Goal: Task Accomplishment & Management: Manage account settings

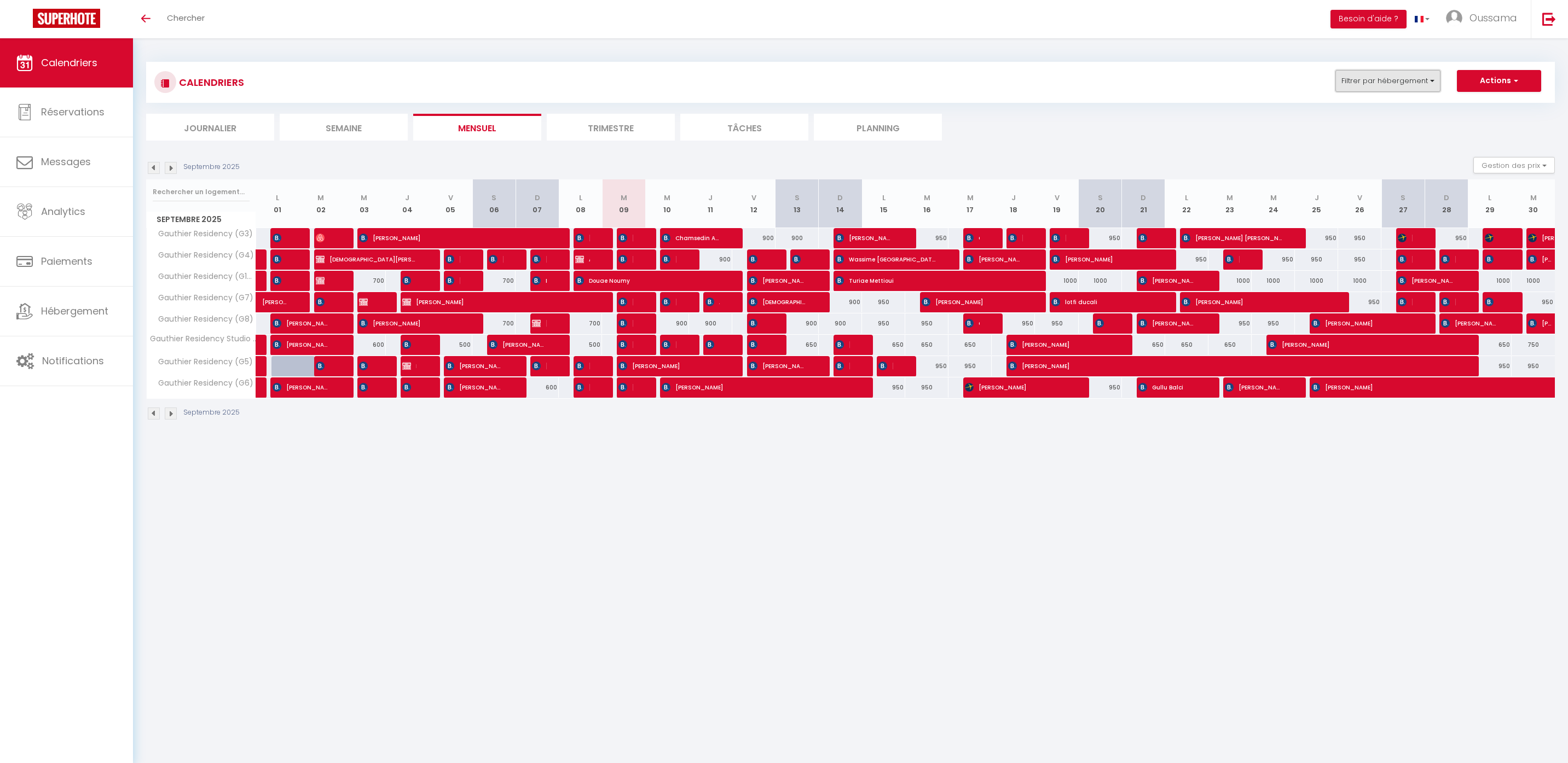
click at [1387, 79] on button "Filtrer par hébergement" at bounding box center [1387, 81] width 105 height 22
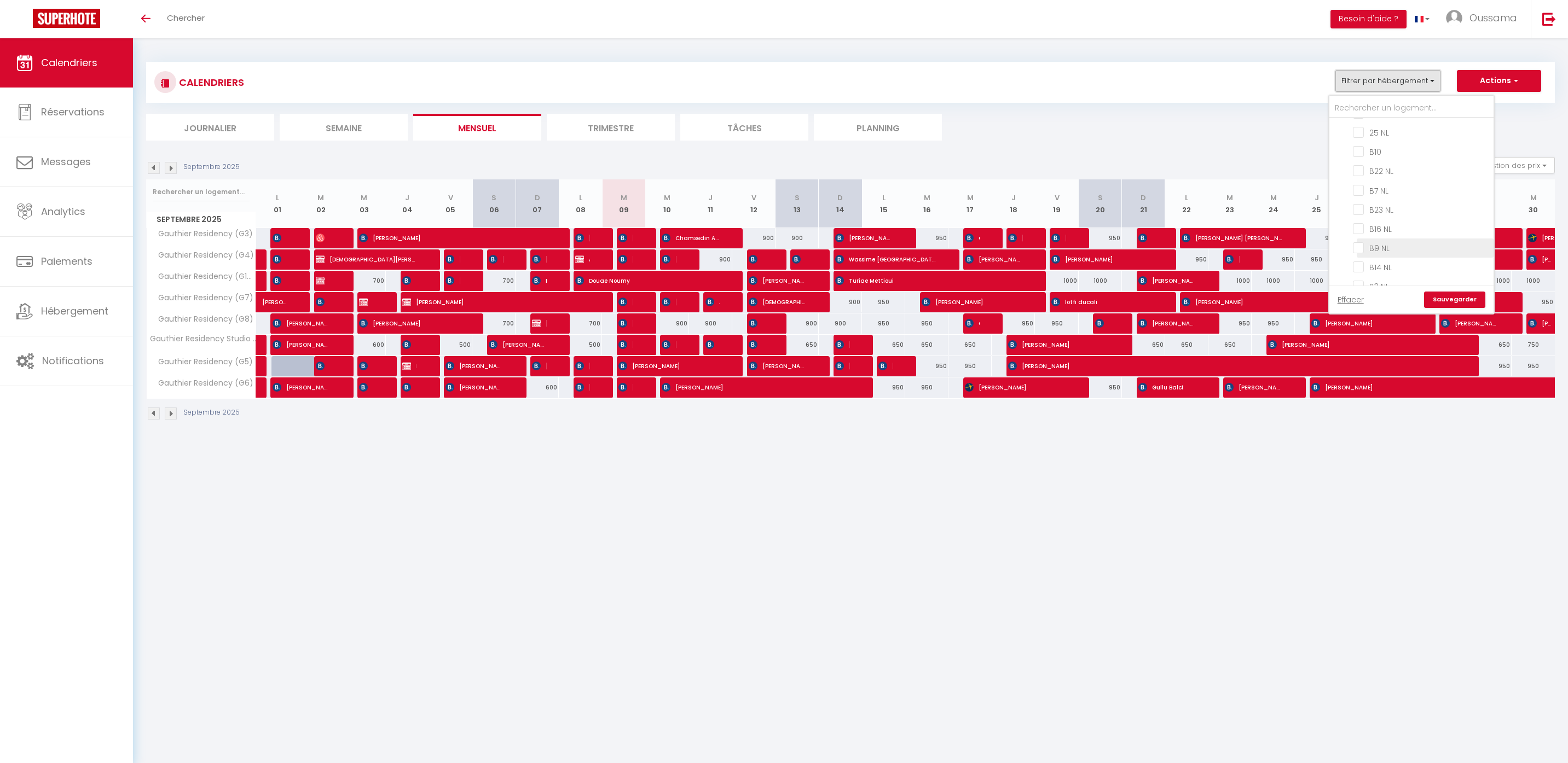
scroll to position [682, 0]
click at [1376, 266] on input "CASABLANCA GAUTHIER" at bounding box center [1423, 271] width 165 height 11
checkbox input "false"
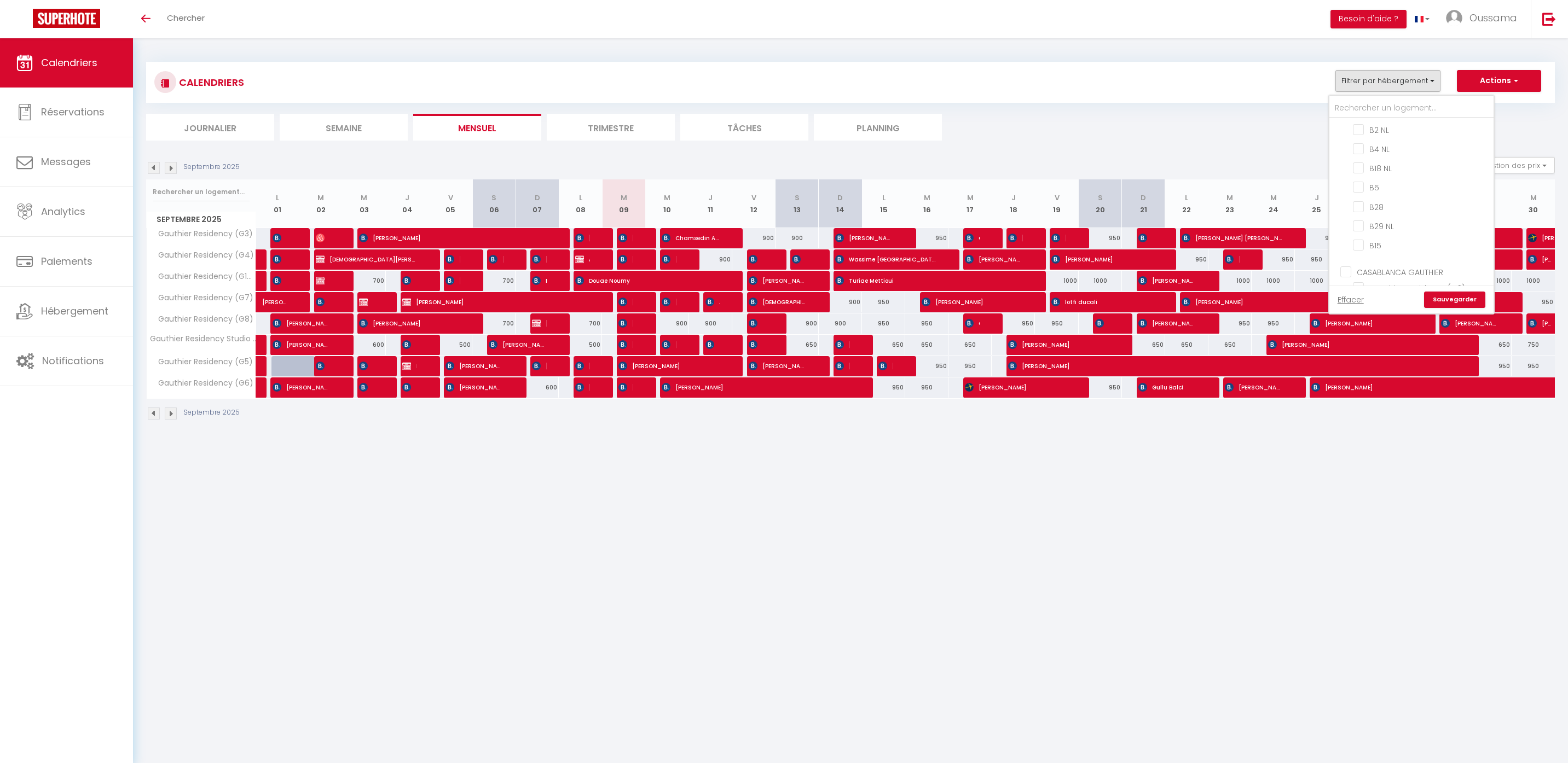
checkbox input "false"
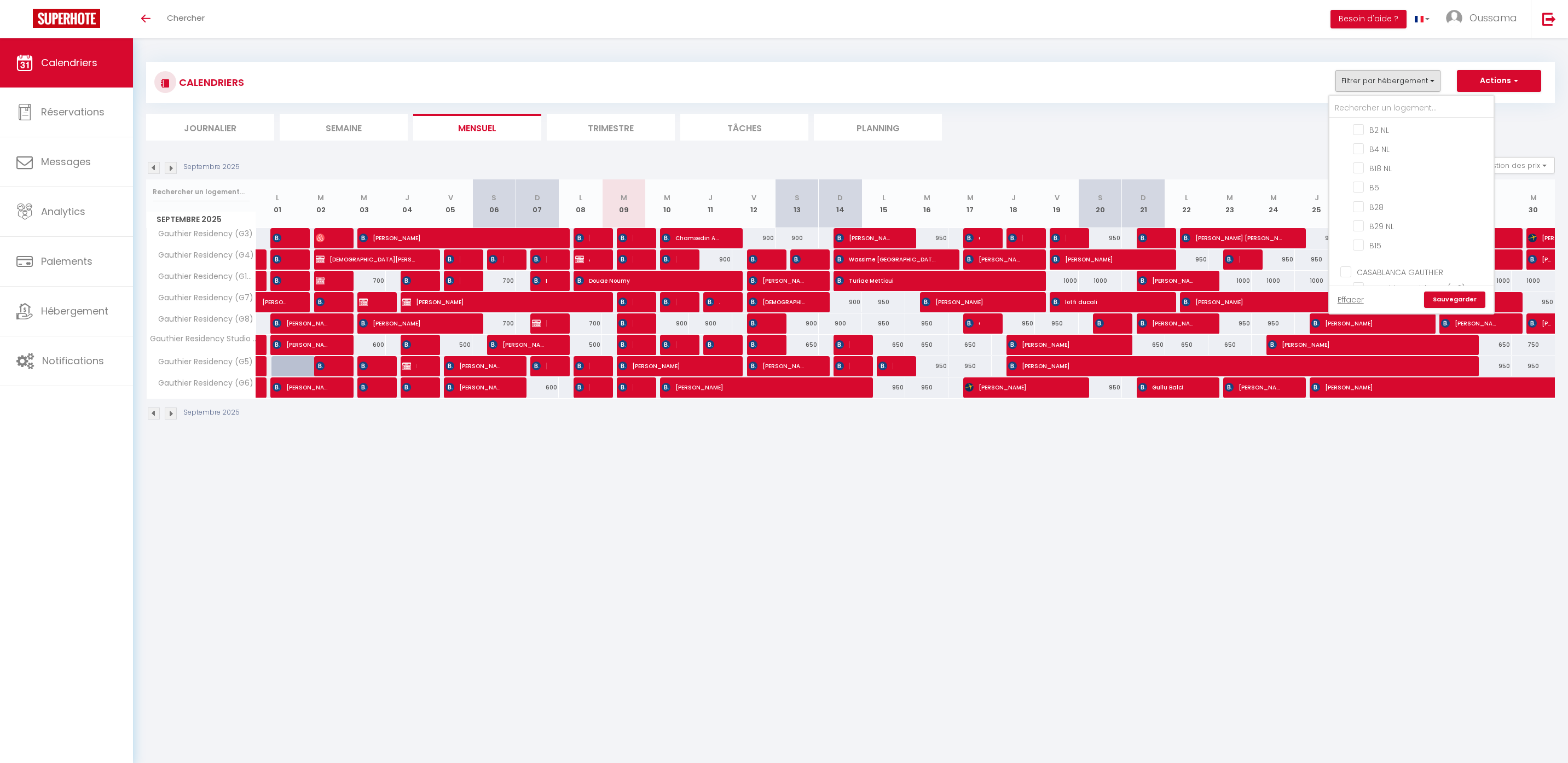
checkbox input "false"
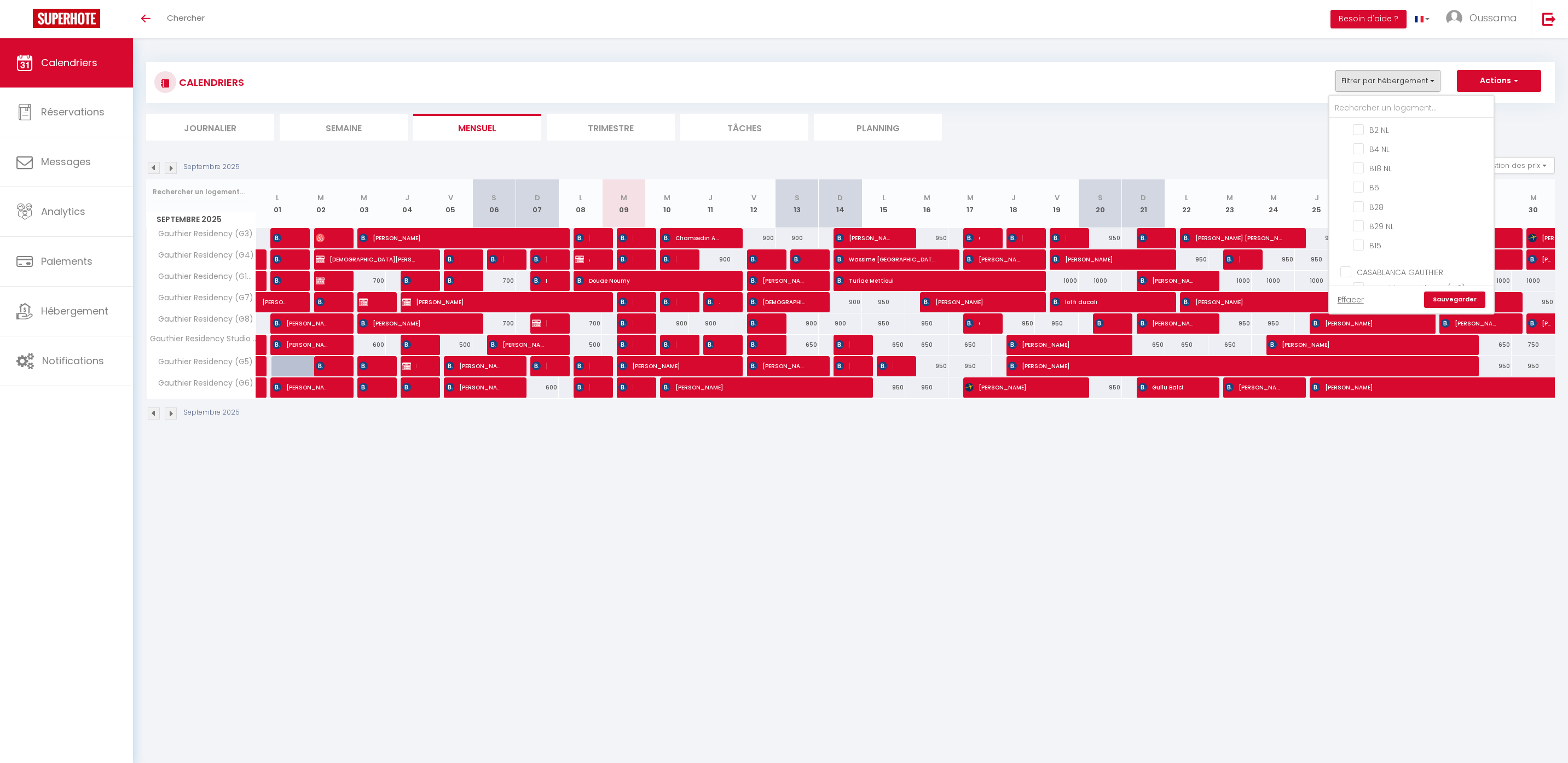
checkbox input "false"
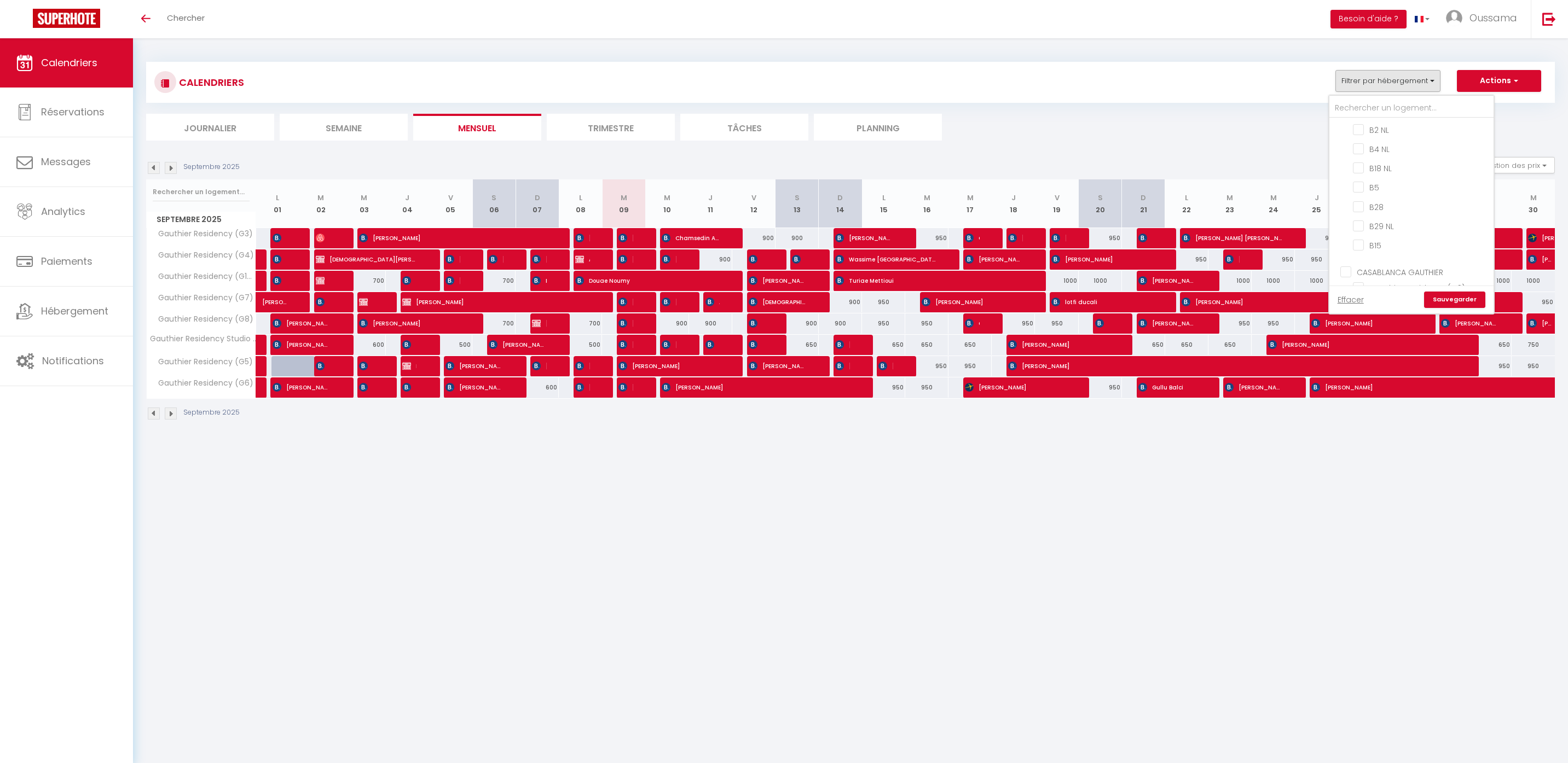
checkbox input "false"
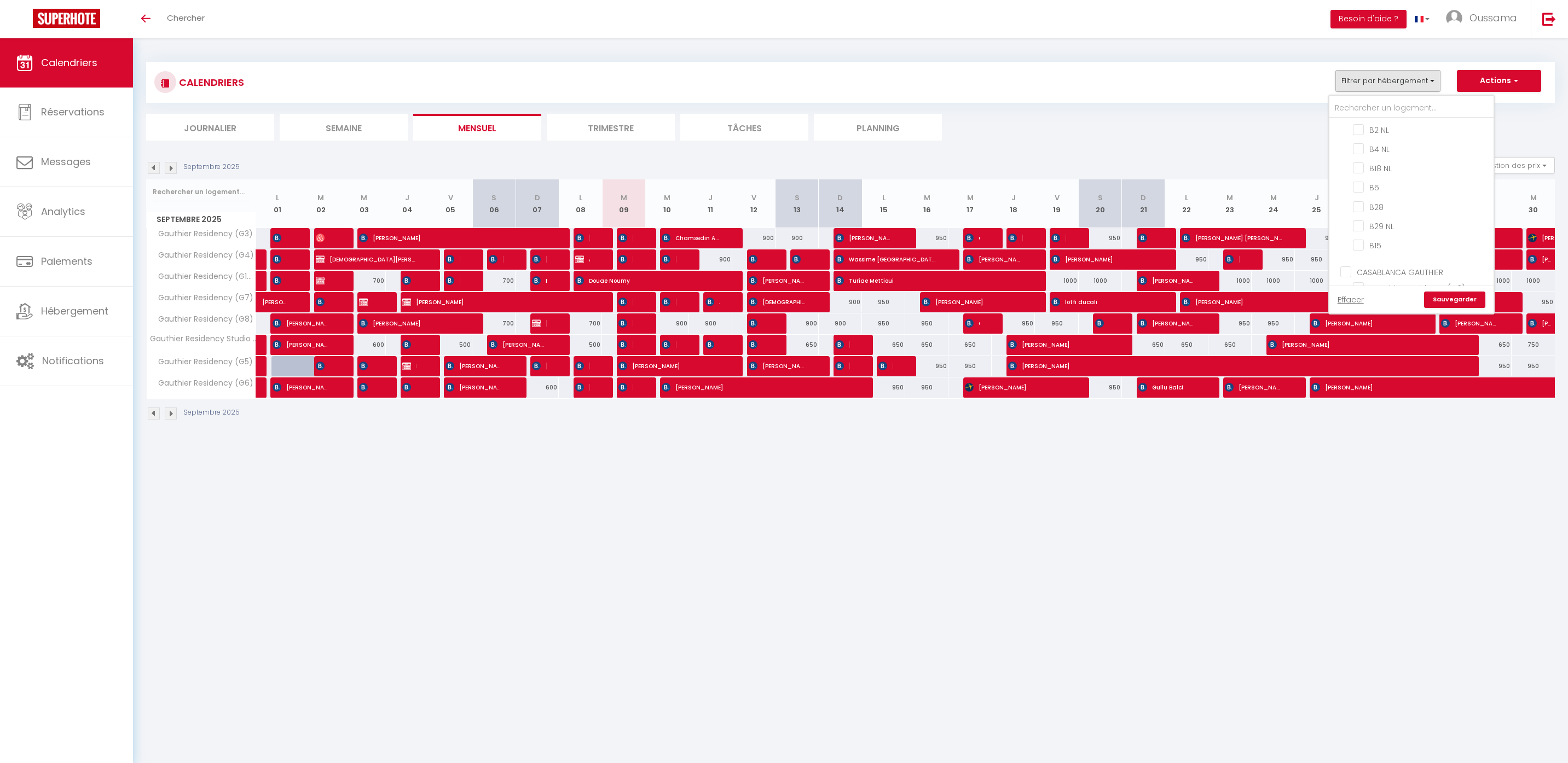
checkbox input "false"
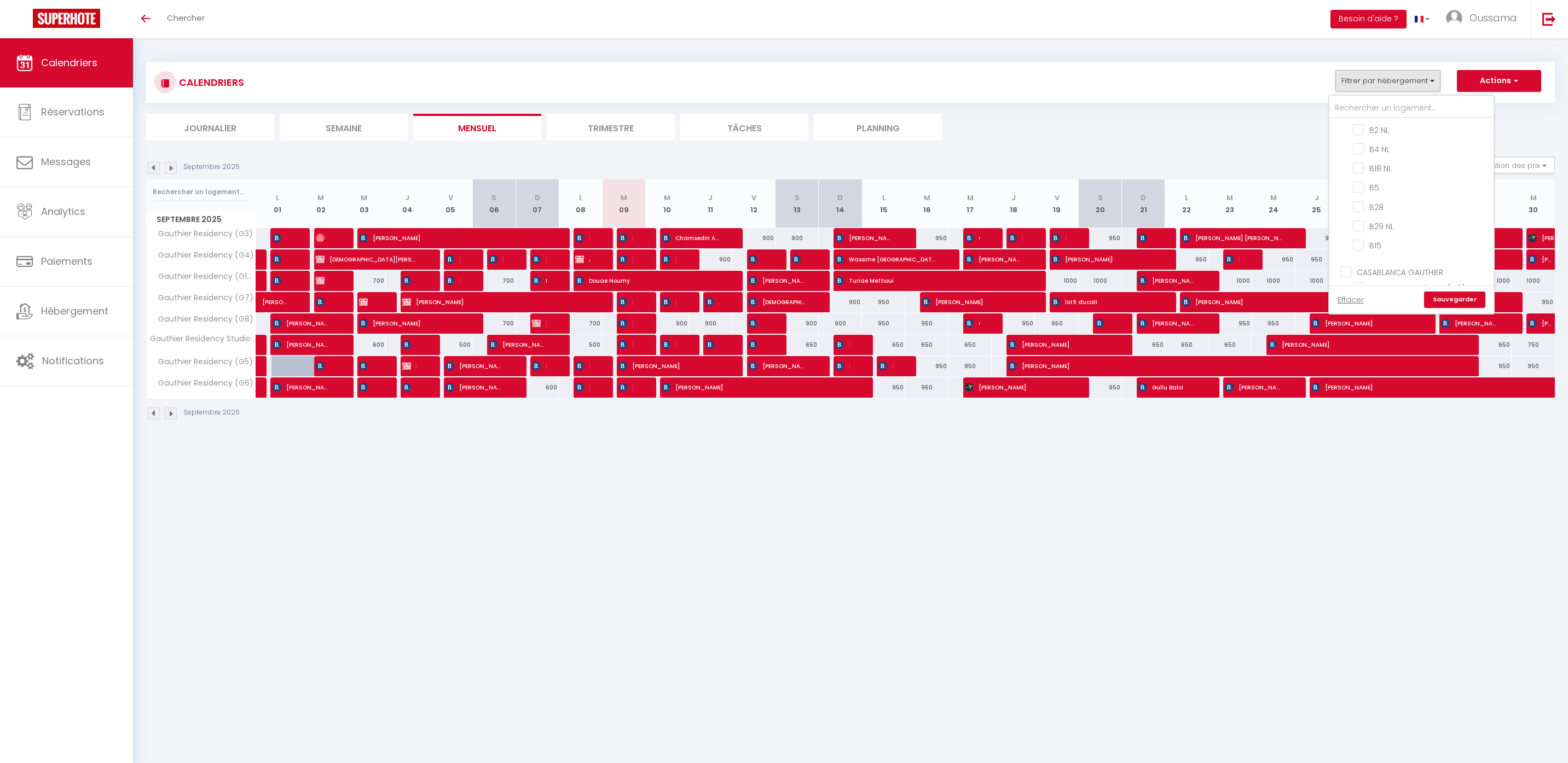
checkbox input "false"
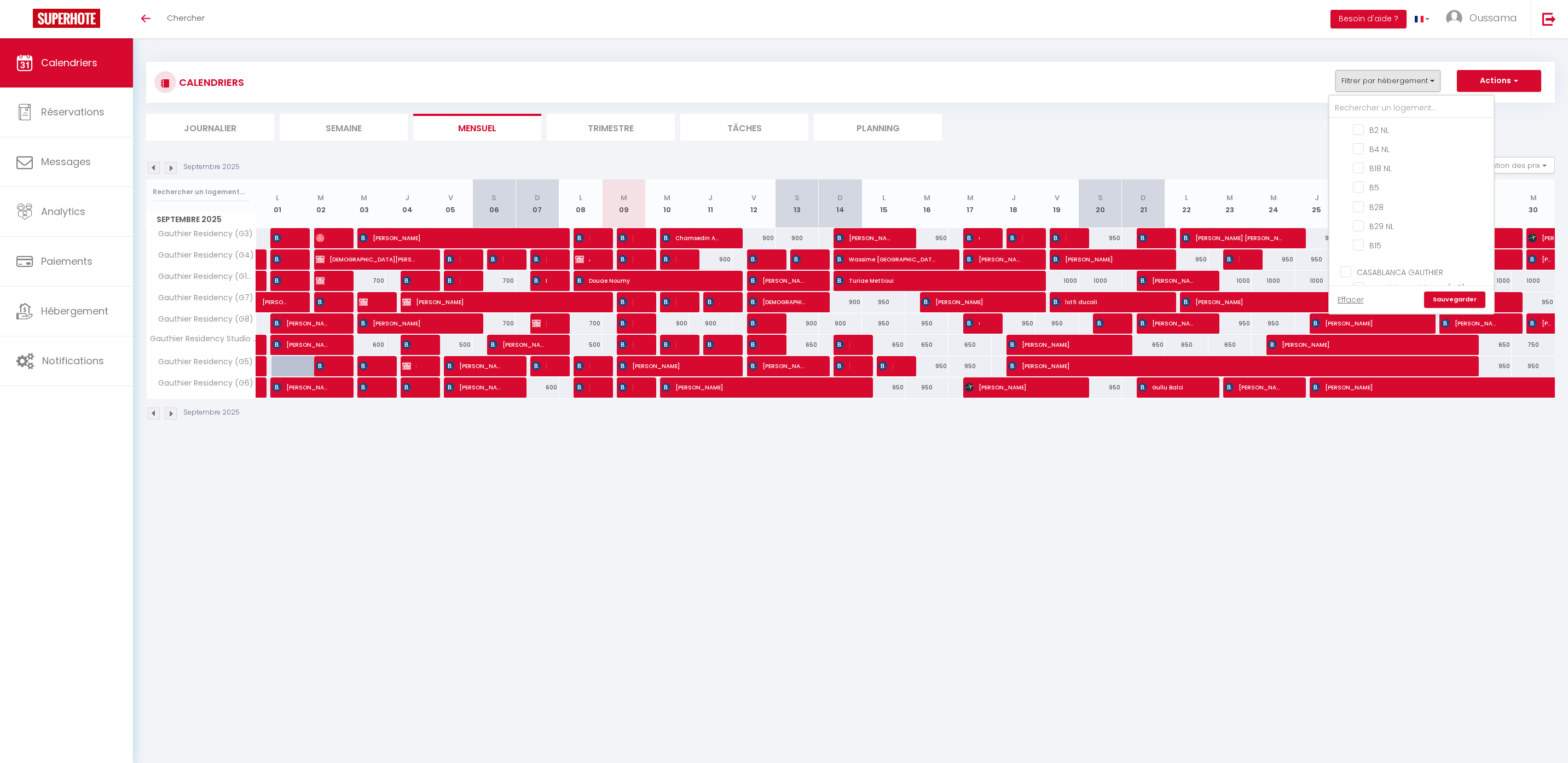
checkbox input "false"
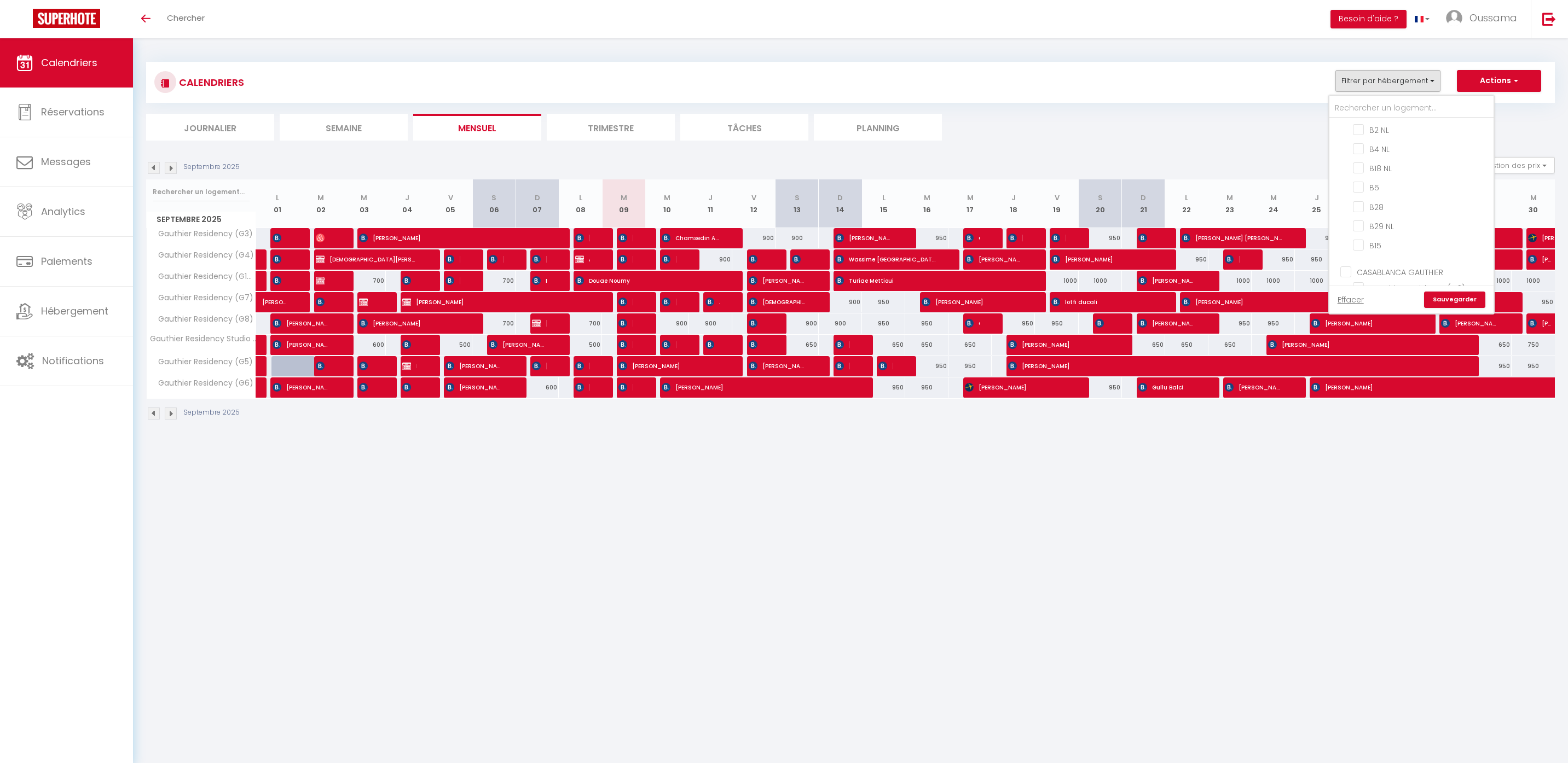
checkbox input "false"
click at [1397, 147] on input "CASABLANCA BEL AZUR" at bounding box center [1423, 149] width 165 height 11
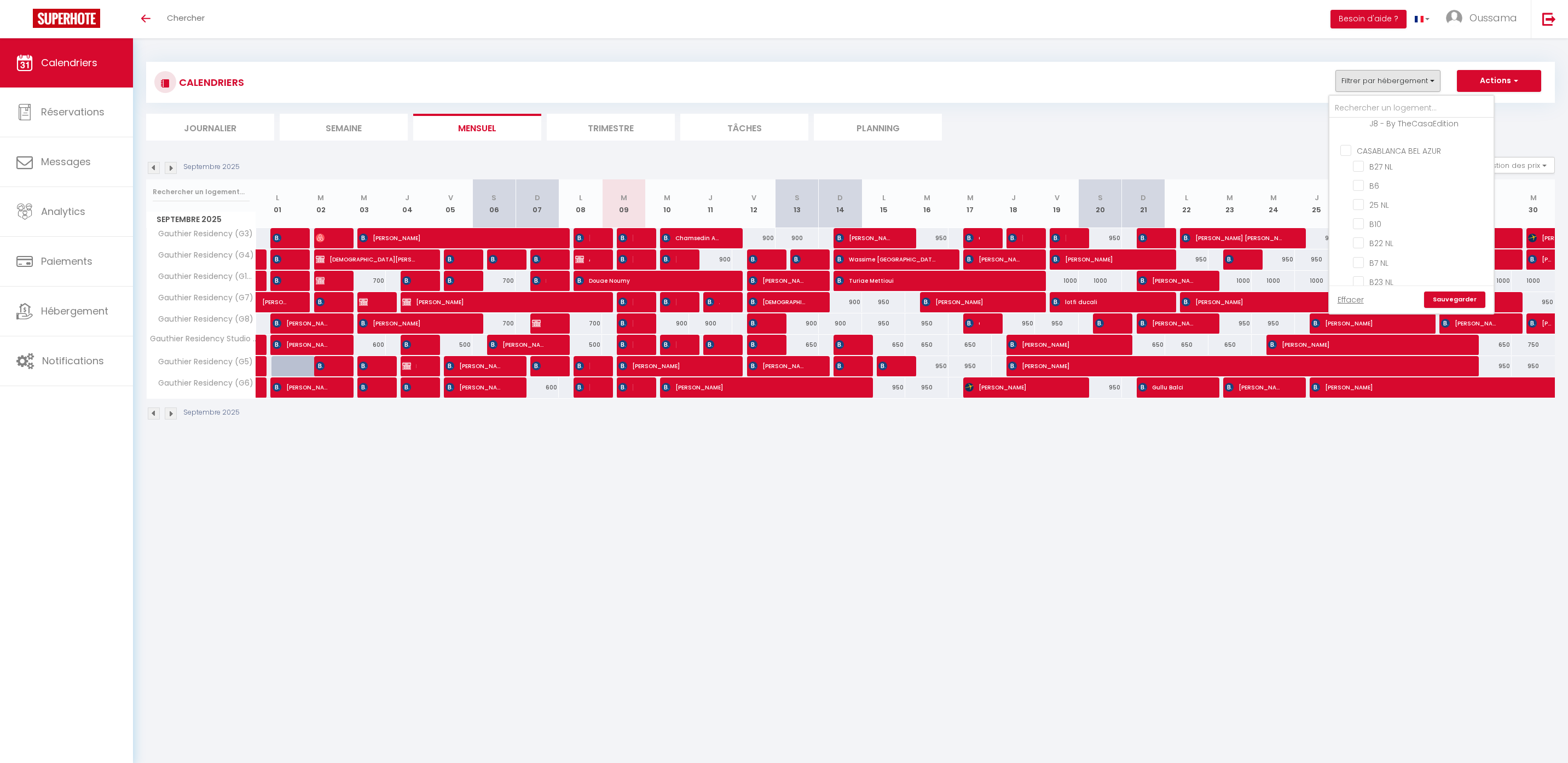
checkbox input "true"
checkbox input "false"
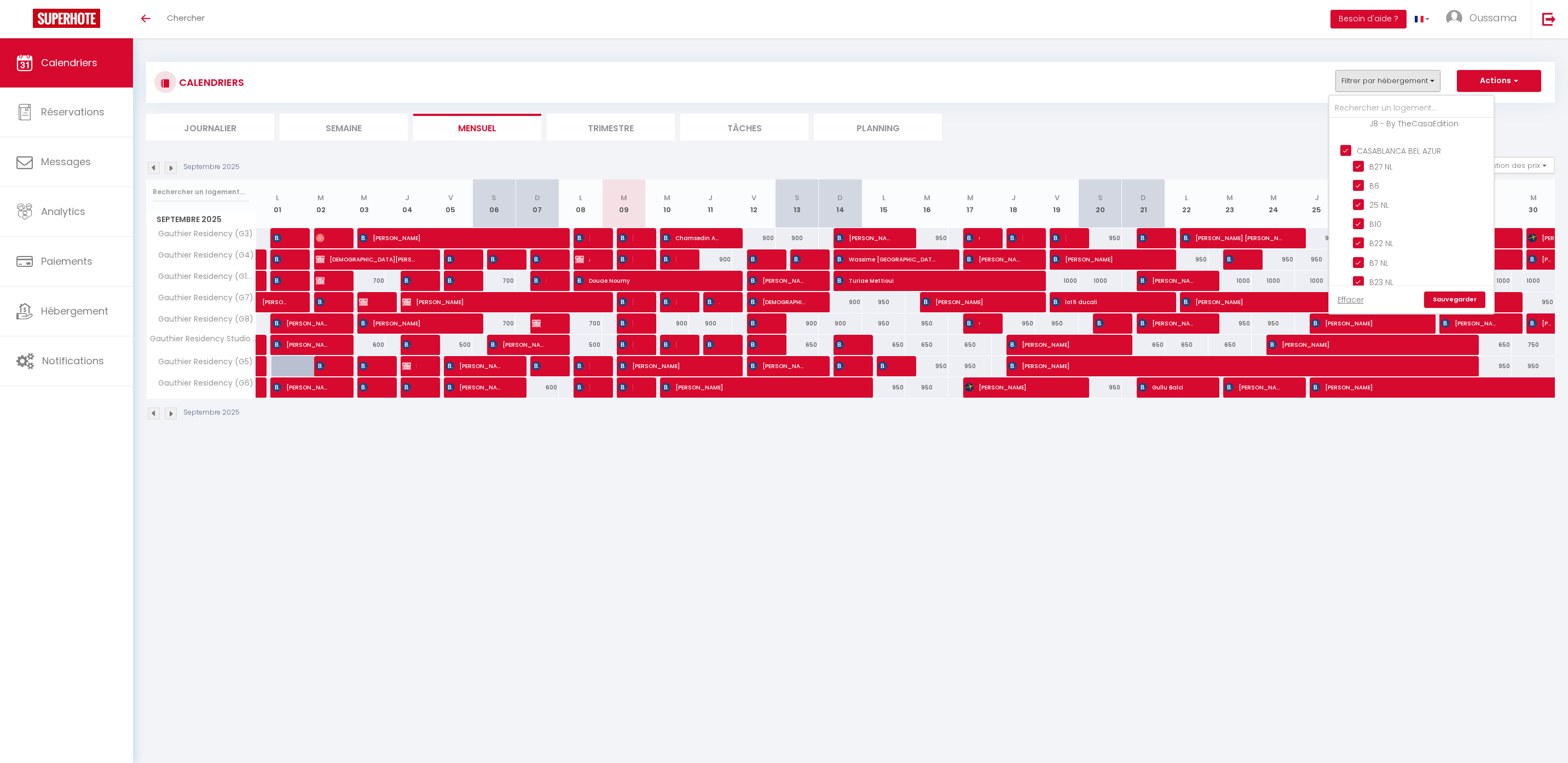
checkbox input "false"
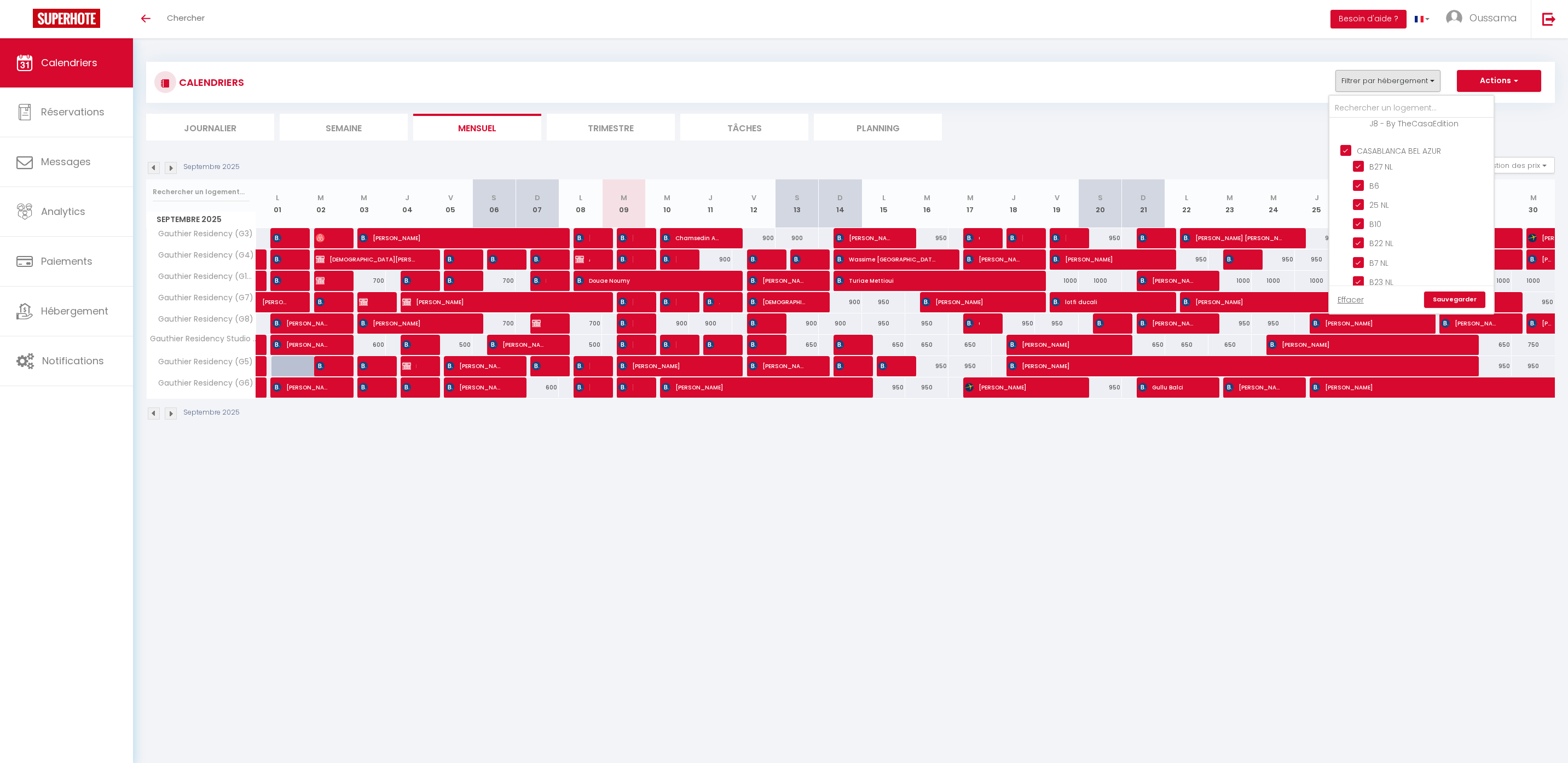
checkbox input "false"
checkbox input "true"
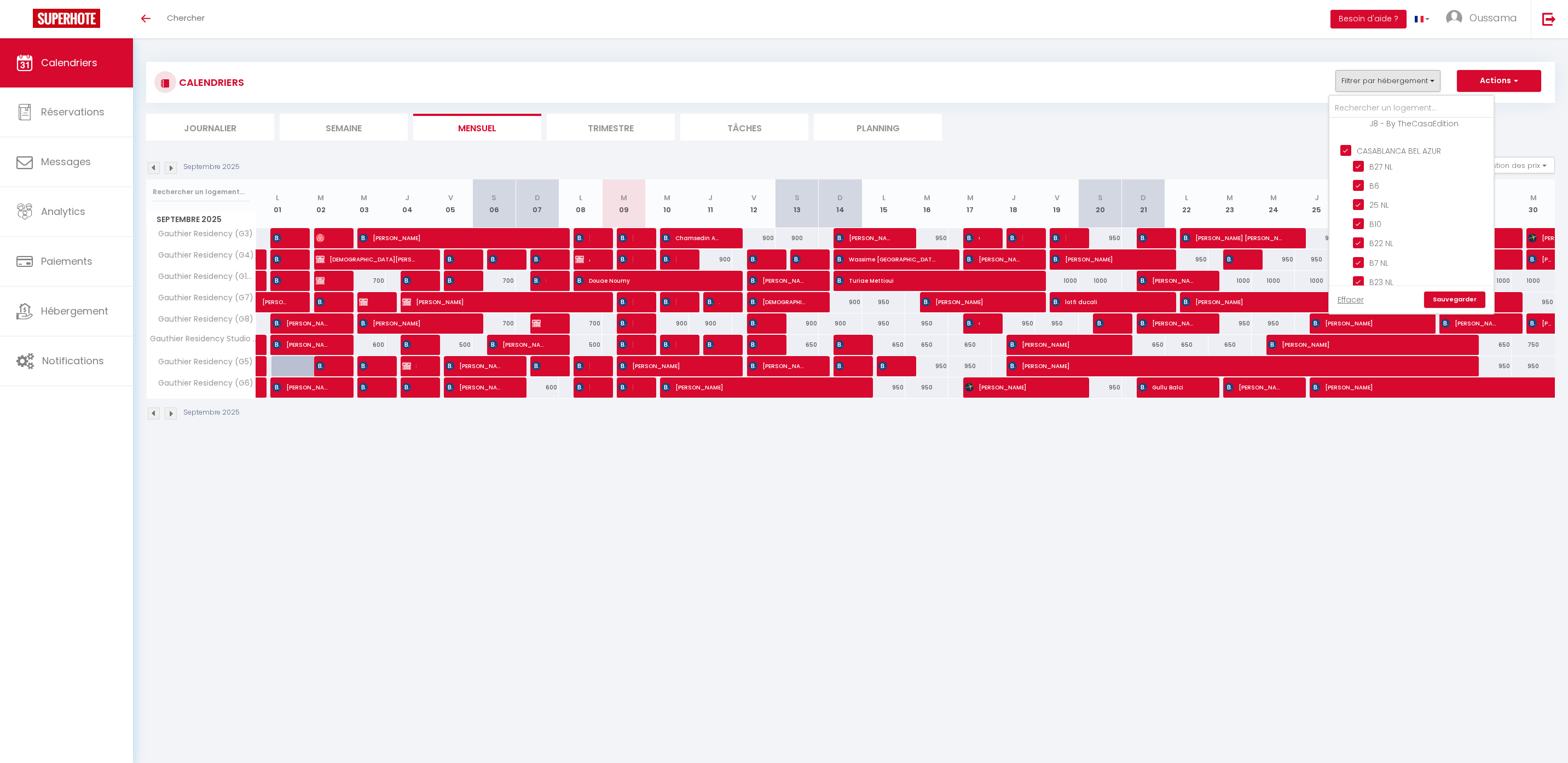
checkbox input "true"
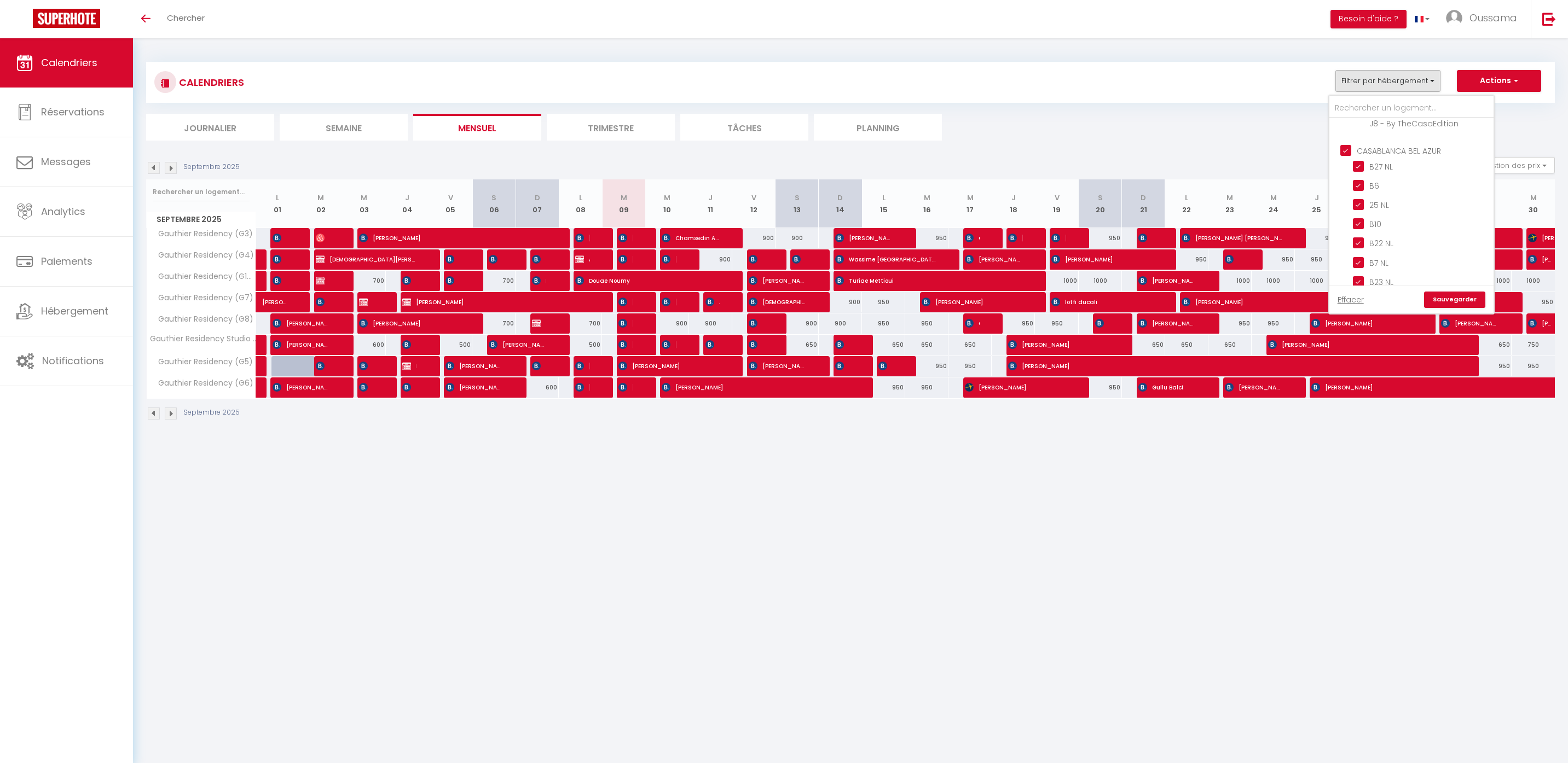
checkbox input "true"
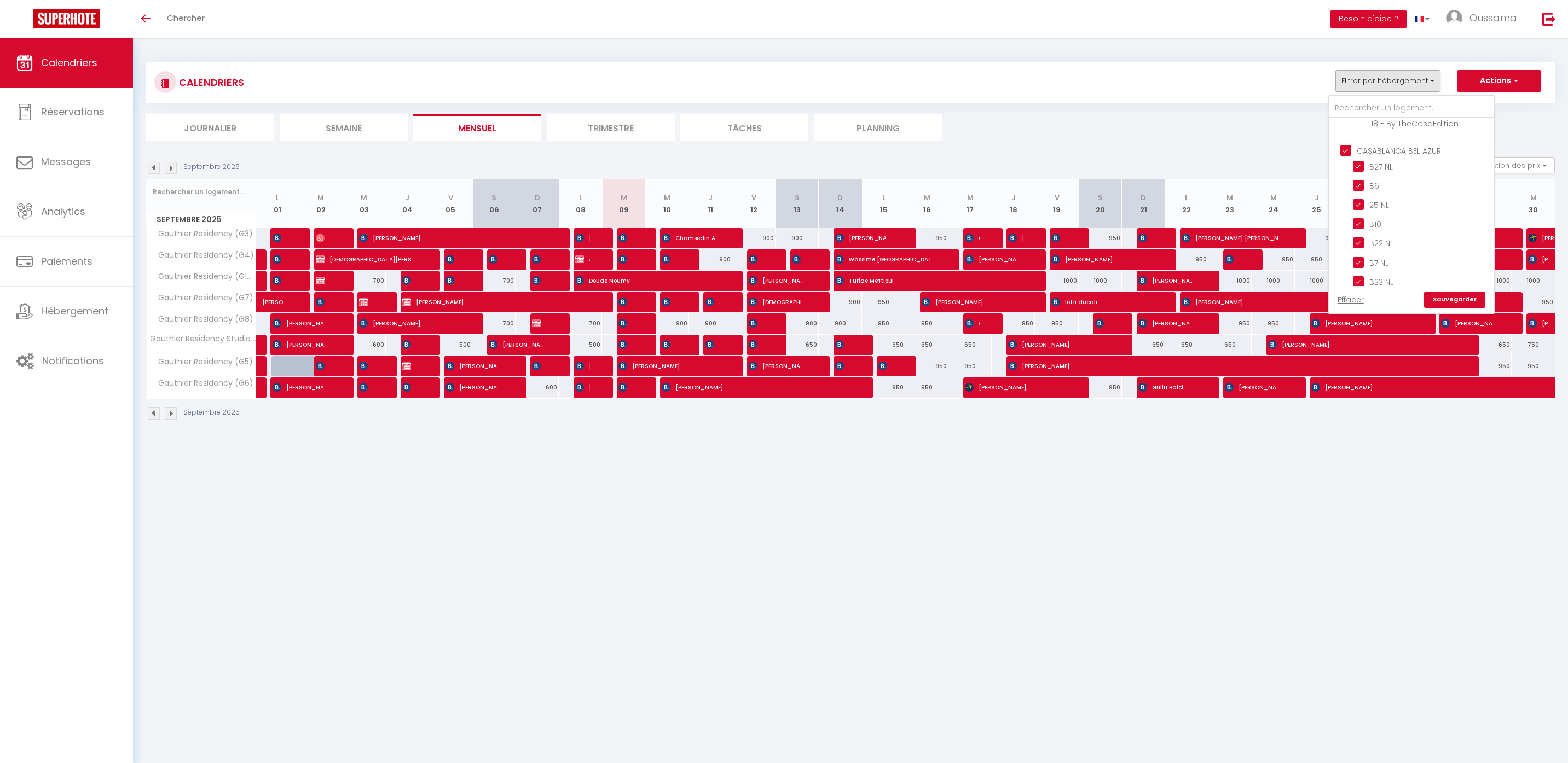
checkbox input "true"
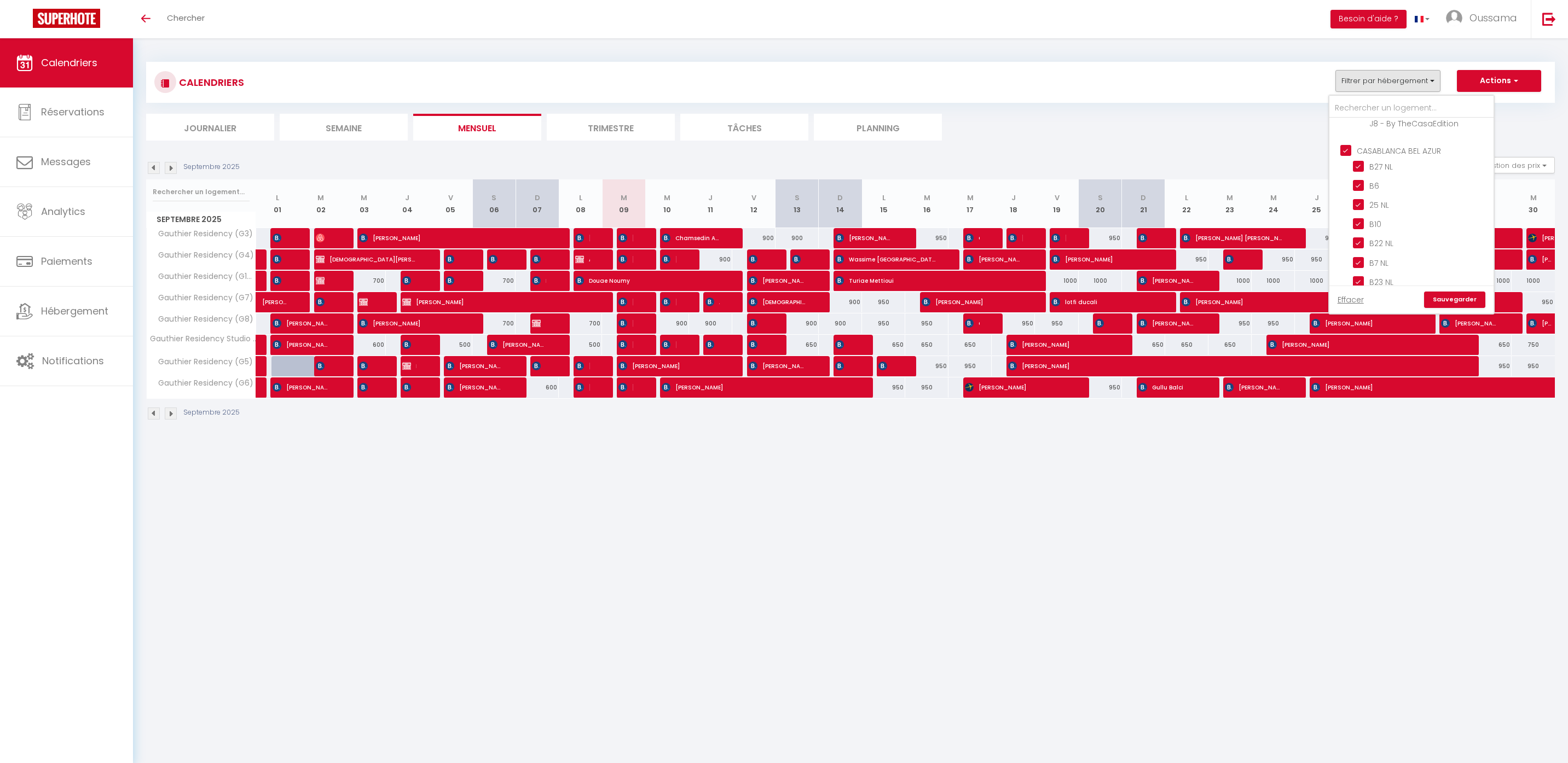
checkbox input "true"
click at [1472, 298] on link "Sauvegarder" at bounding box center [1454, 300] width 61 height 16
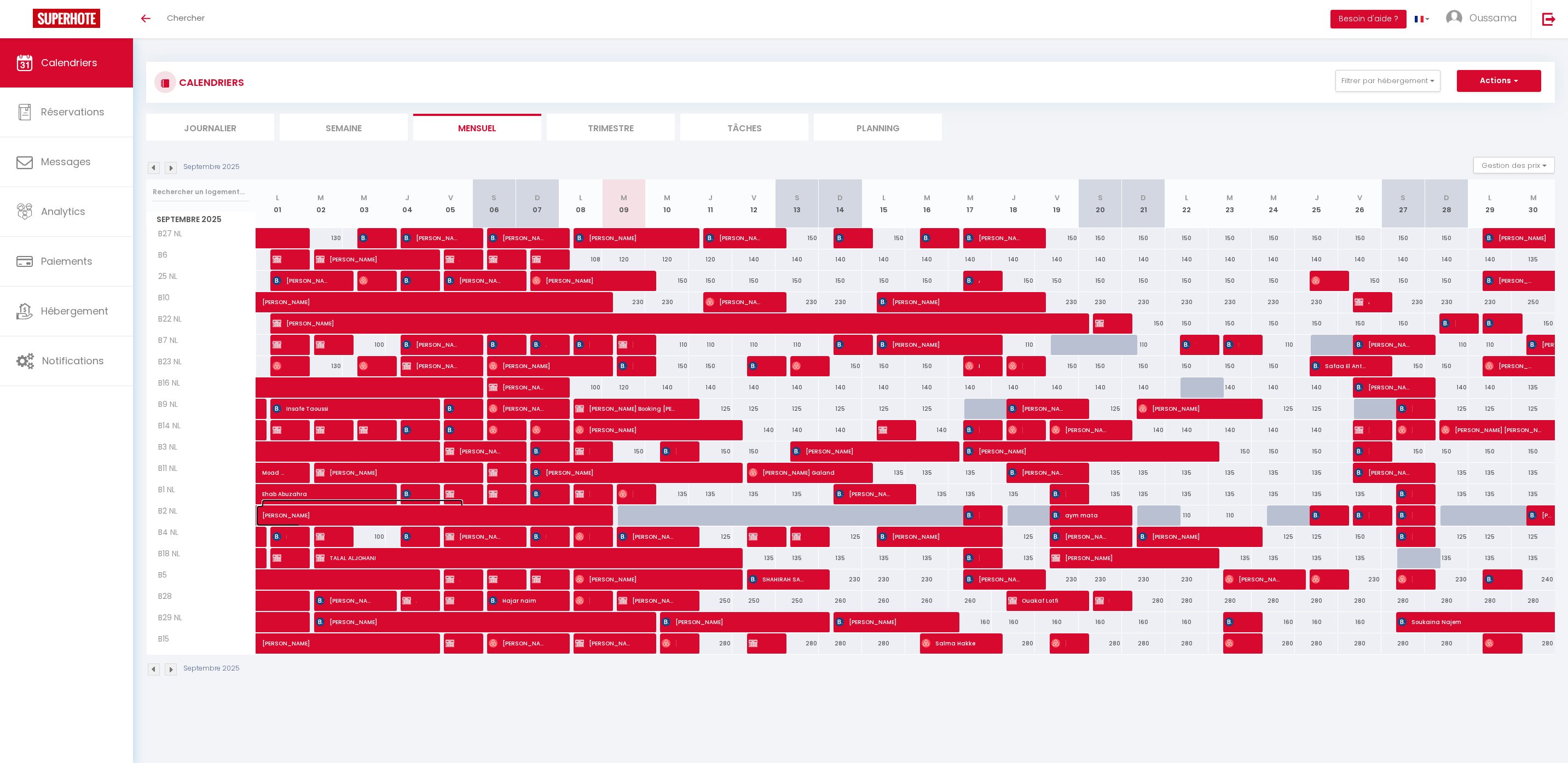
click at [438, 514] on span "Aïcha MAJHAD" at bounding box center [362, 509] width 201 height 21
select select "OK"
select select "KO"
select select "0"
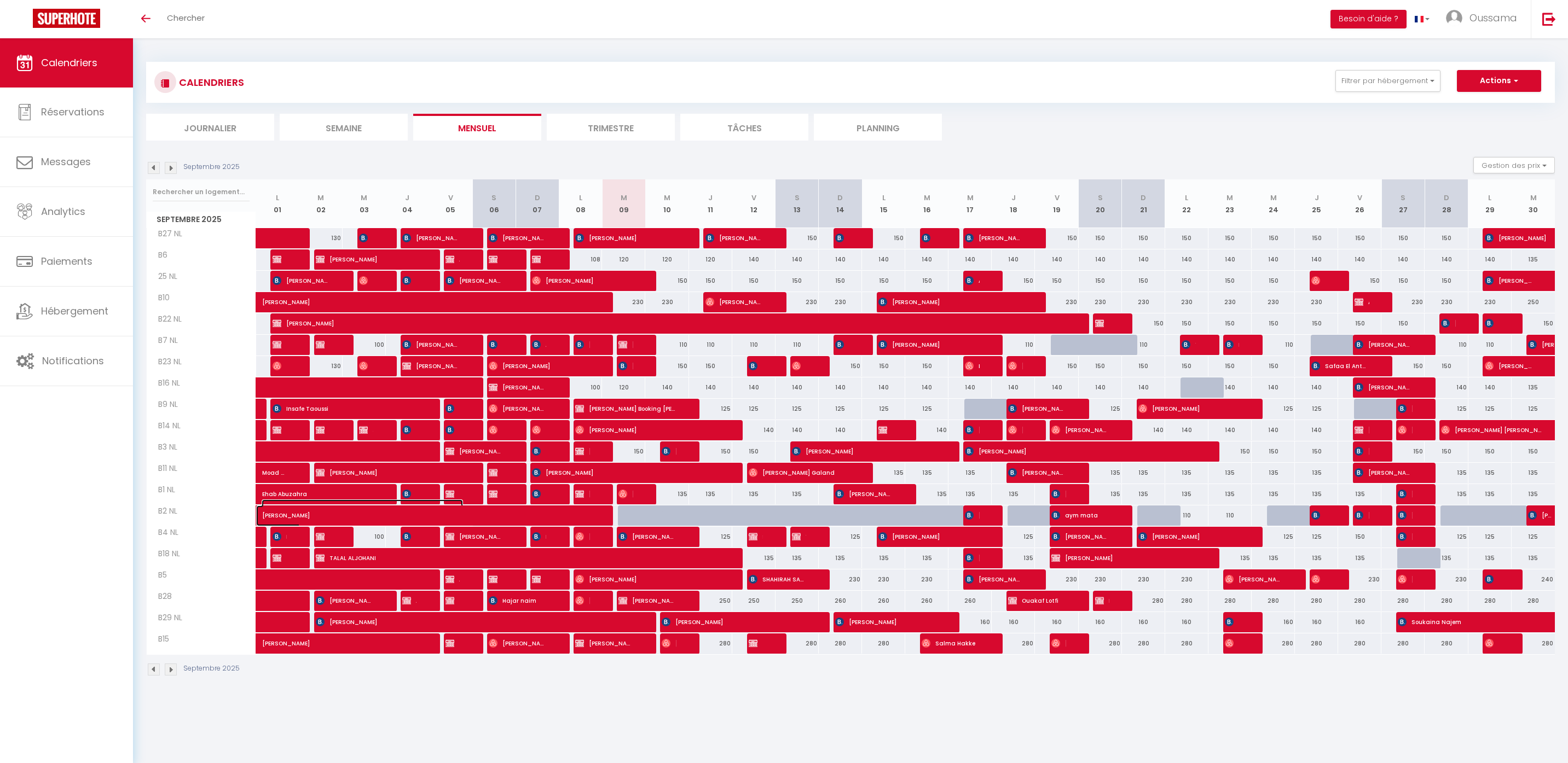
select select "1"
select select
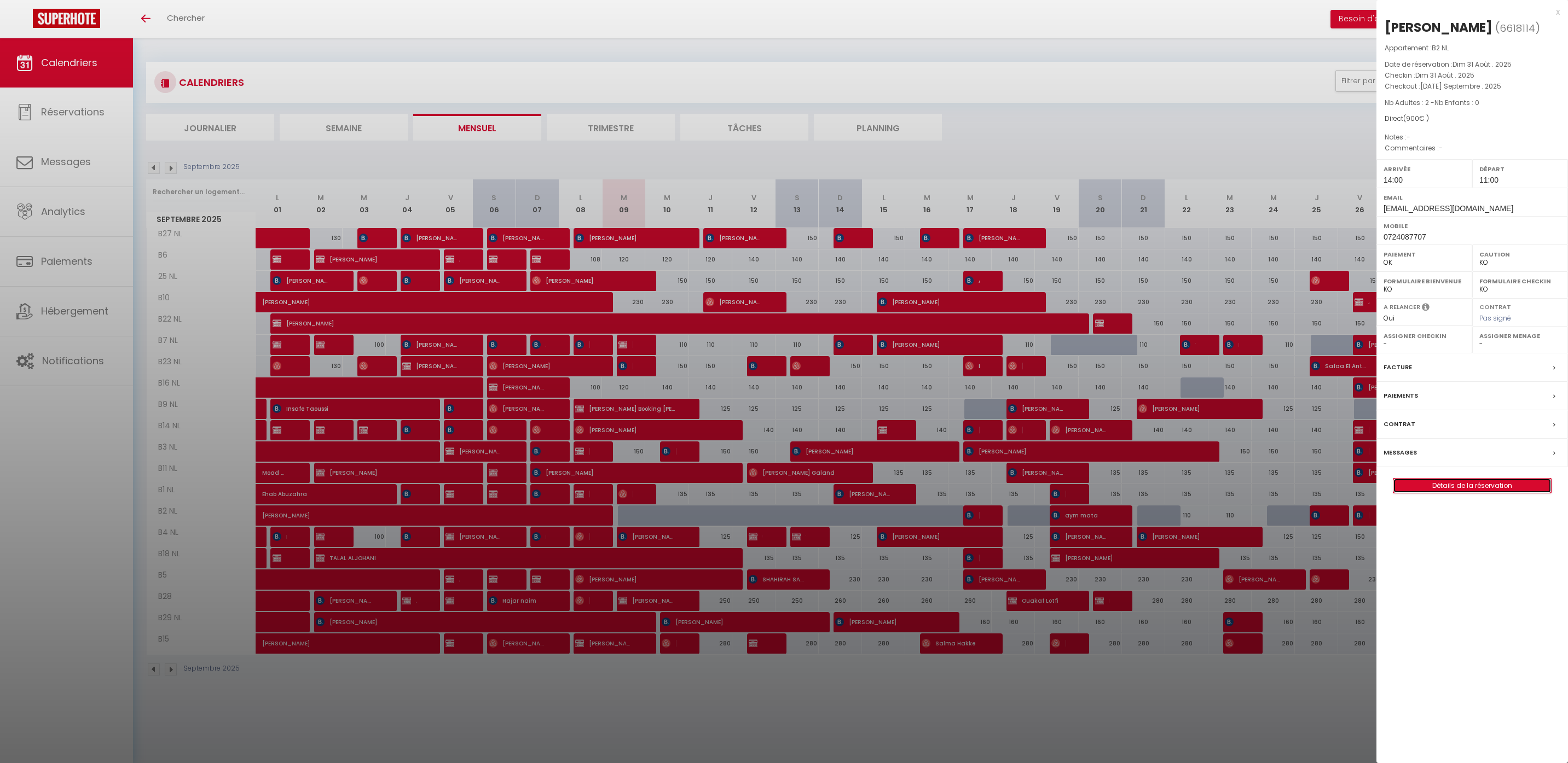
click at [1496, 490] on link "Détails de la réservation" at bounding box center [1472, 486] width 157 height 15
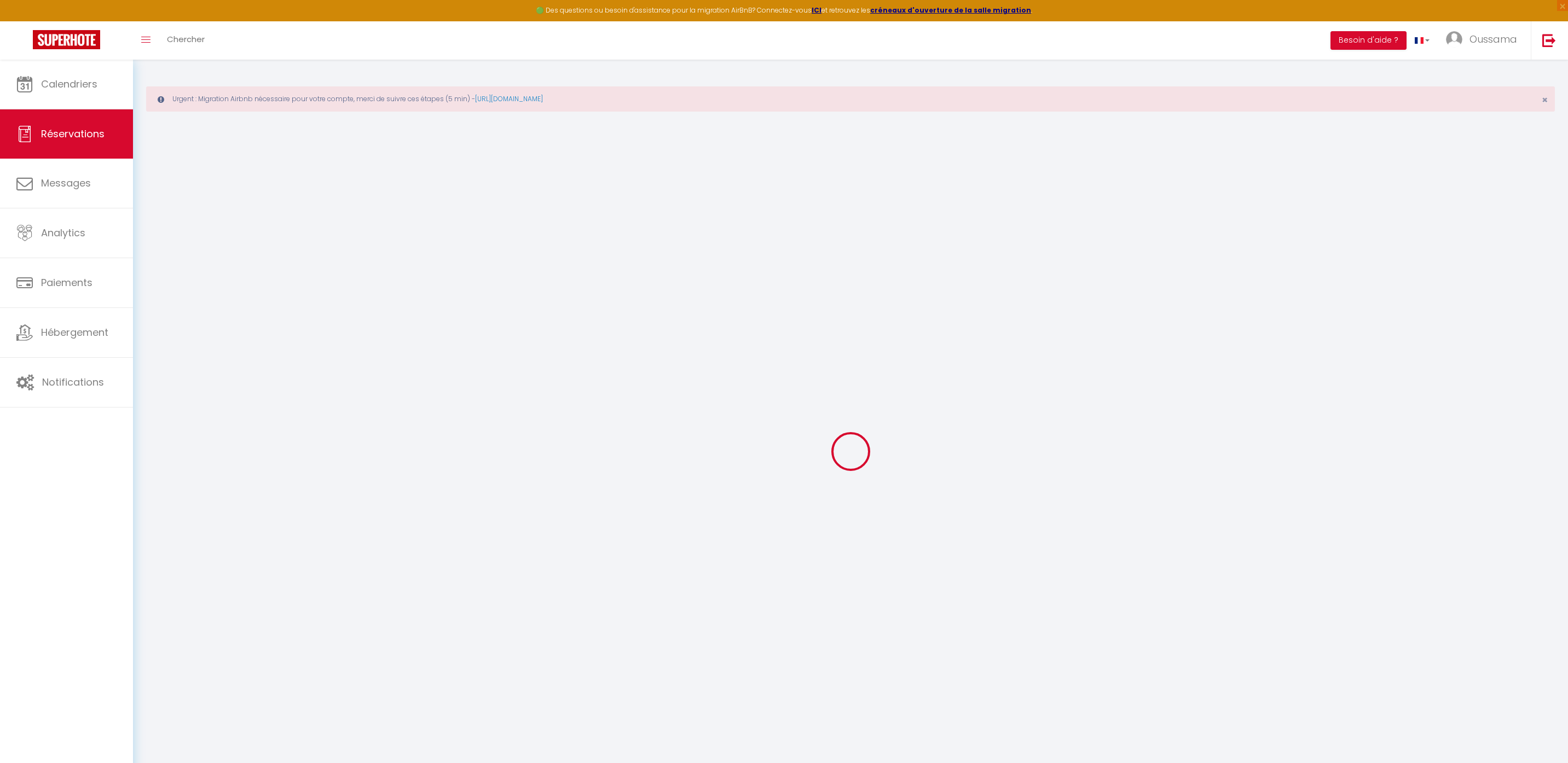
type input "Aïcha"
type input "MAJHAD"
type input "contact@thecasaedition.com"
type input "0724087707"
select select "ES"
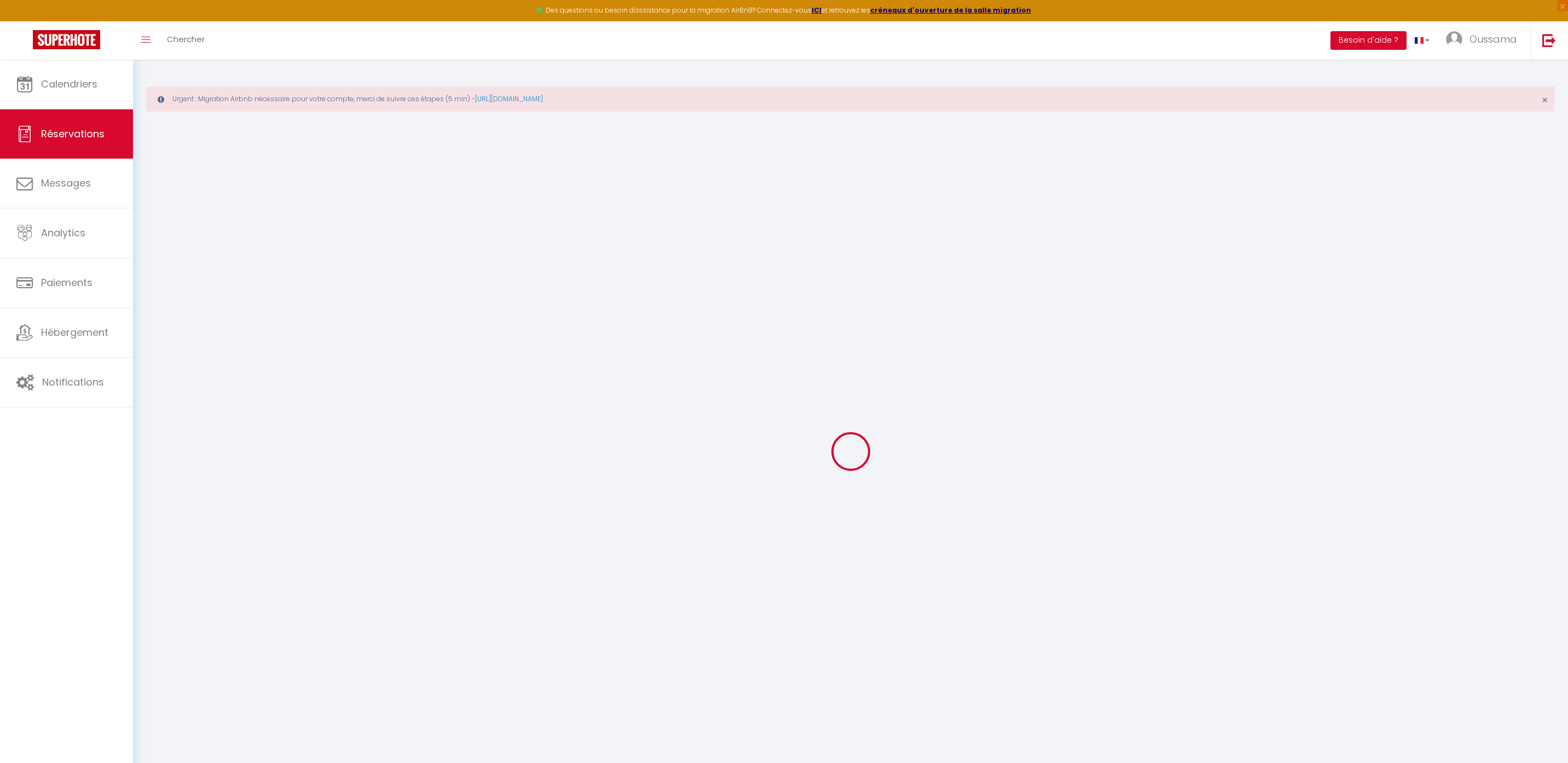
select select "44373"
select select "1"
type input "Dim 31 Août 2025"
select select
type input "Mar 09 Septembre 2025"
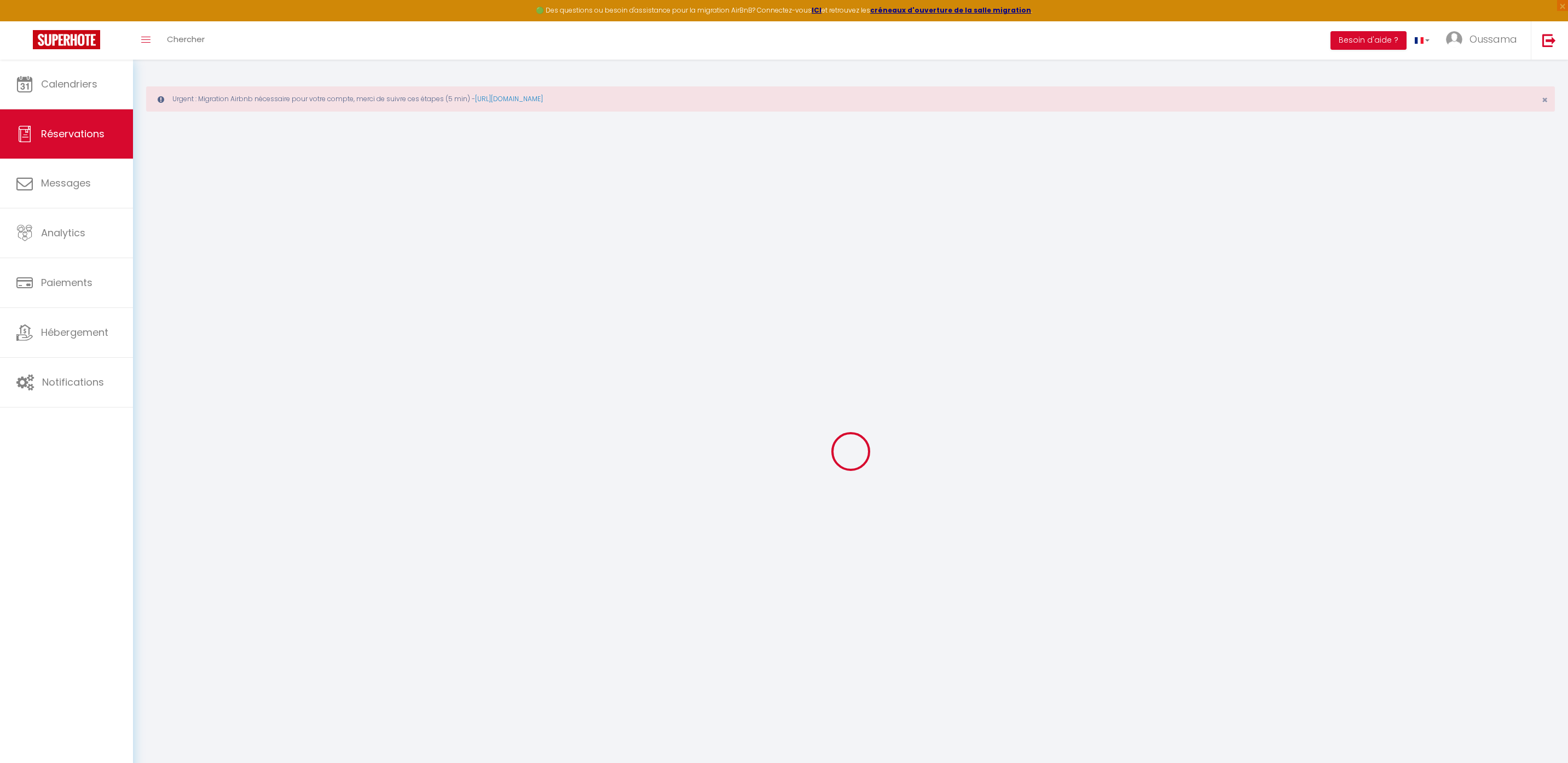
select select
type input "2"
select select "12"
select select
type input "900"
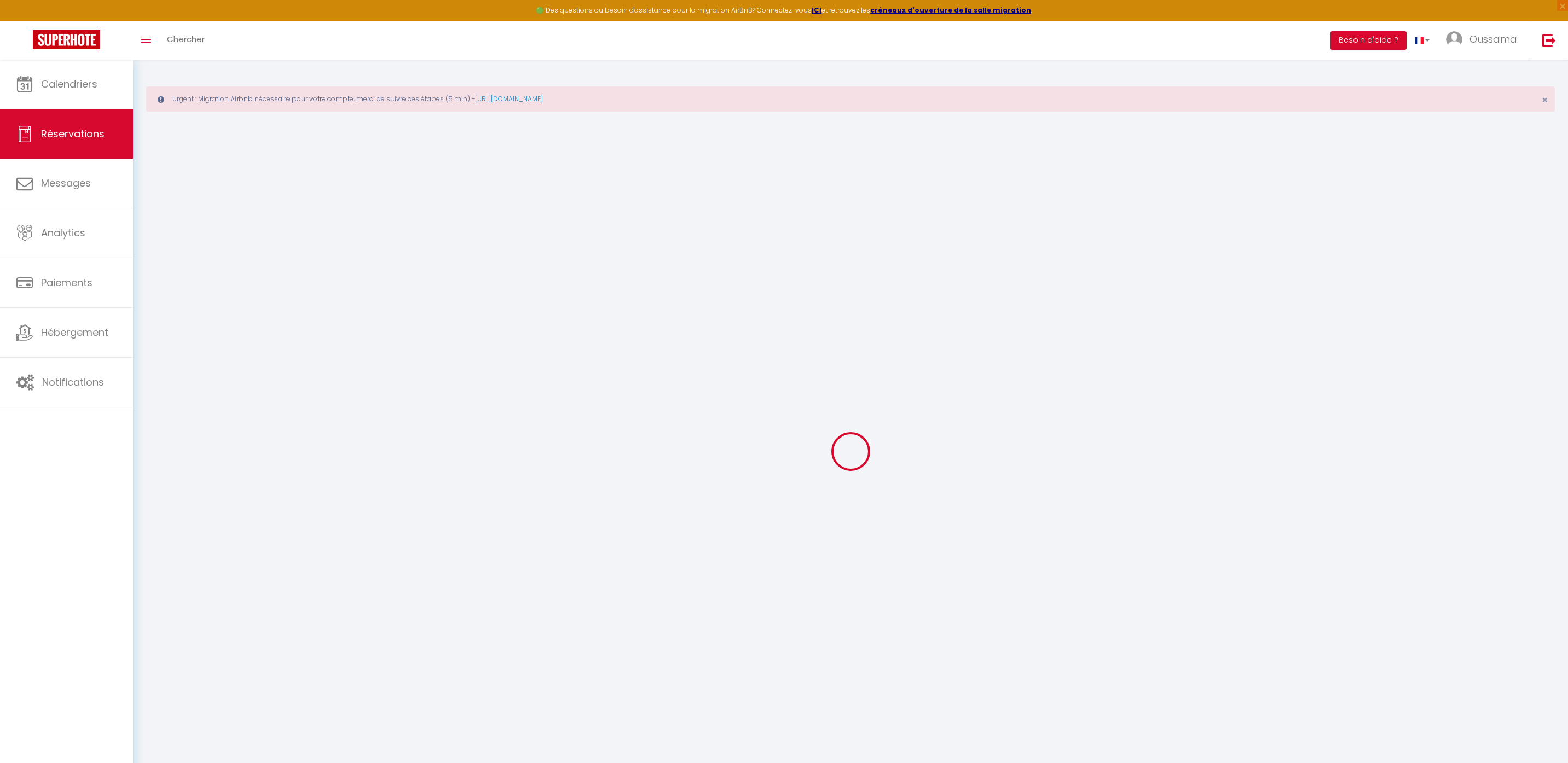
checkbox input "false"
type input "900"
type input "0"
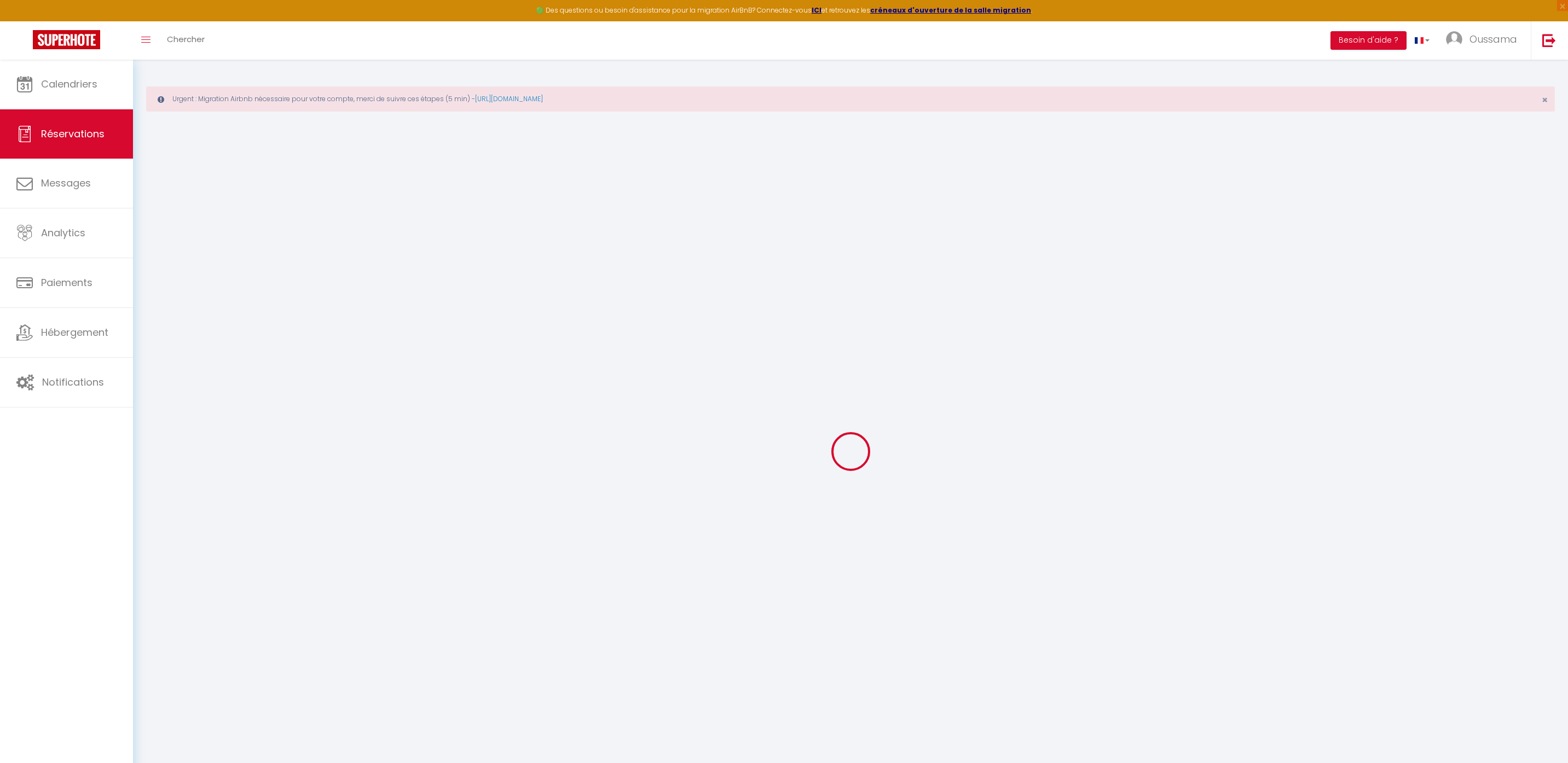
select select
select select "14"
checkbox input "false"
select select
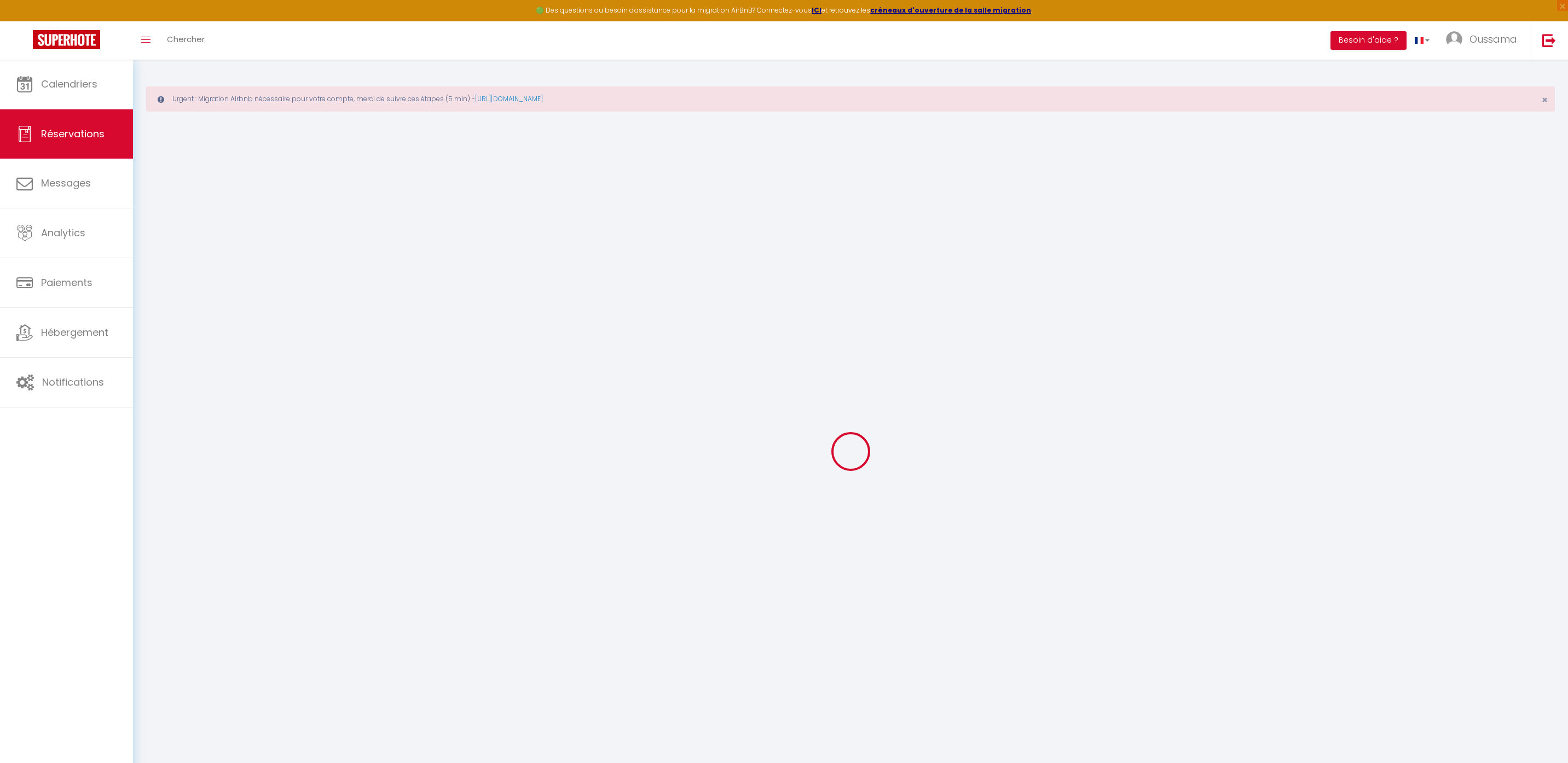
select select
checkbox input "false"
select select
checkbox input "false"
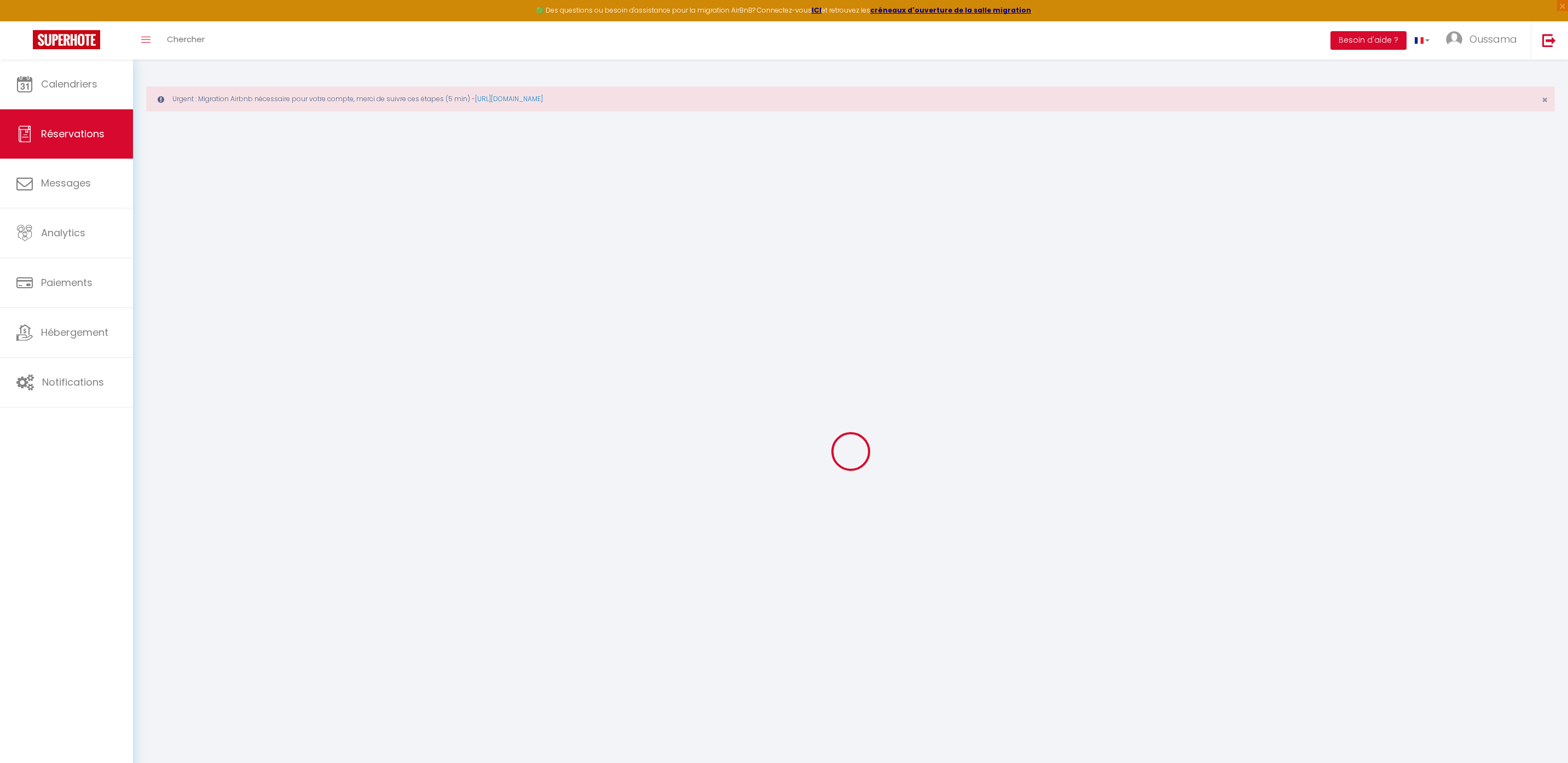
select select
checkbox input "false"
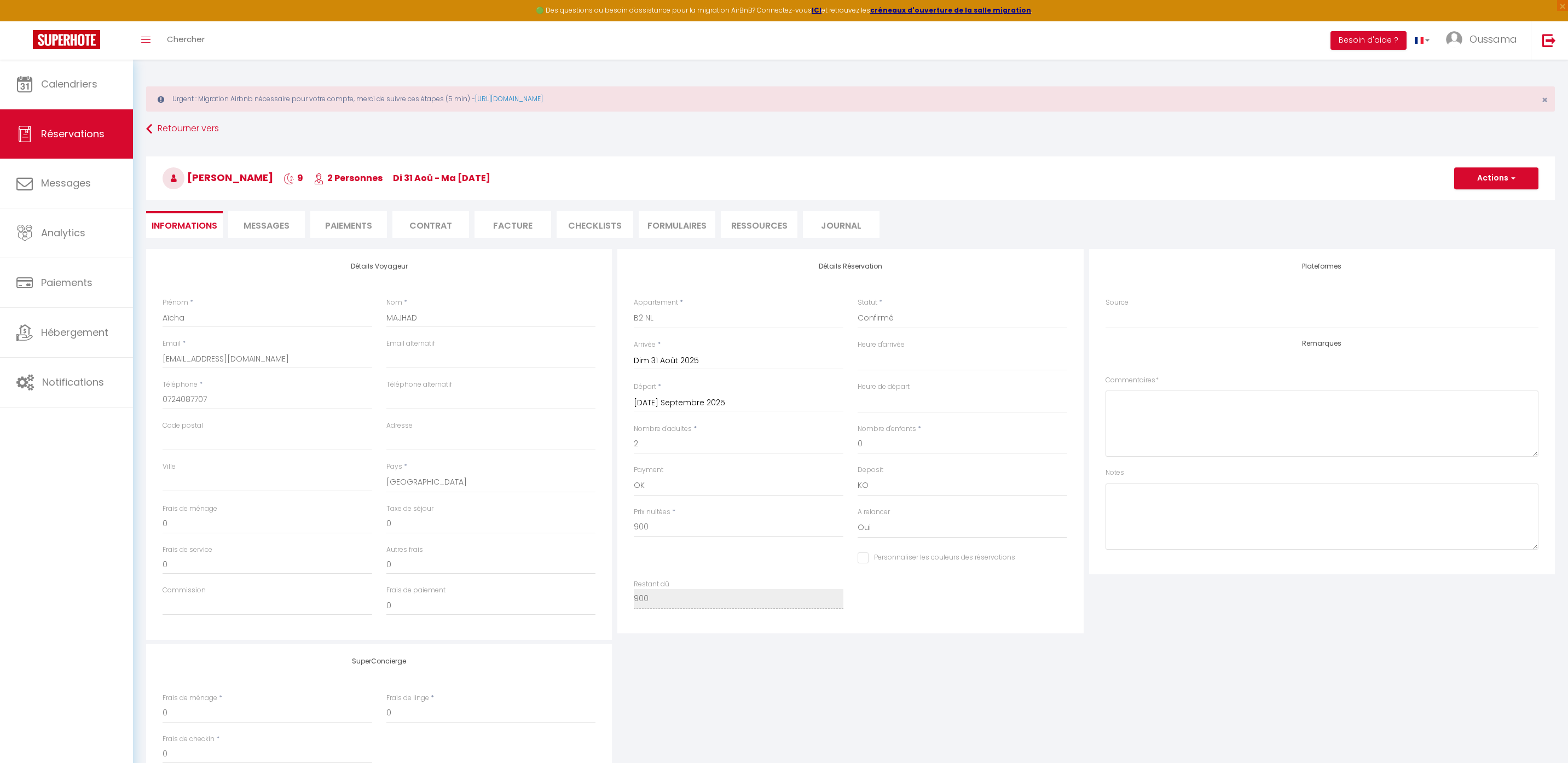
select select
checkbox input "false"
select select "14:00"
select select "11:00"
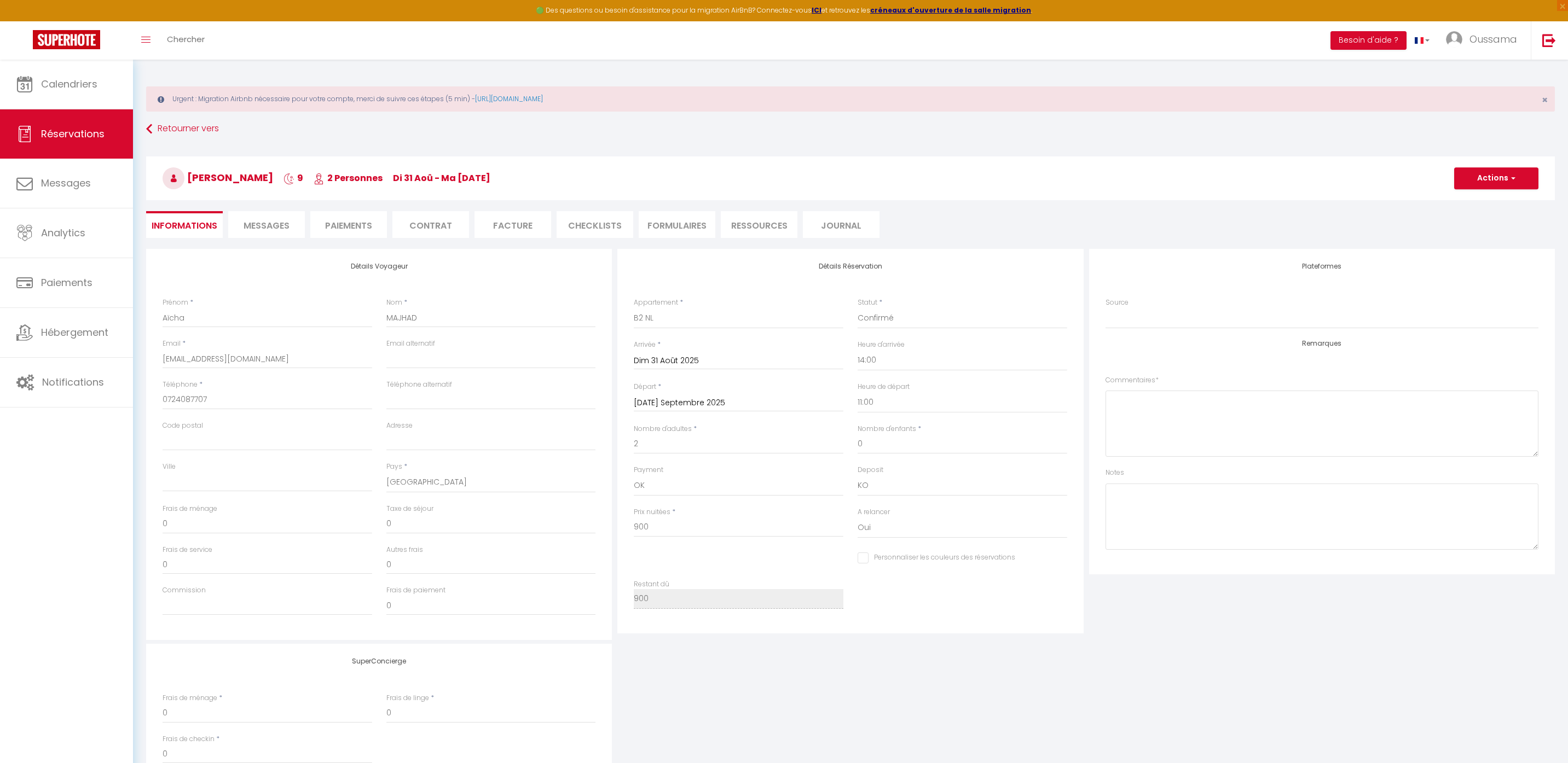
click at [666, 400] on input "Mar 09 Septembre 2025" at bounding box center [738, 403] width 209 height 15
click at [762, 492] on span "12" at bounding box center [763, 487] width 24 height 22
type input "Ven 12 Septembre 2025"
checkbox input "false"
type input "950"
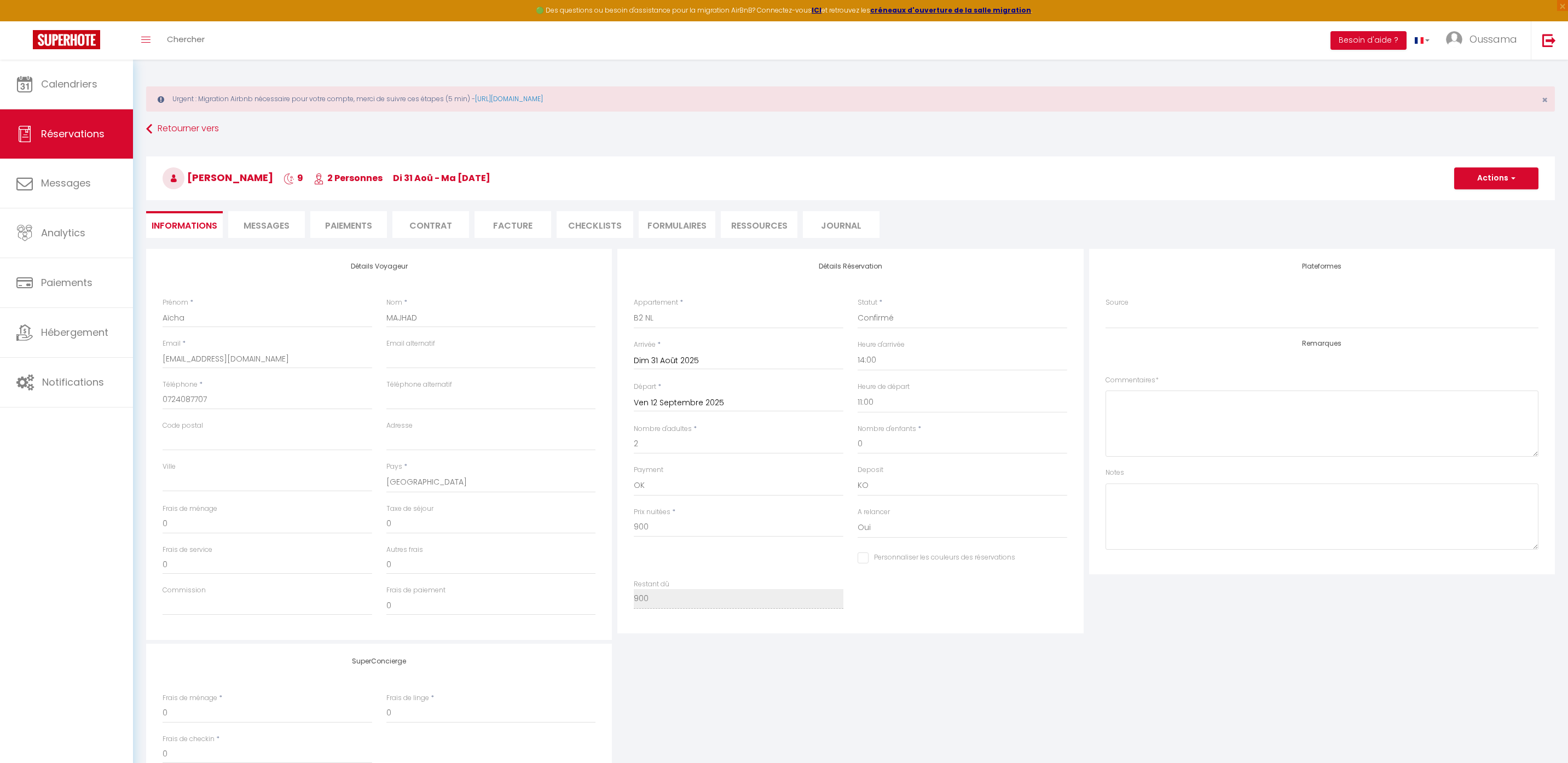
checkbox input "false"
drag, startPoint x: 660, startPoint y: 531, endPoint x: 632, endPoint y: 533, distance: 28.1
click at [632, 533] on div "Prix nuitées * 950" at bounding box center [738, 528] width 224 height 42
drag, startPoint x: 632, startPoint y: 533, endPoint x: 655, endPoint y: 528, distance: 23.5
click at [635, 532] on div "Prix nuitées * 950" at bounding box center [738, 528] width 224 height 42
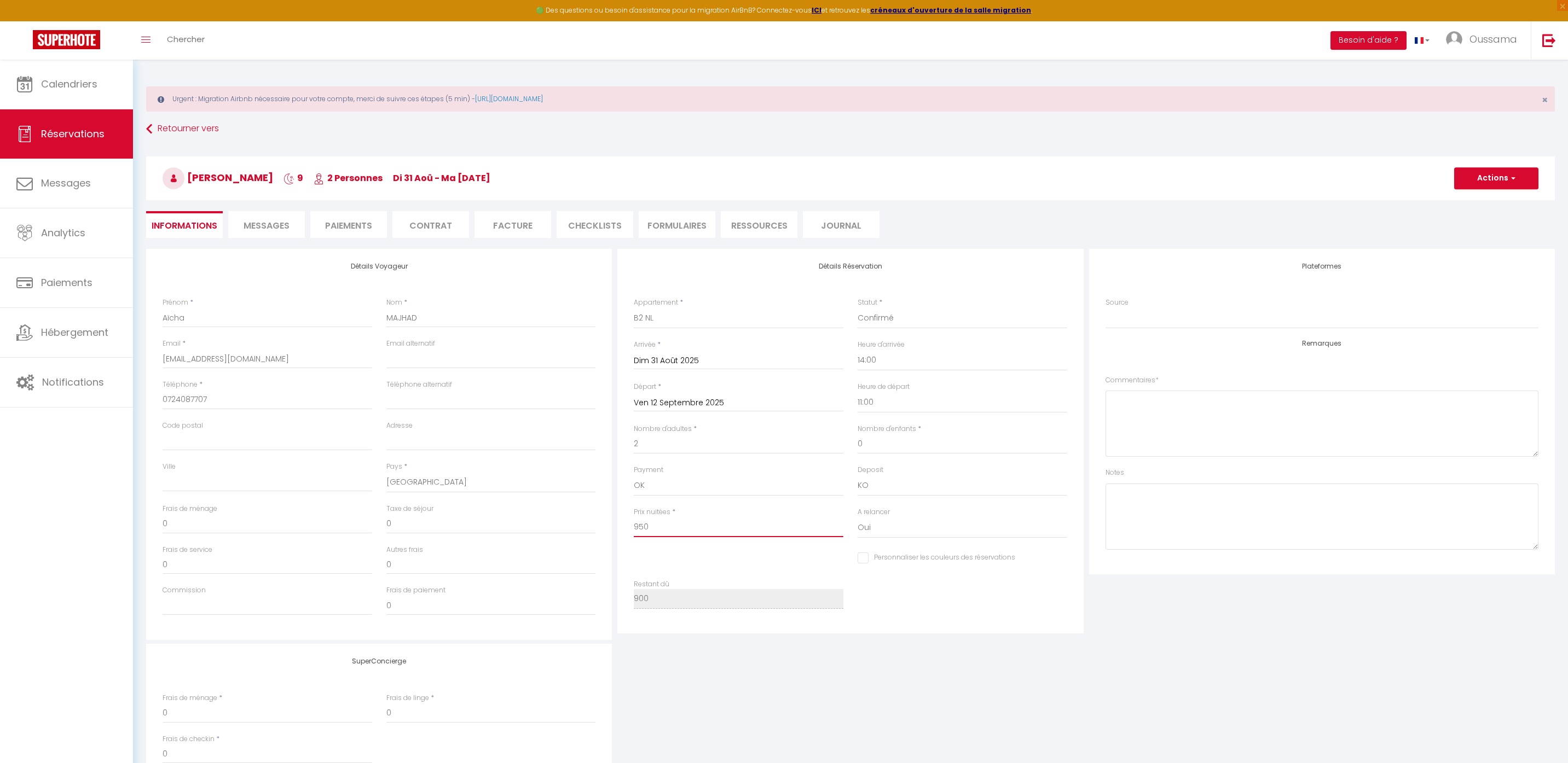
drag, startPoint x: 656, startPoint y: 526, endPoint x: 636, endPoint y: 526, distance: 20.0
click at [636, 526] on input "950" at bounding box center [738, 527] width 209 height 20
type input "9"
checkbox input "false"
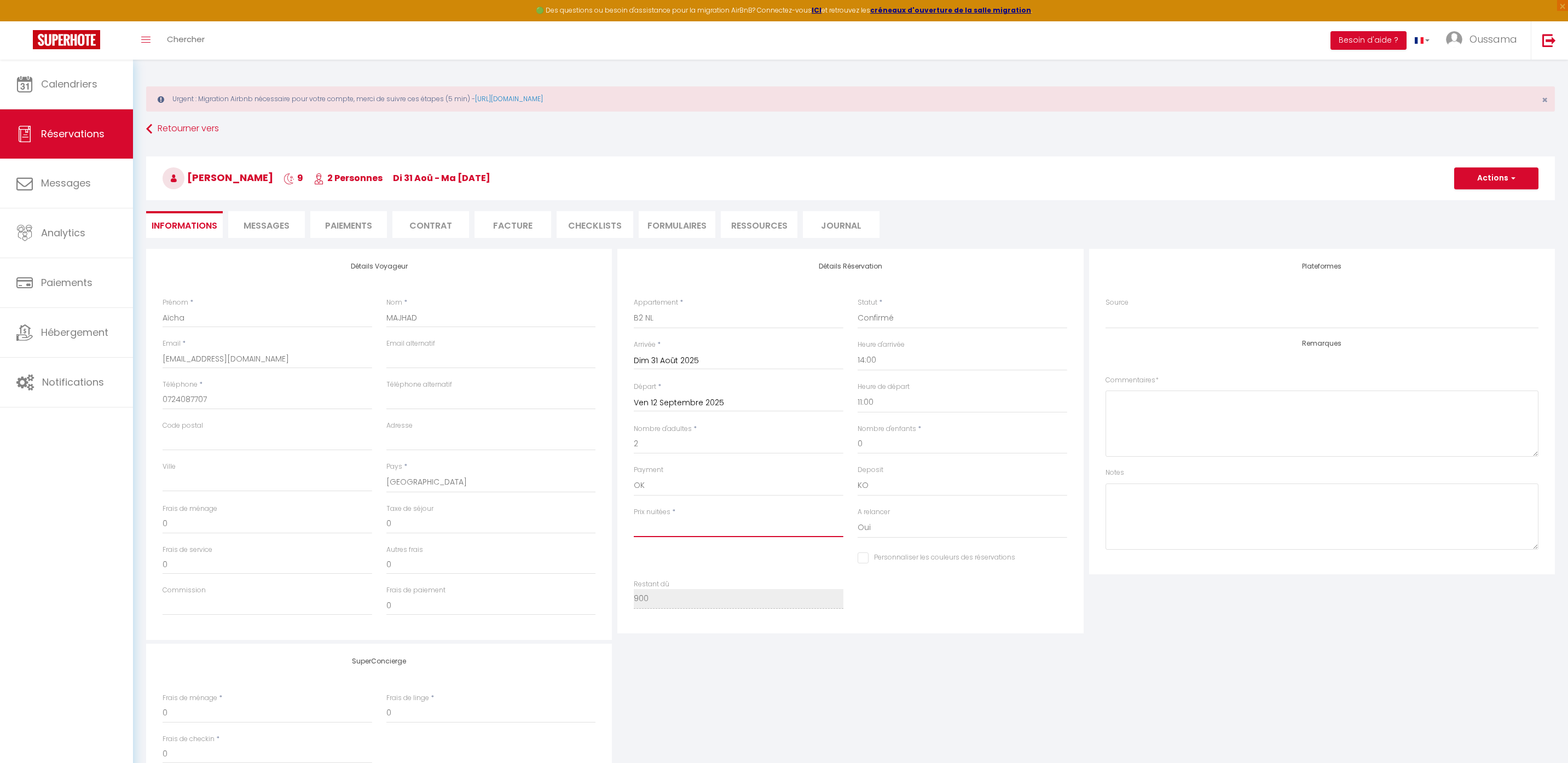
type input "1"
checkbox input "false"
type input "12"
checkbox input "false"
type input "120"
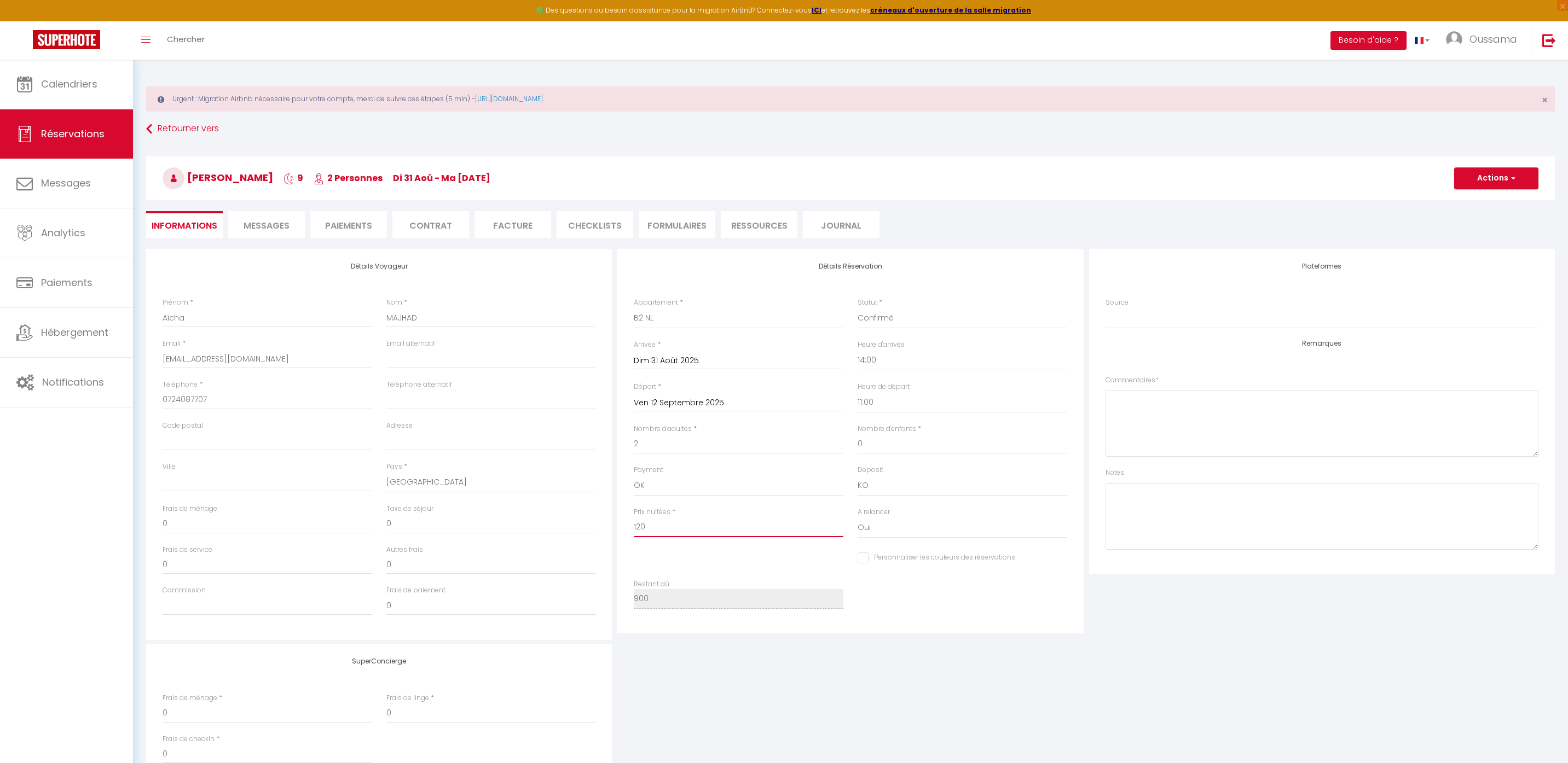
checkbox input "false"
type input "1200"
checkbox input "false"
type input "1200"
click at [996, 599] on div "Restant dû 900" at bounding box center [850, 599] width 448 height 41
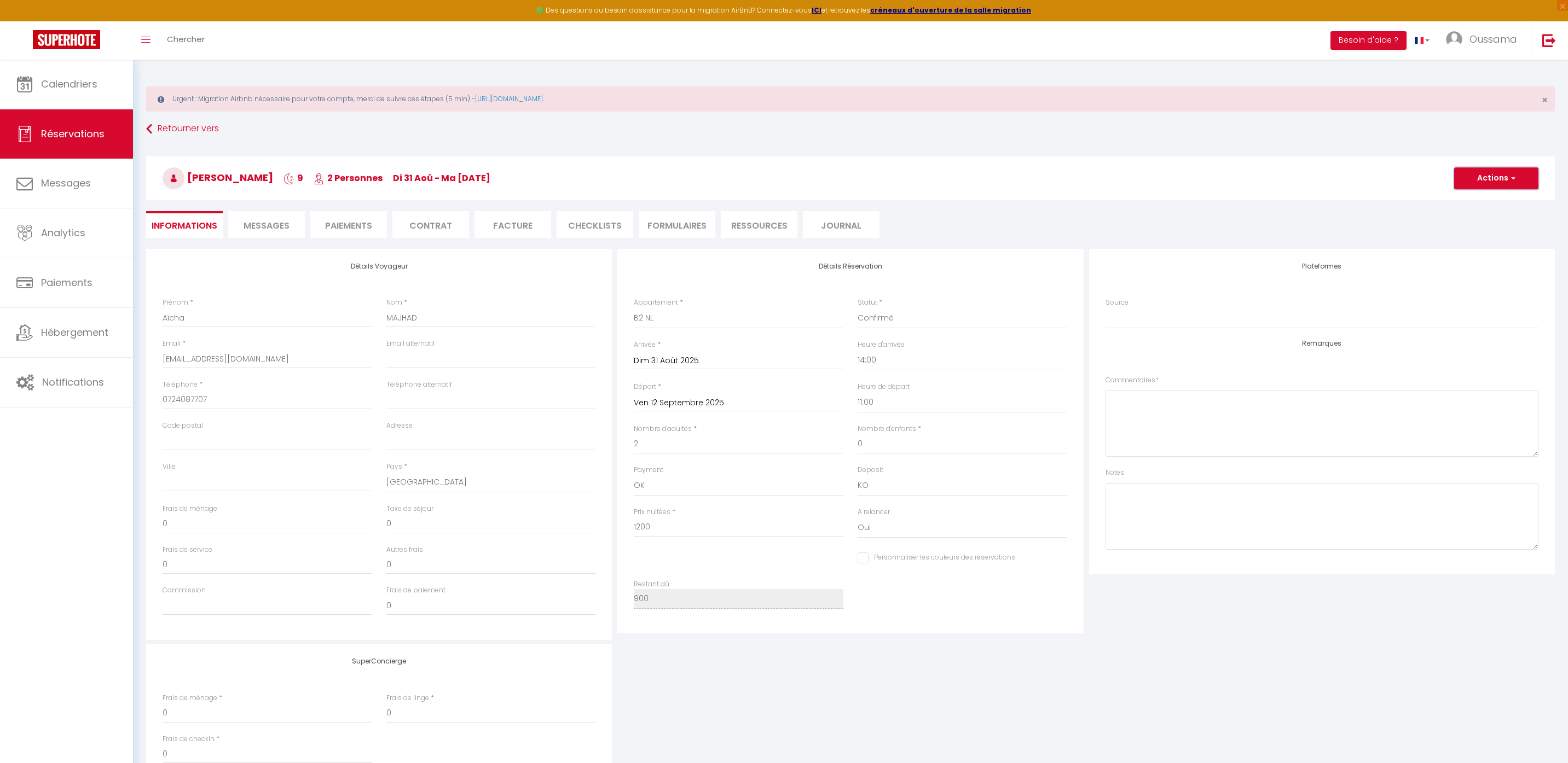
click at [1473, 185] on button "Actions" at bounding box center [1496, 178] width 84 height 22
click at [1465, 202] on link "Enregistrer" at bounding box center [1485, 203] width 87 height 15
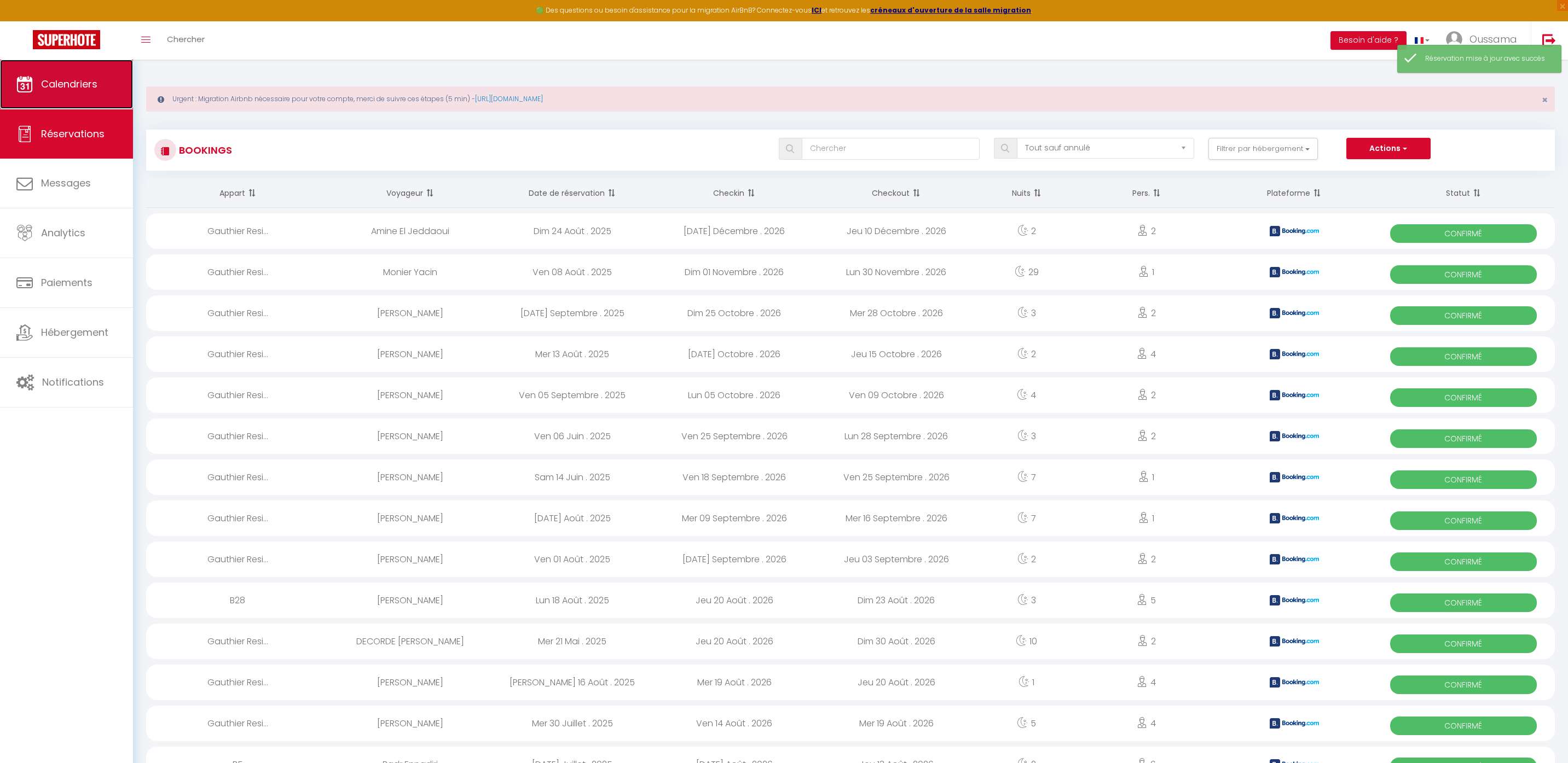
click at [92, 83] on span "Calendriers" at bounding box center [69, 83] width 57 height 14
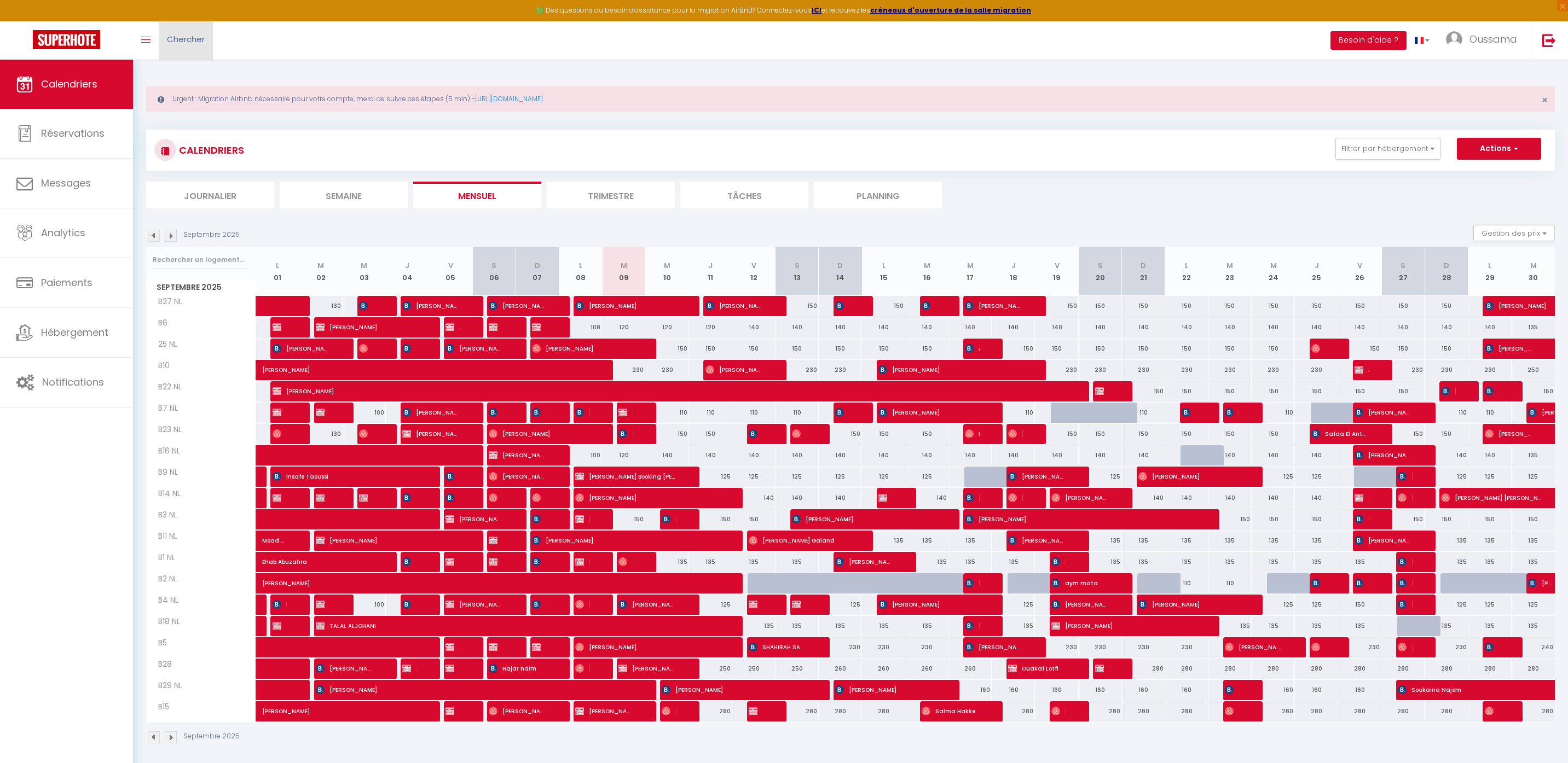
click at [181, 47] on link "Chercher" at bounding box center [186, 40] width 54 height 38
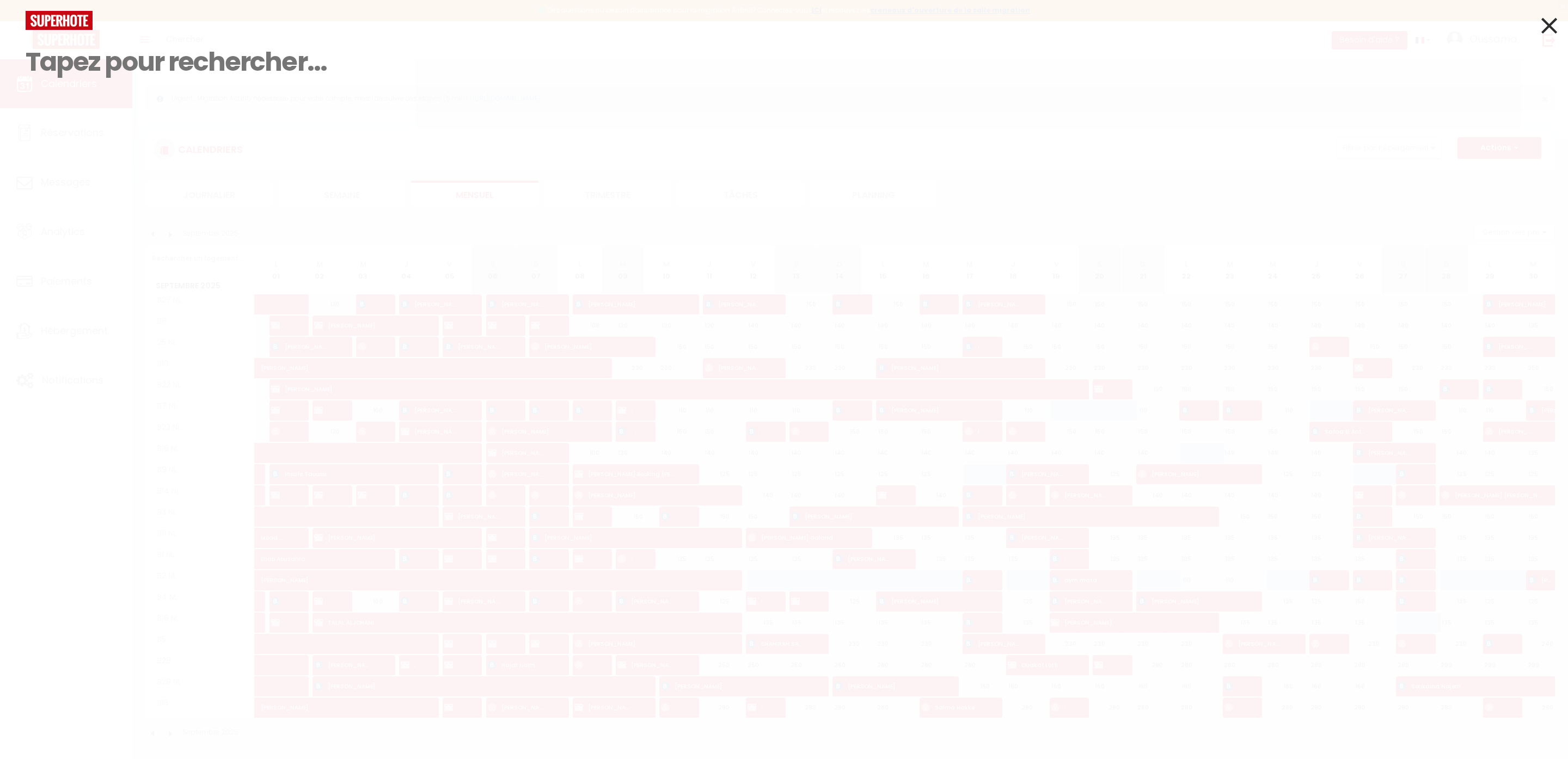
paste input "+1 (917) 302-0771"
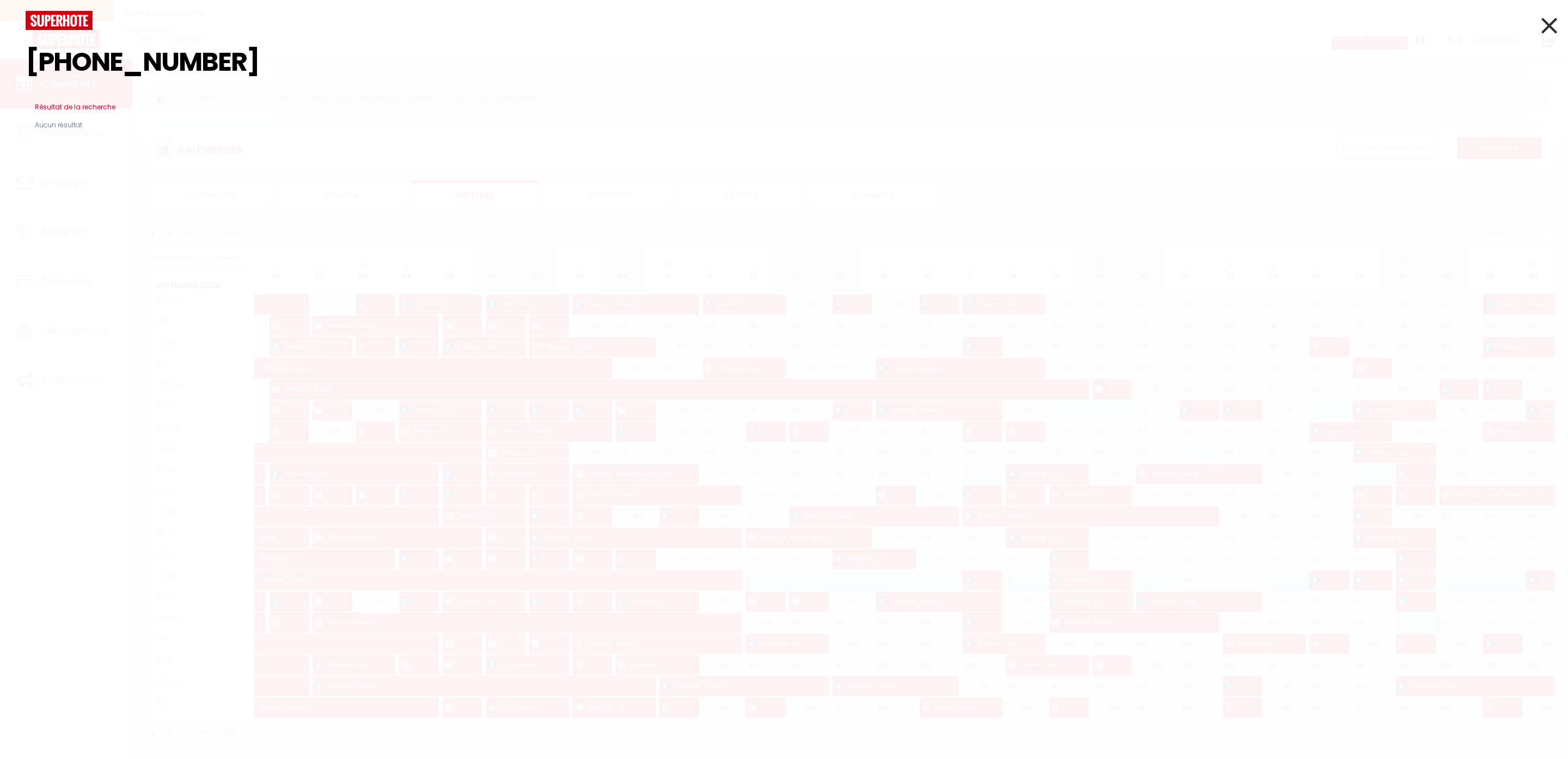
click at [121, 66] on input "+1 (917) 302-0771" at bounding box center [784, 62] width 1517 height 65
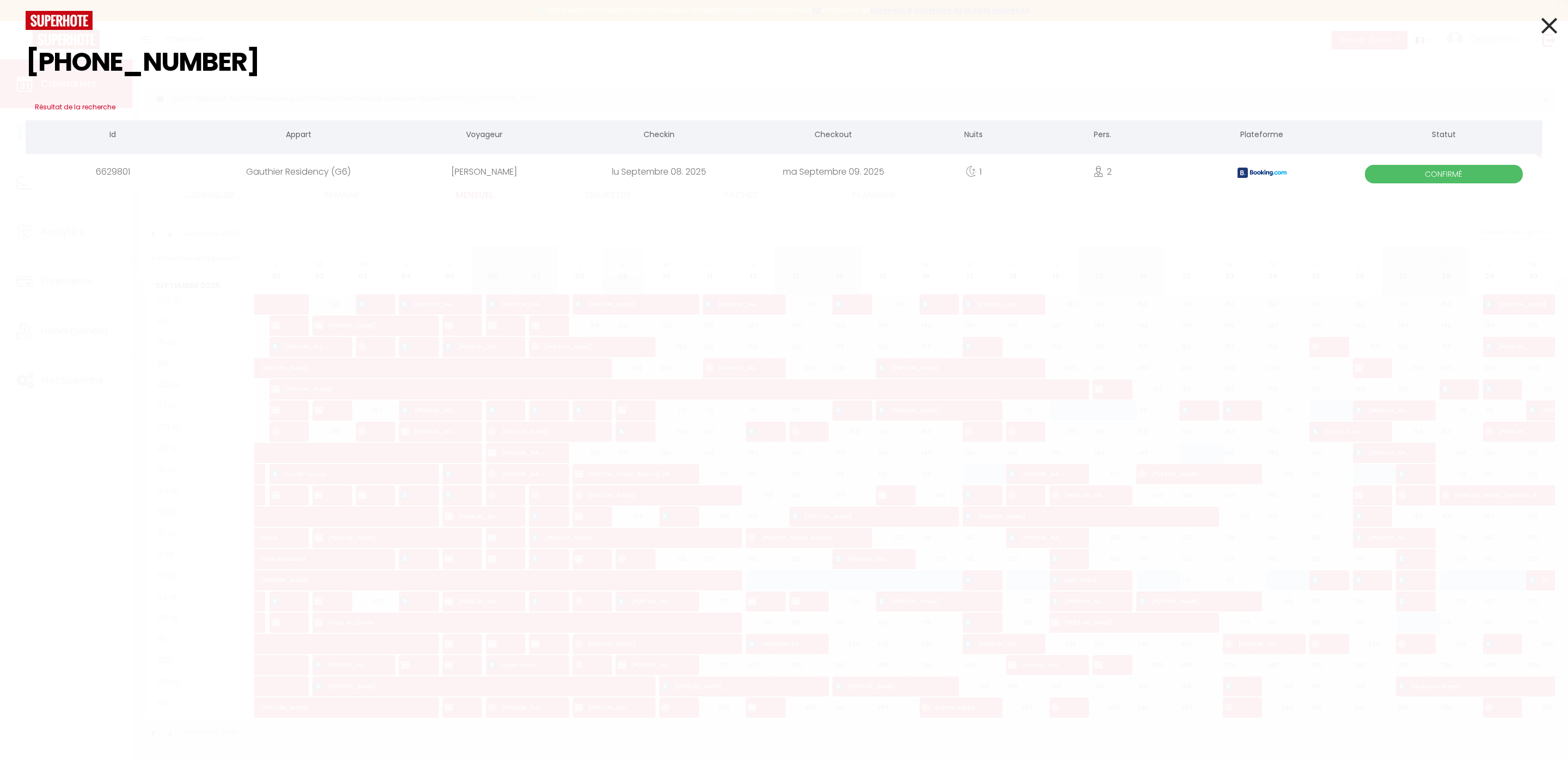
click at [421, 67] on input "+19173020771" at bounding box center [784, 62] width 1517 height 65
type input "+19173020771"
click at [1551, 21] on icon at bounding box center [1549, 25] width 15 height 27
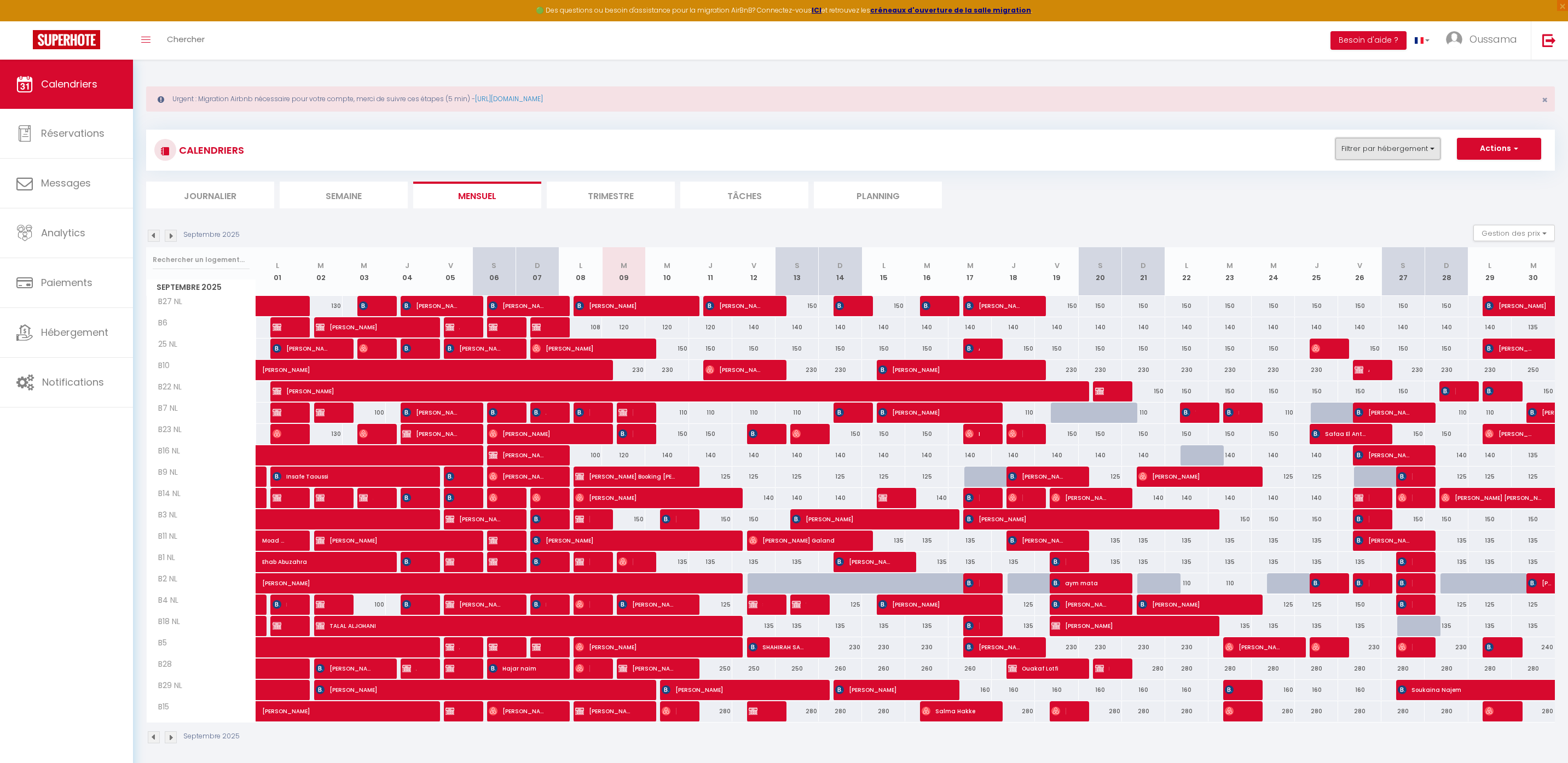
click at [1386, 159] on button "Filtrer par hébergement" at bounding box center [1387, 149] width 105 height 22
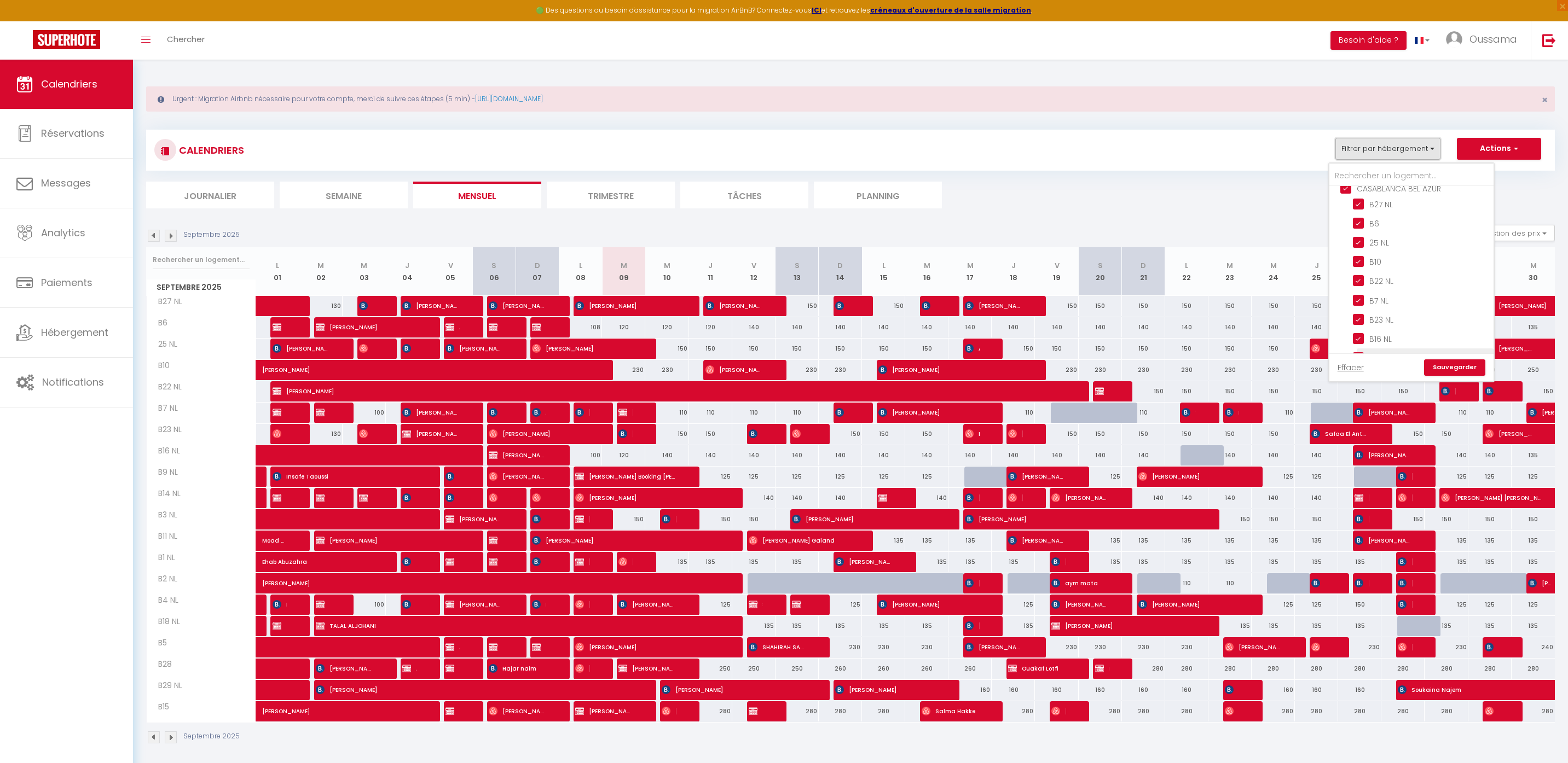
scroll to position [419, 0]
click at [1386, 195] on input "CASABLANCA BEL AZUR" at bounding box center [1423, 193] width 165 height 11
checkbox input "false"
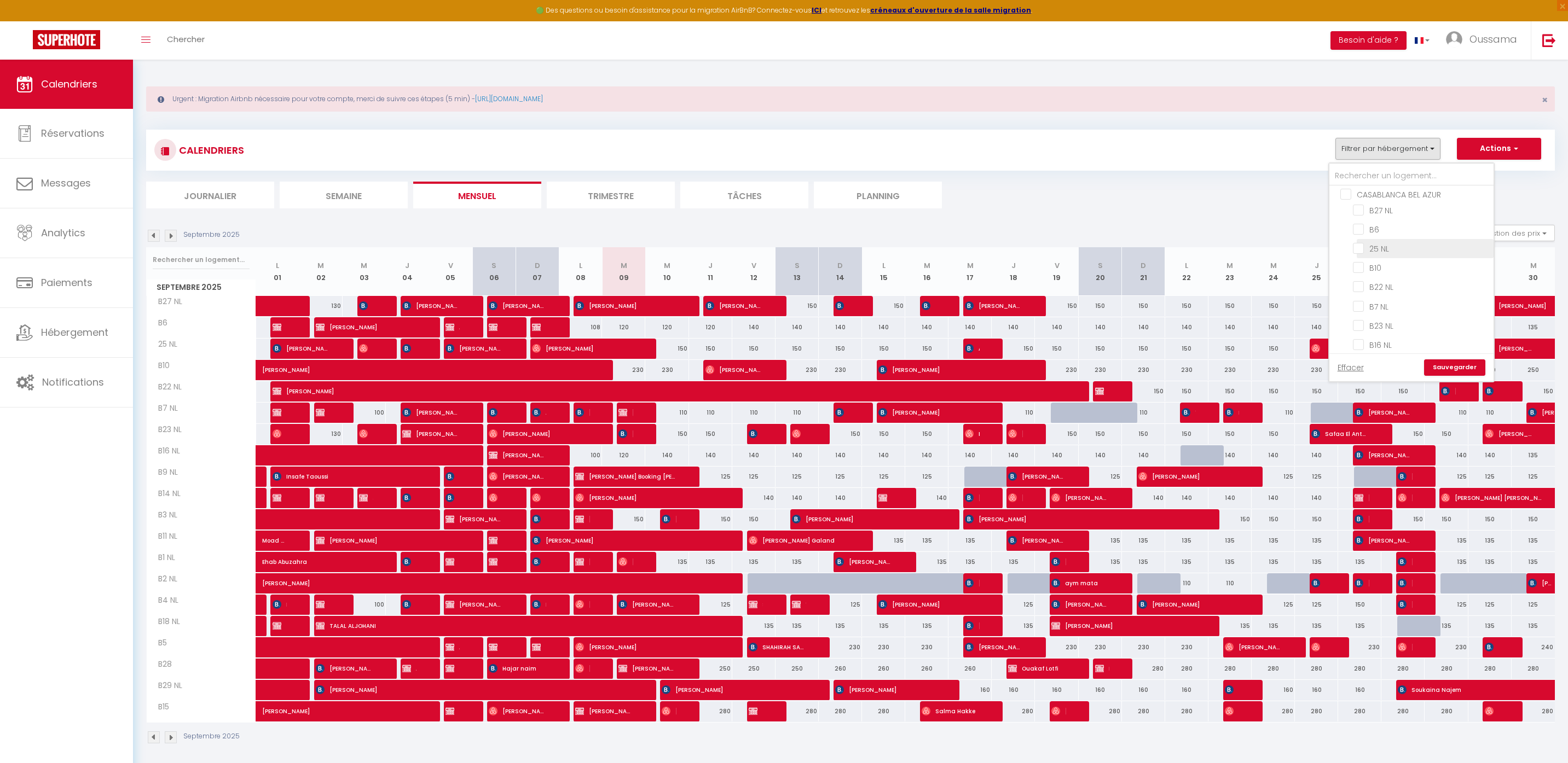
checkbox input "false"
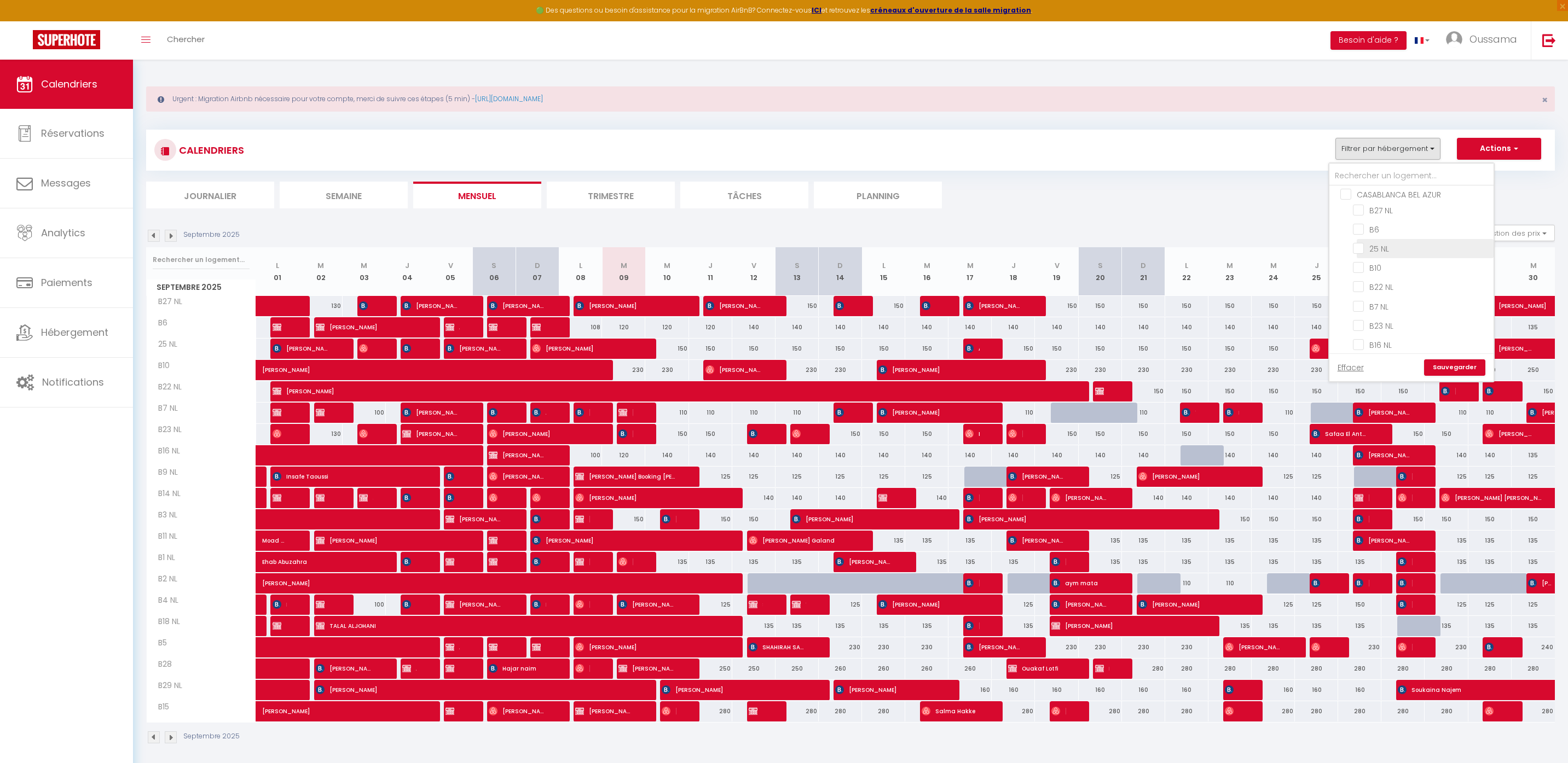
checkbox input "false"
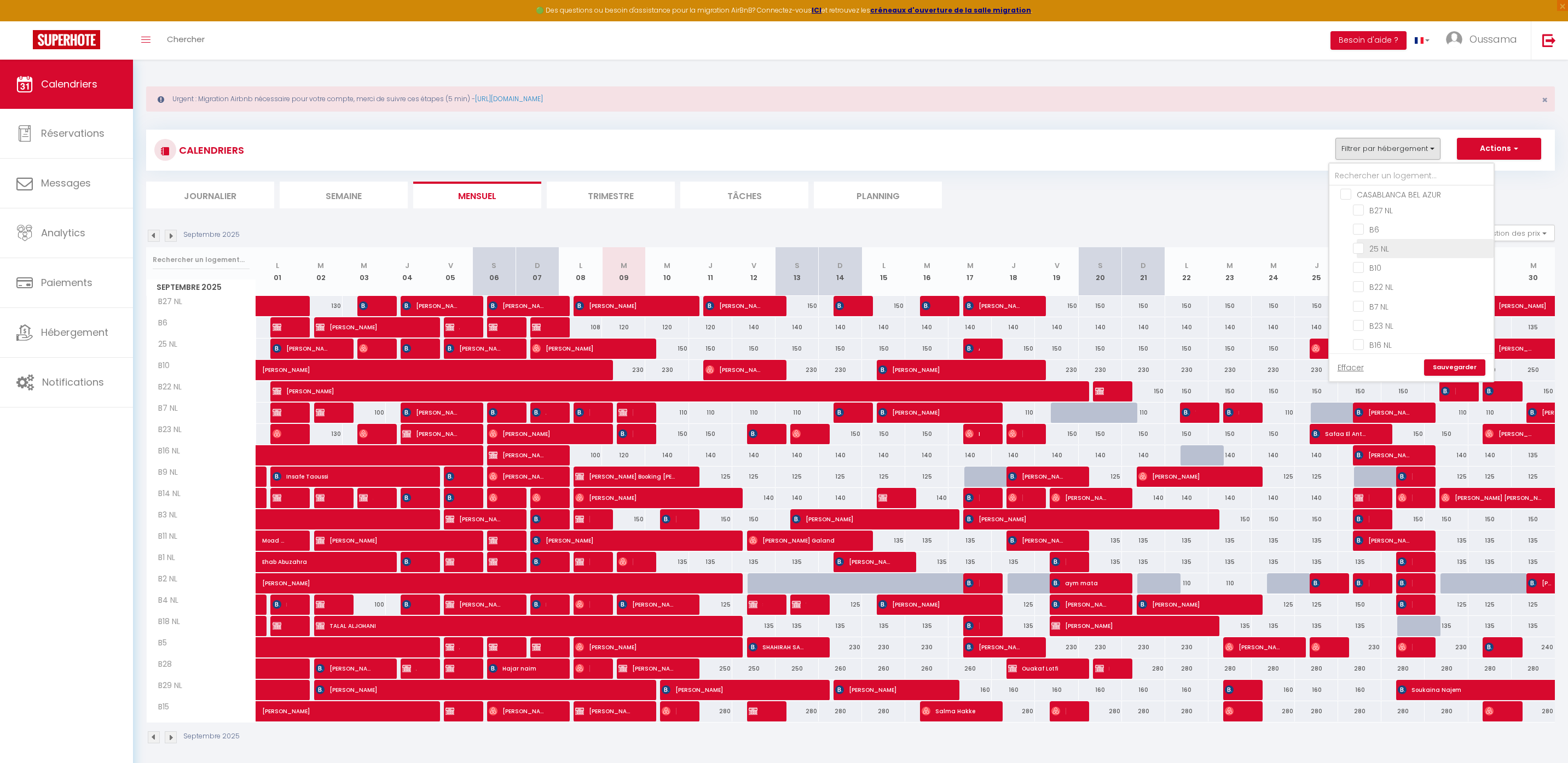
checkbox input "false"
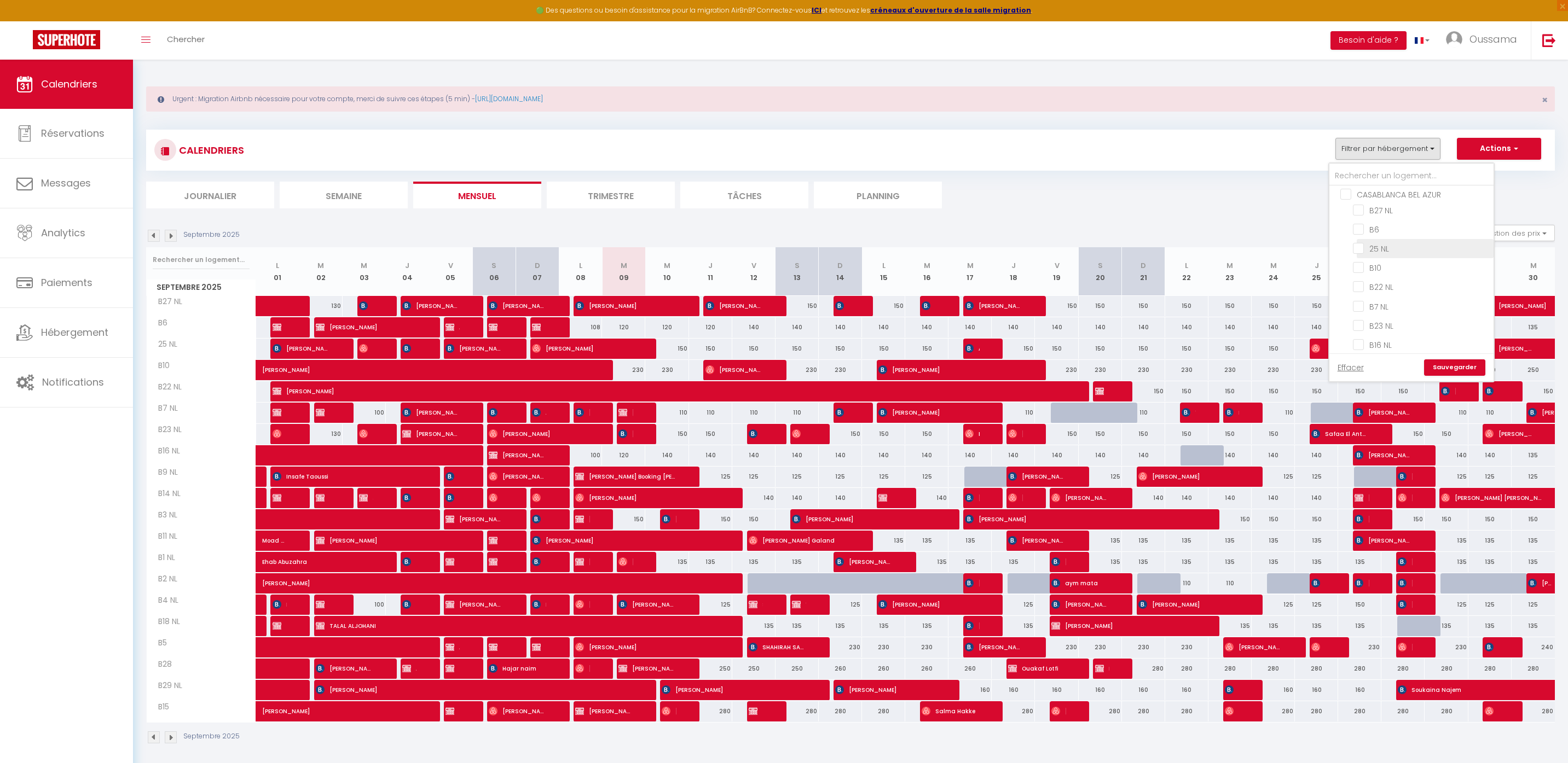
checkbox input "false"
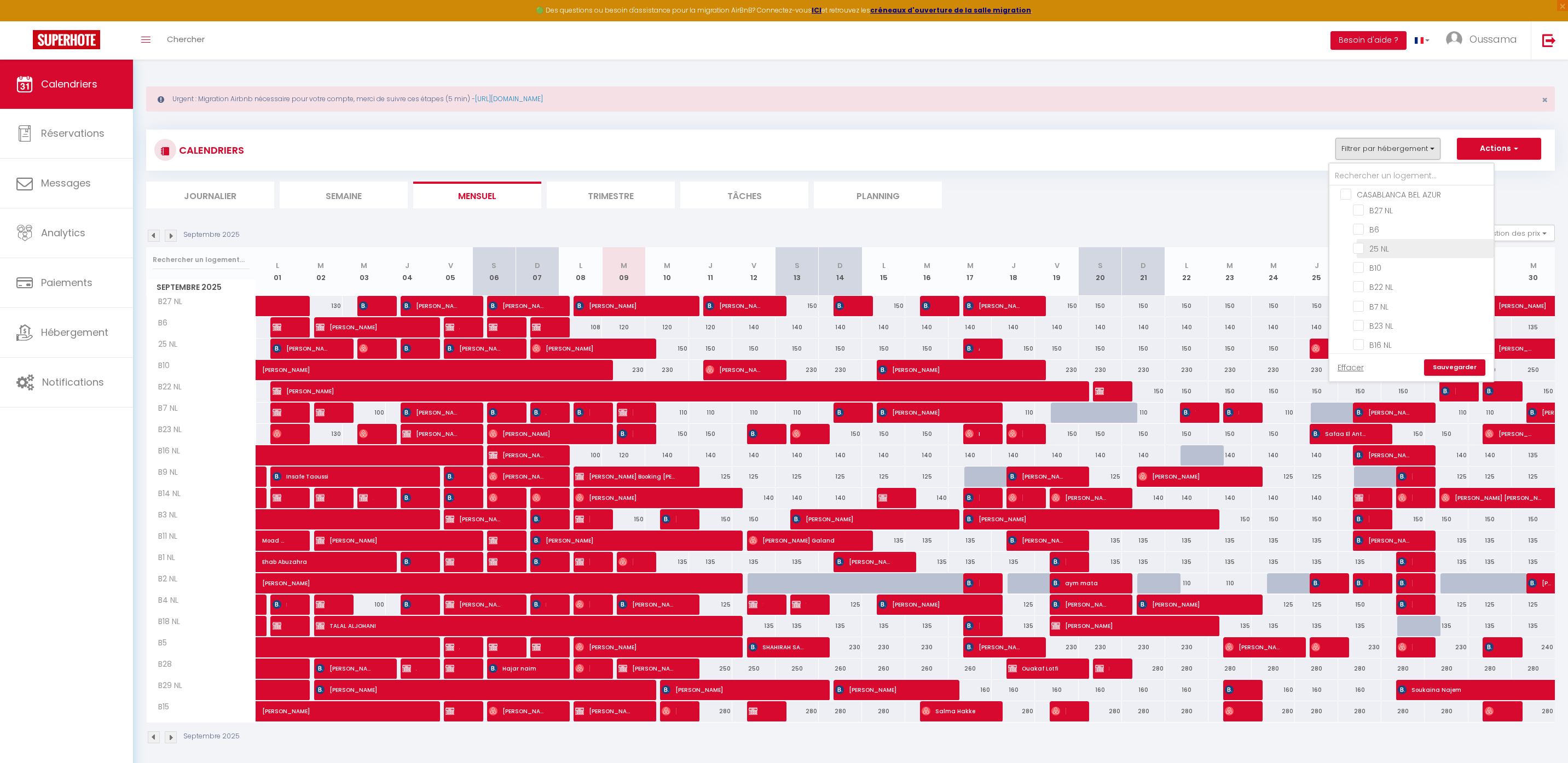
checkbox input "false"
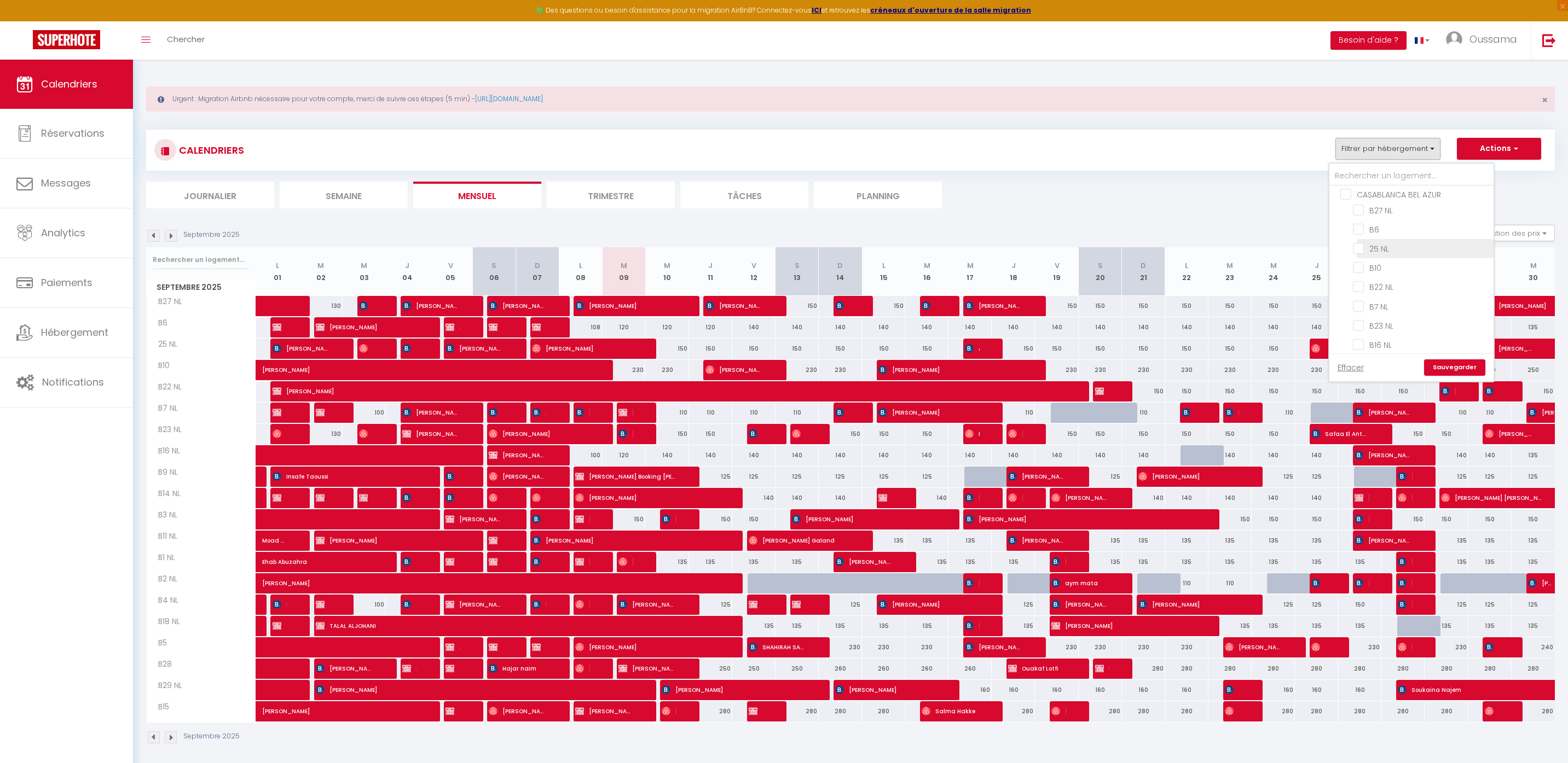
checkbox input "false"
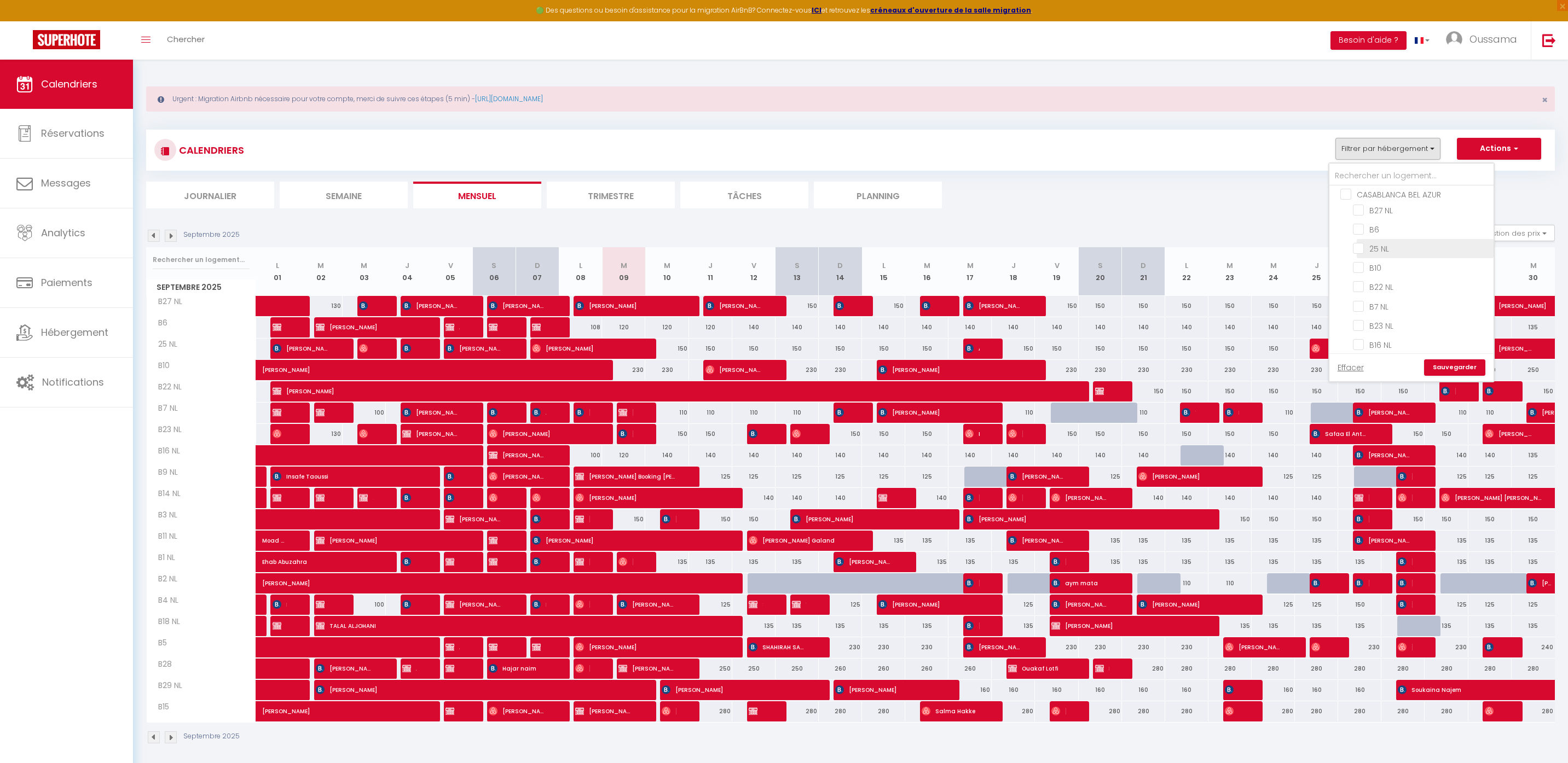
checkbox input "false"
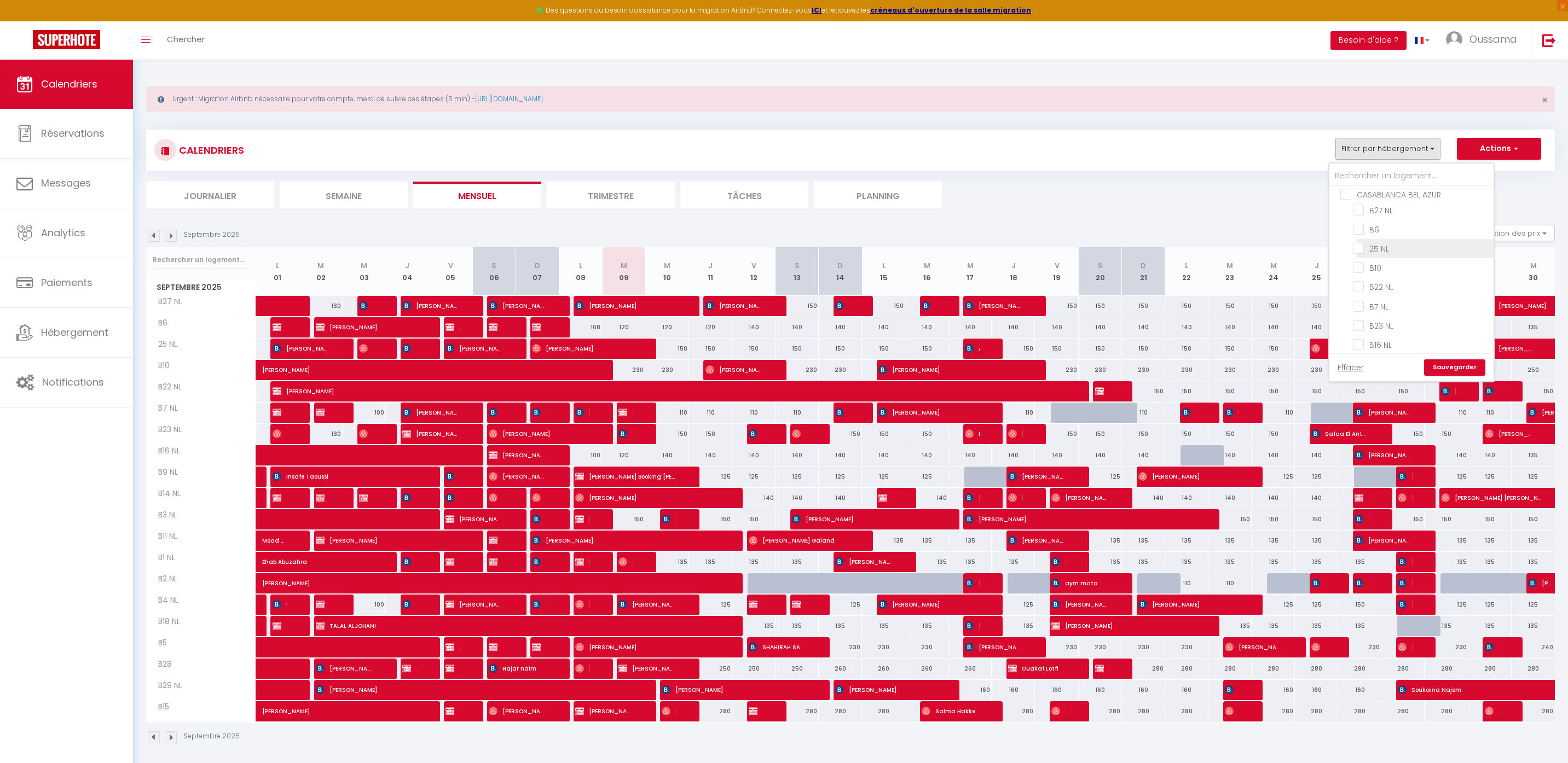
checkbox input "false"
click at [1404, 237] on input "CASABLANCA GAUTHIER" at bounding box center [1423, 240] width 165 height 11
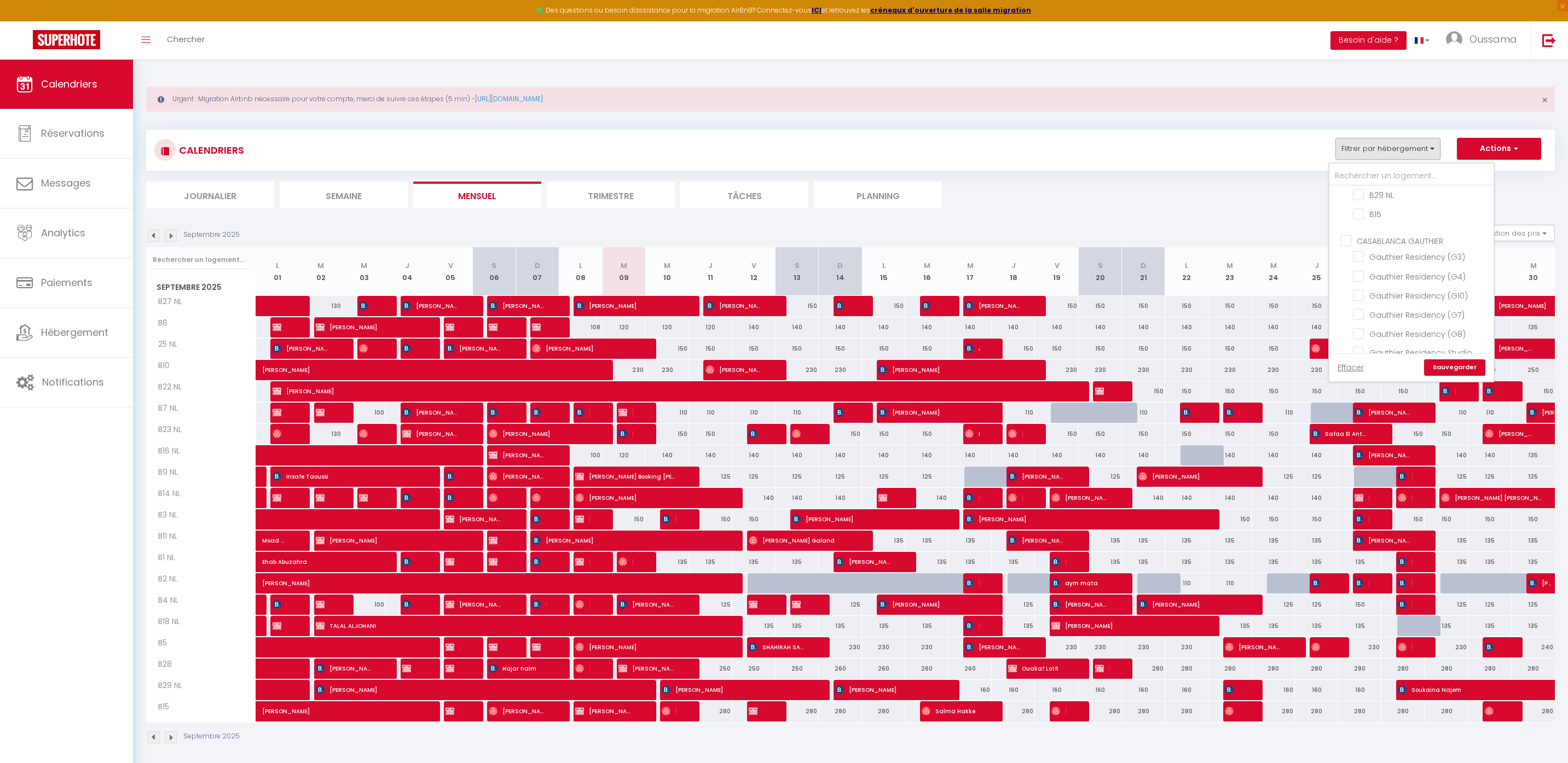
checkbox input "true"
checkbox input "false"
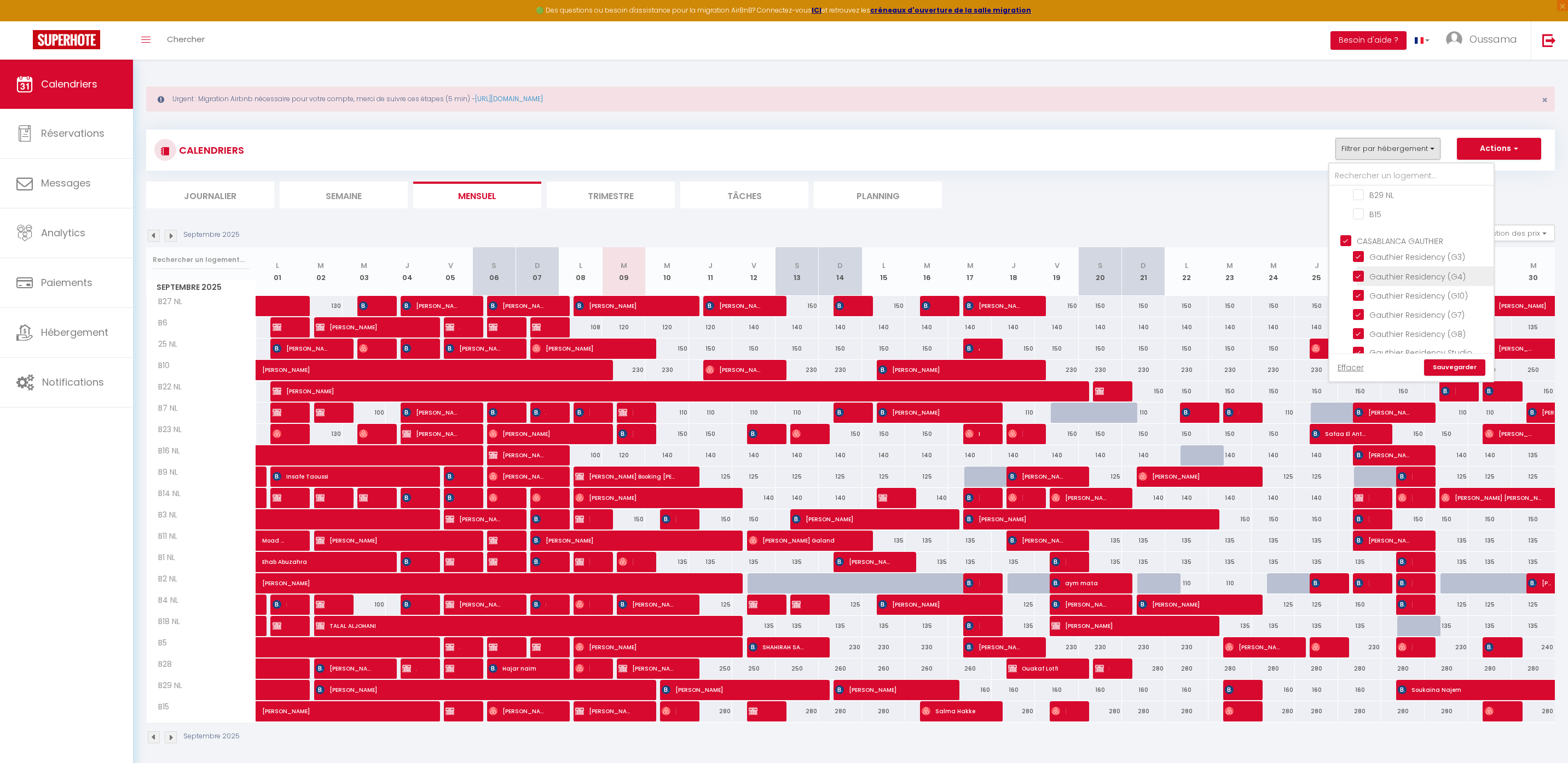
checkbox input "false"
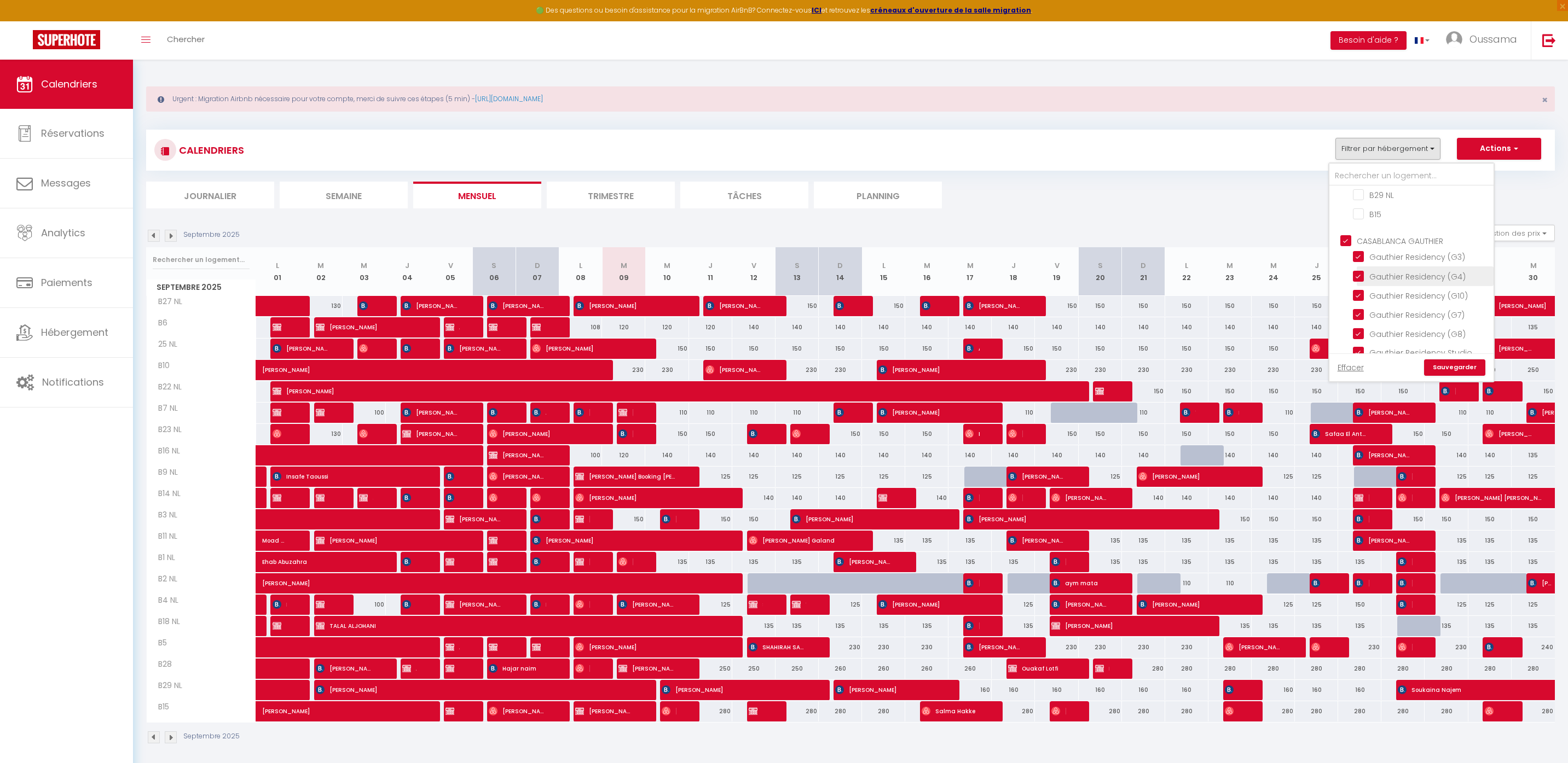
checkbox input "false"
checkbox input "true"
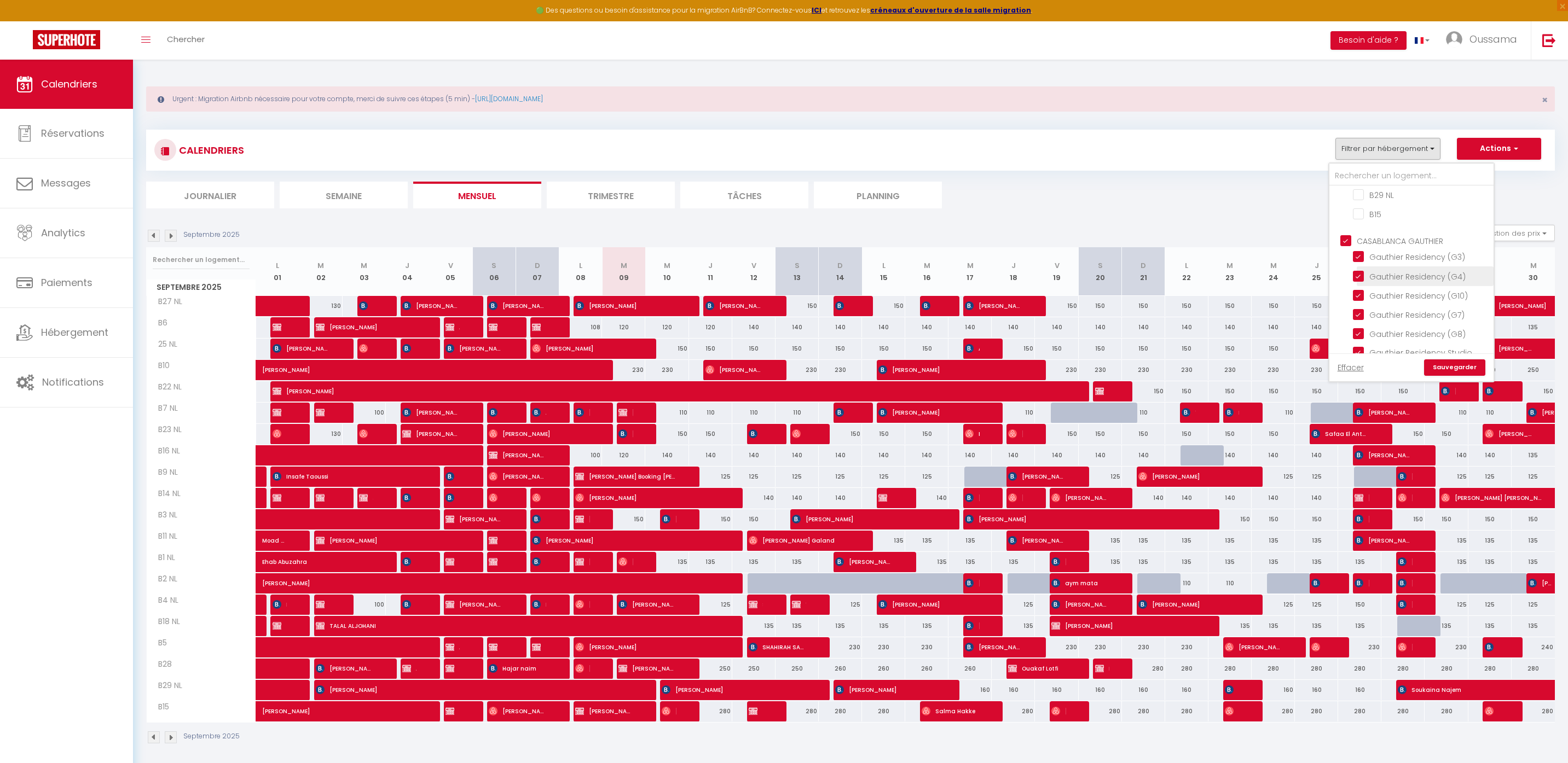
checkbox input "true"
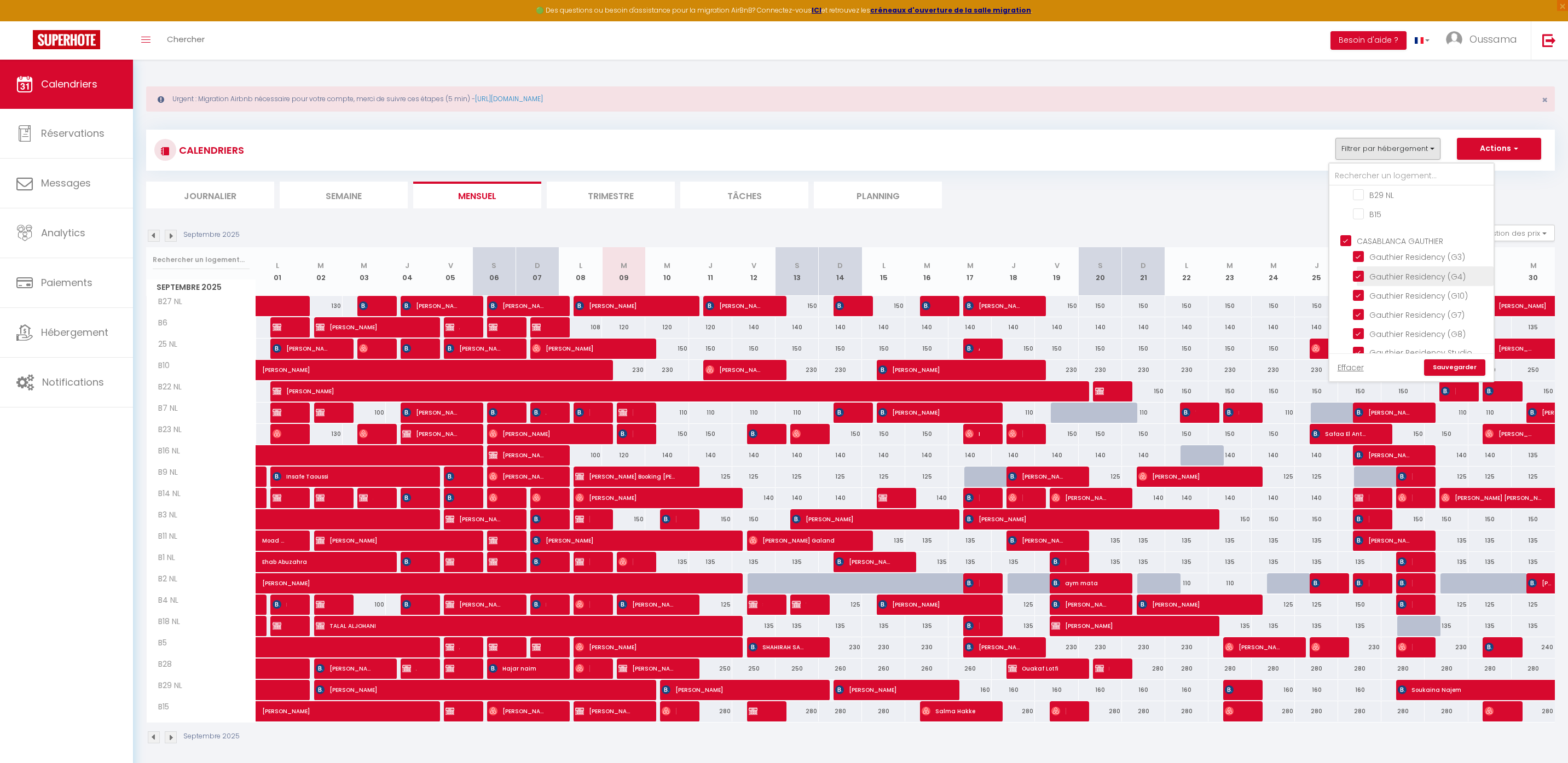
checkbox input "true"
click at [1465, 365] on link "Sauvegarder" at bounding box center [1454, 367] width 61 height 16
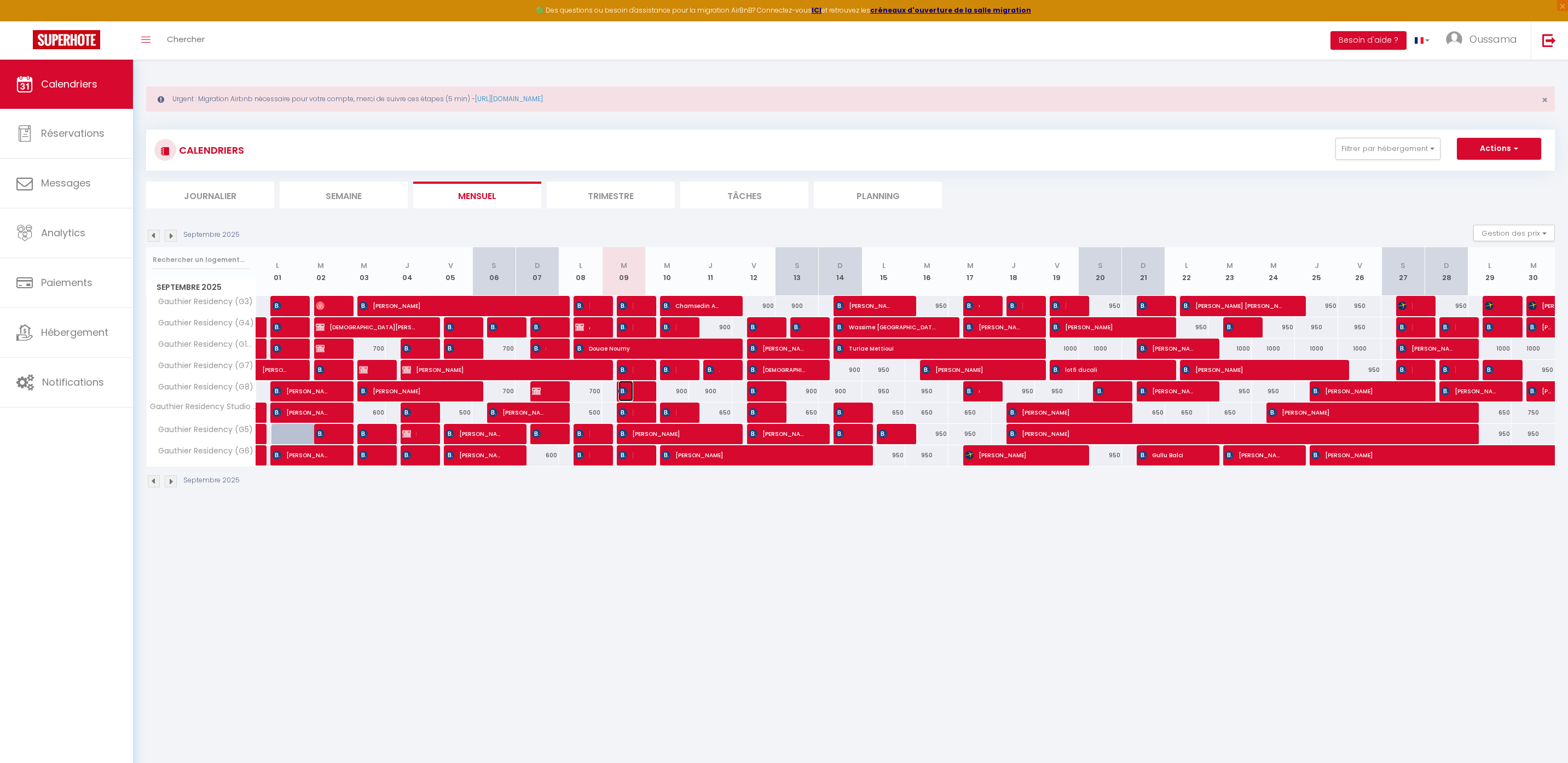
click at [628, 392] on span "ABDULFATAH ALIEV" at bounding box center [625, 391] width 15 height 21
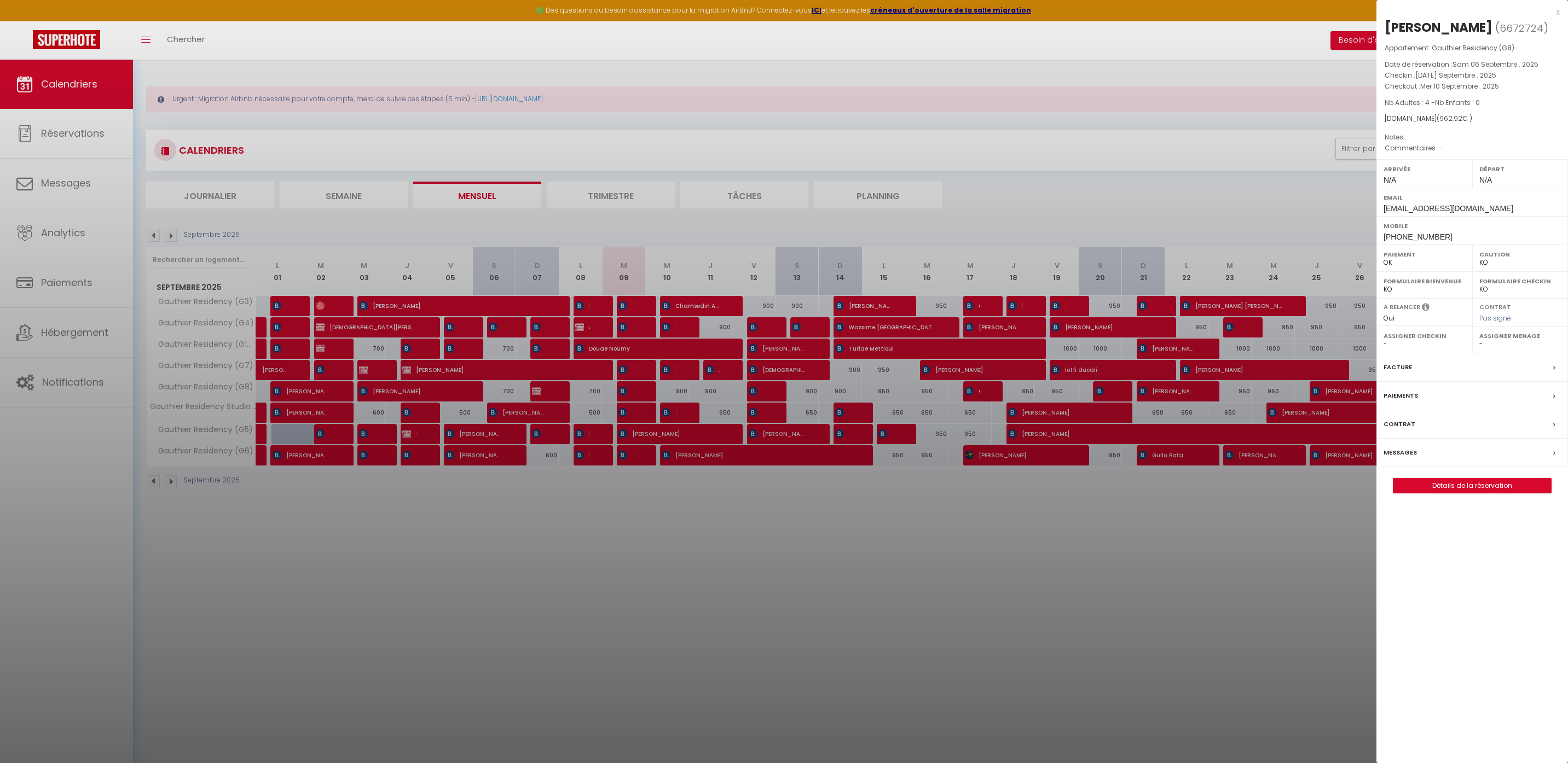
drag, startPoint x: 621, startPoint y: 506, endPoint x: 612, endPoint y: 473, distance: 34.2
click at [621, 507] on div at bounding box center [784, 381] width 1568 height 763
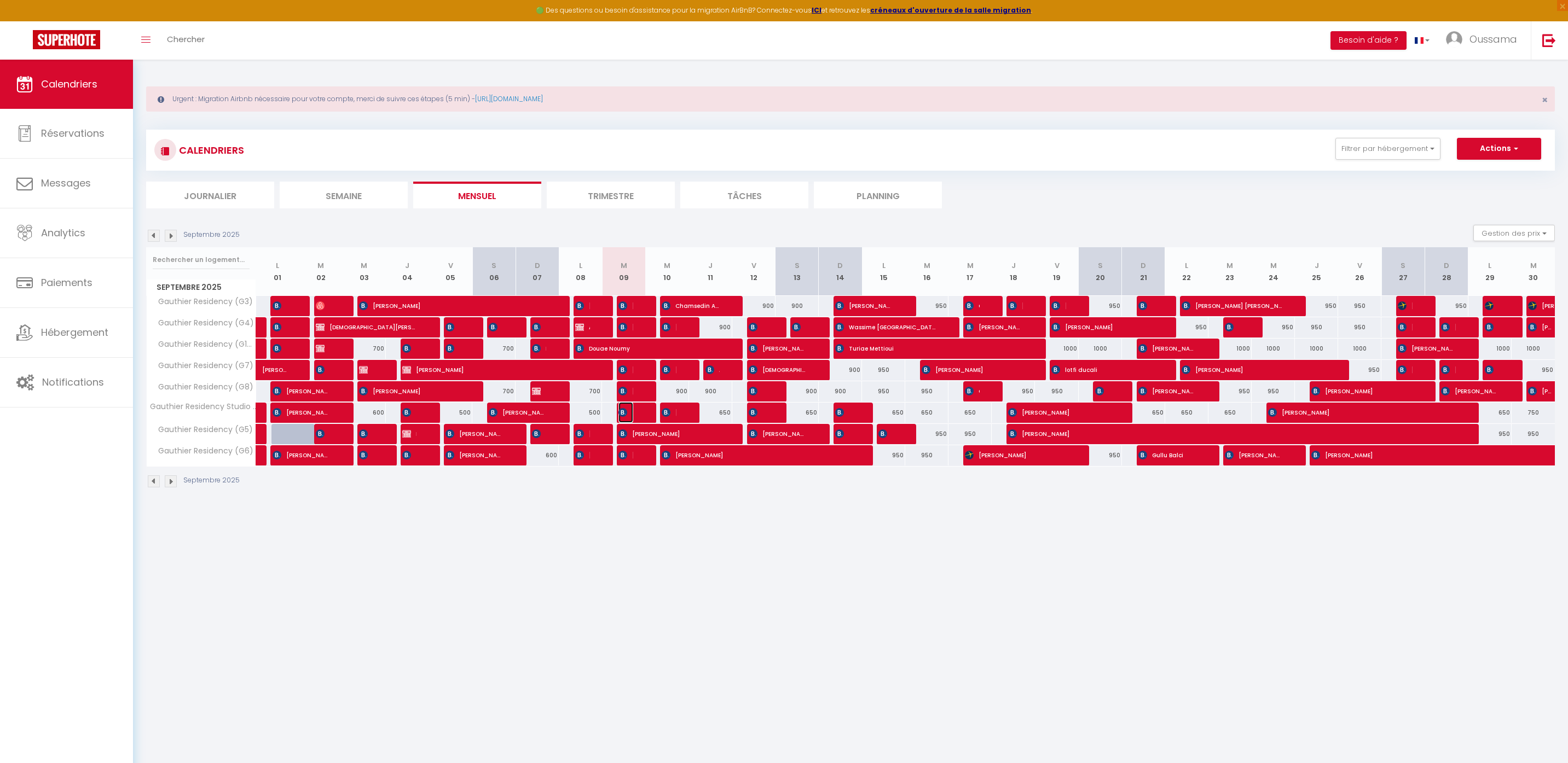
click at [624, 419] on span "ABDULFATAH ALIEV" at bounding box center [625, 412] width 15 height 21
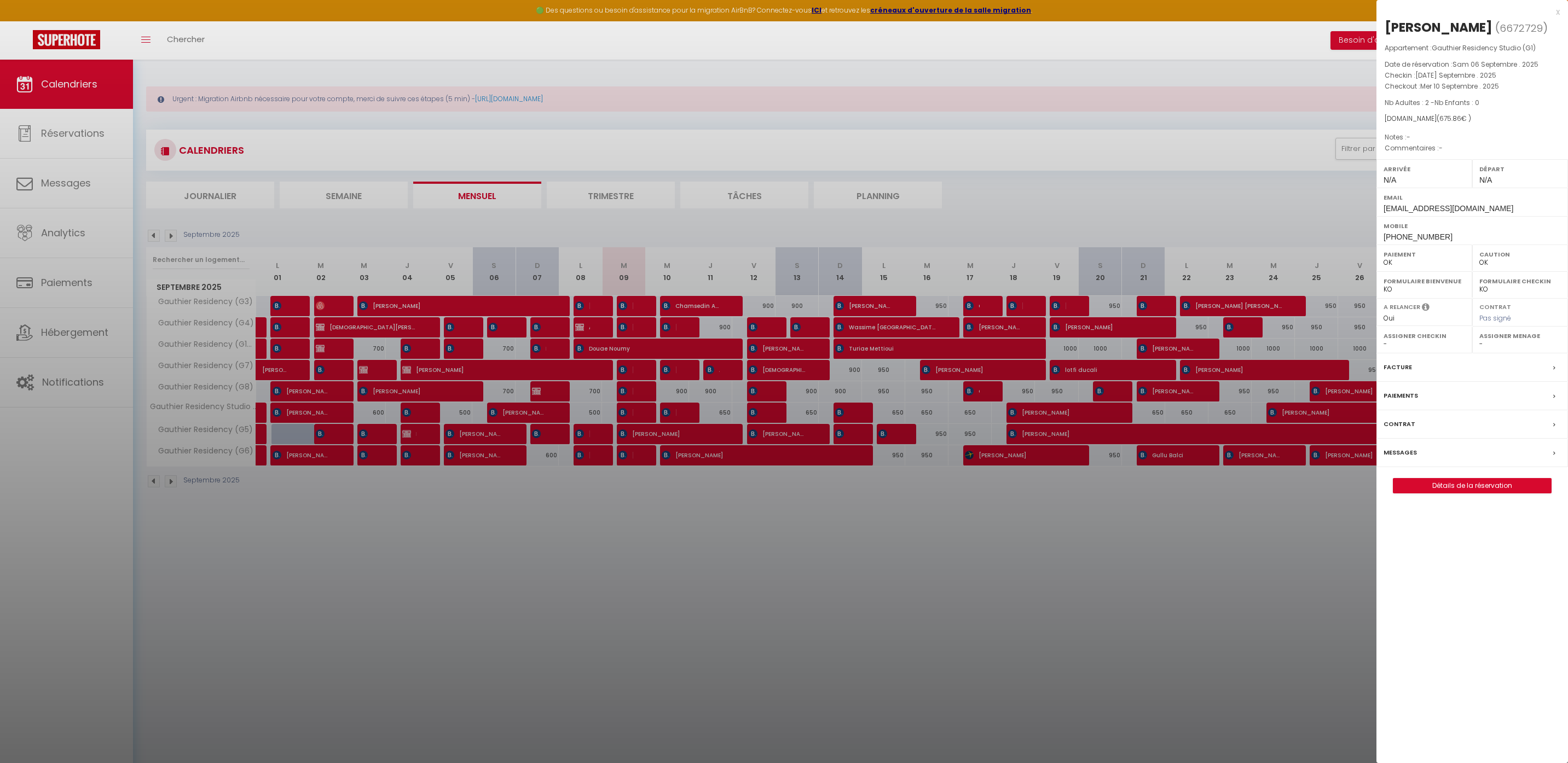
drag, startPoint x: 635, startPoint y: 537, endPoint x: 625, endPoint y: 446, distance: 91.5
click at [635, 537] on div at bounding box center [784, 381] width 1568 height 763
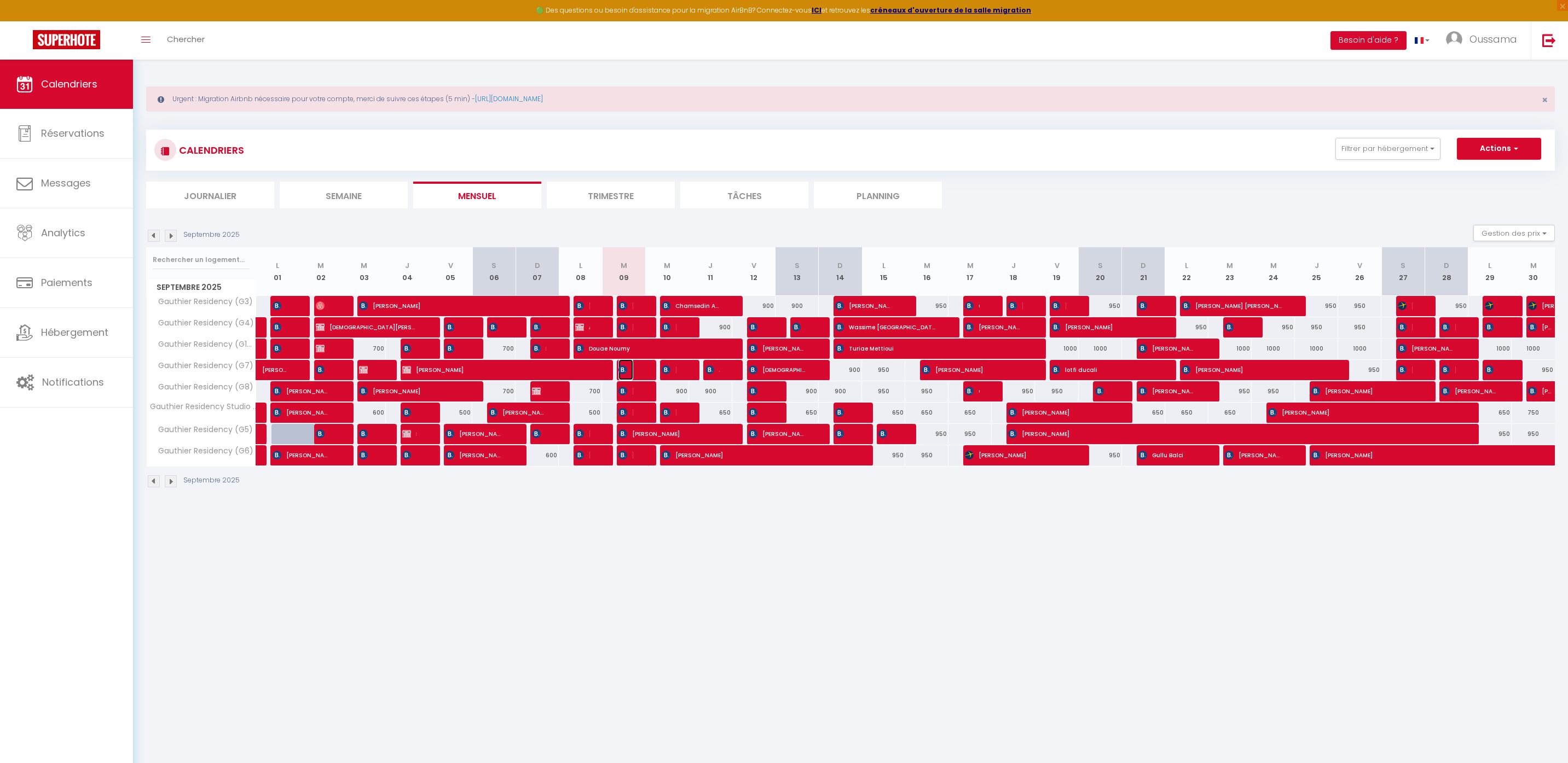
click at [630, 376] on span "Nishtha Prakash Vaswani" at bounding box center [625, 369] width 15 height 21
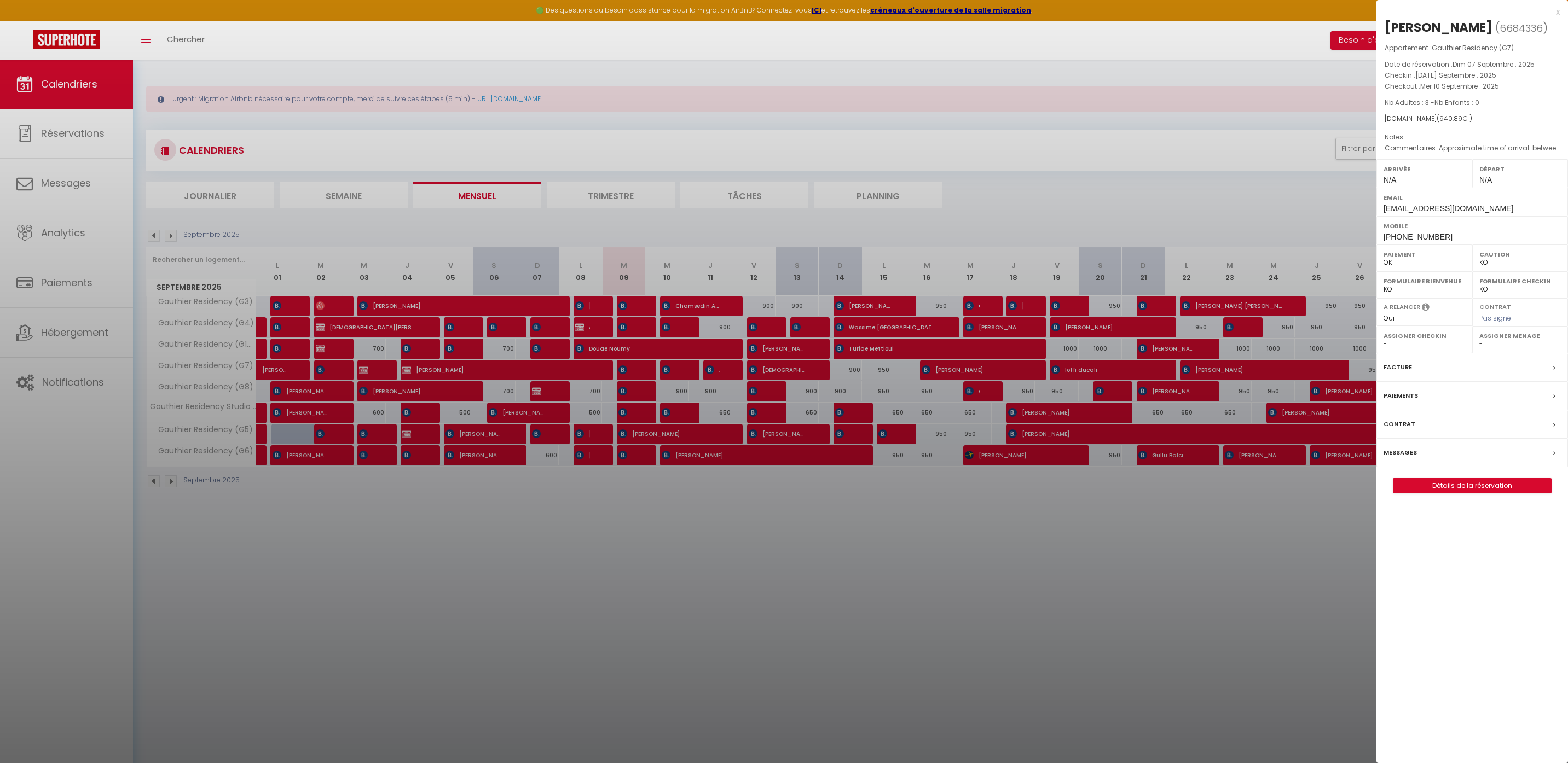
click at [666, 582] on div at bounding box center [784, 381] width 1568 height 763
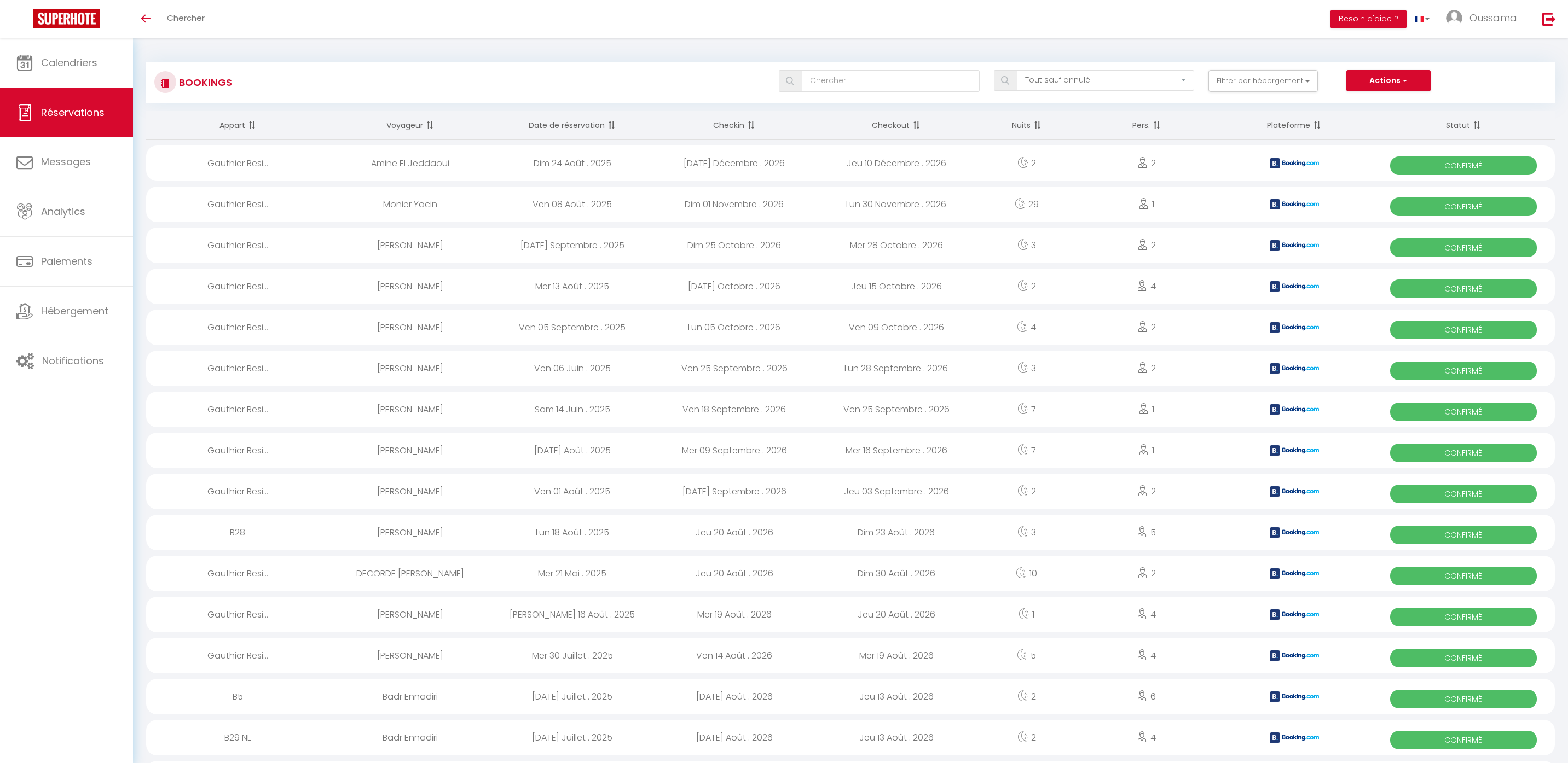
select select "not_cancelled"
click at [179, 32] on link "Chercher" at bounding box center [186, 19] width 54 height 38
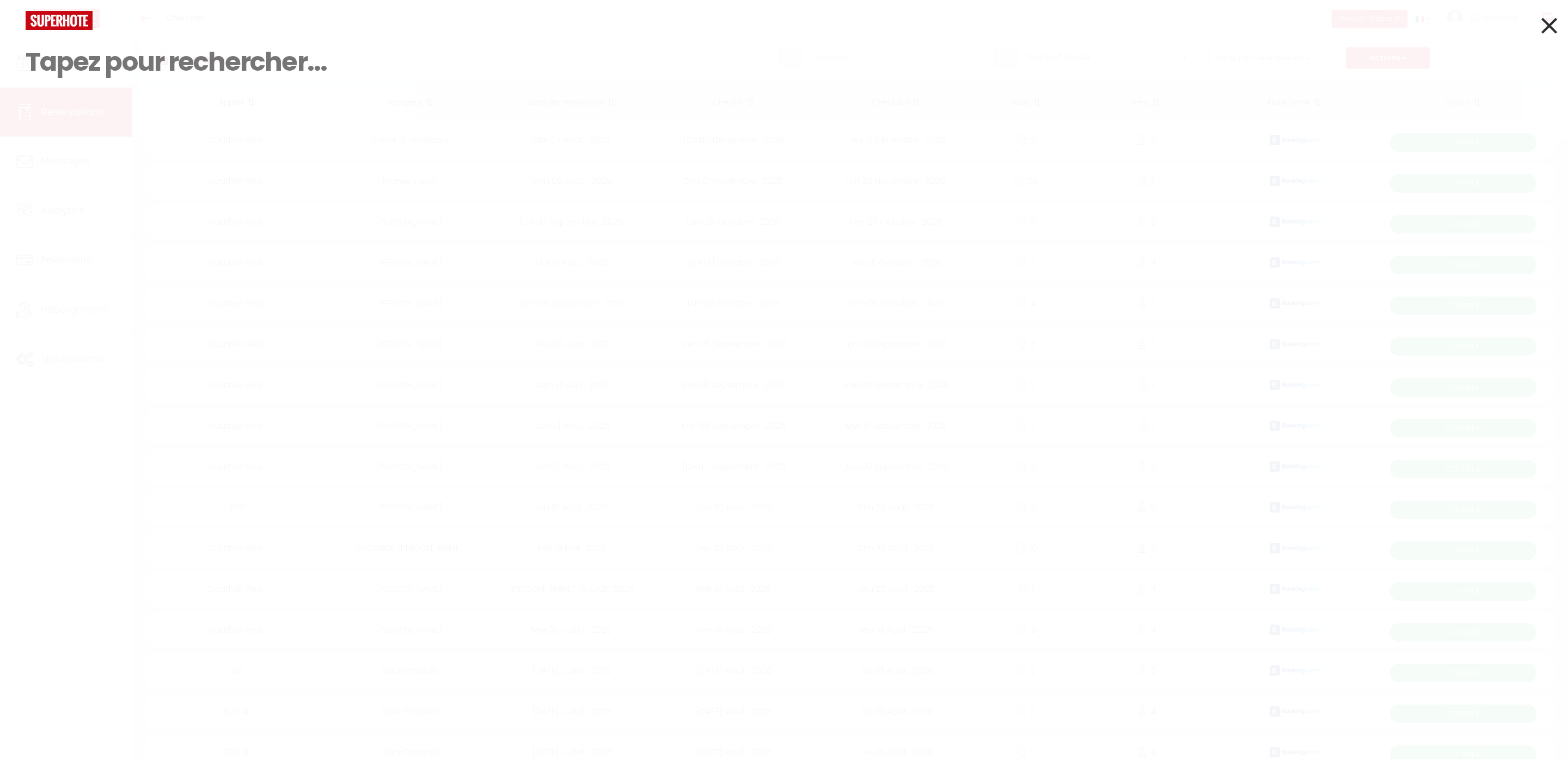
paste input "[PHONE_NUMBER]"
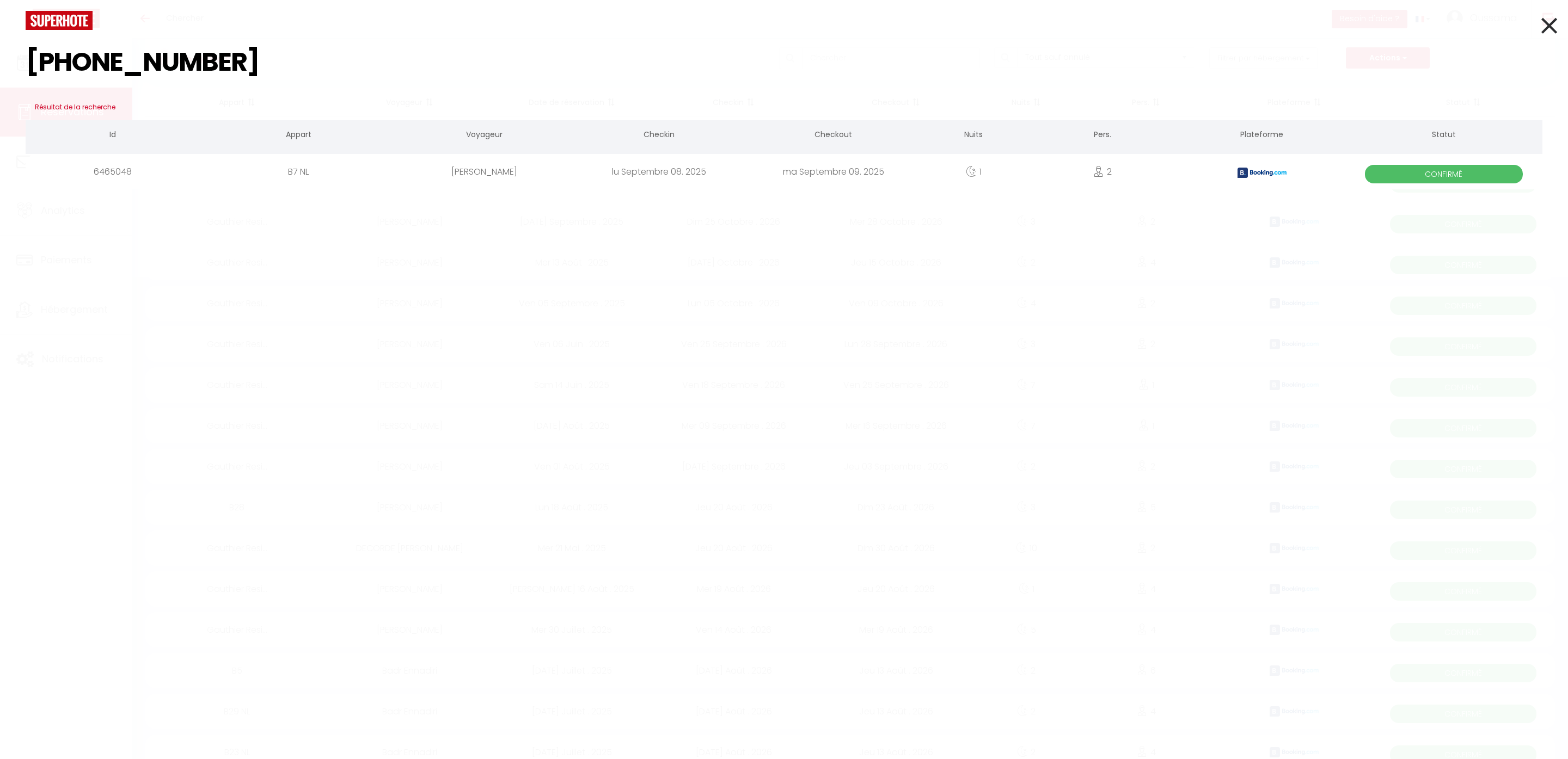
type input "[PHONE_NUMBER]"
click at [1553, 28] on icon at bounding box center [1549, 25] width 15 height 27
